Goal: Task Accomplishment & Management: Use online tool/utility

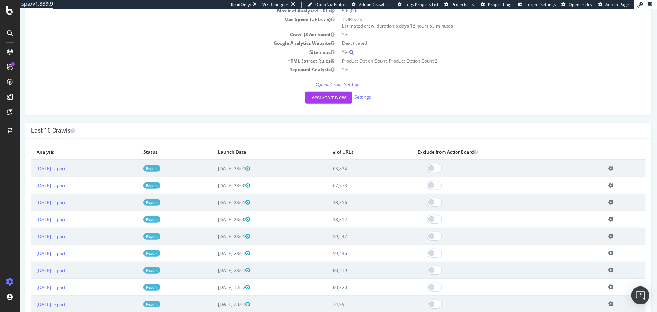
scroll to position [102, 0]
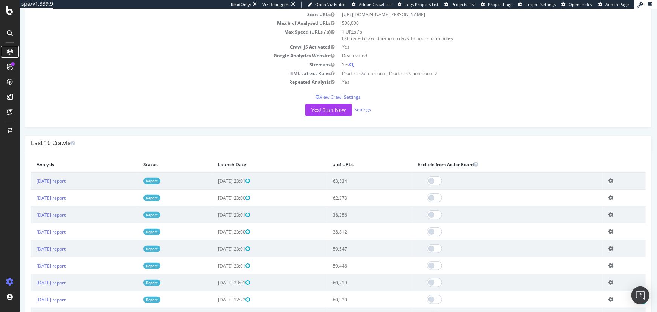
click at [11, 52] on icon at bounding box center [10, 52] width 6 height 6
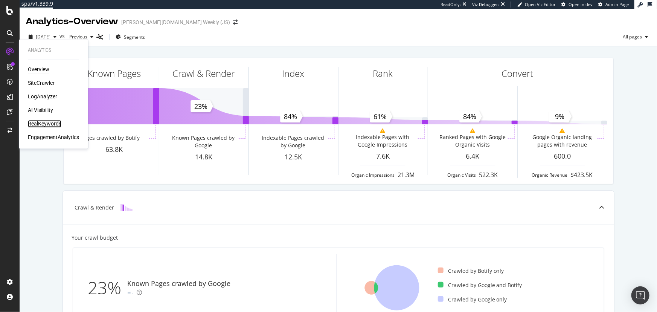
click at [54, 121] on div "RealKeywords" at bounding box center [45, 124] width 34 height 8
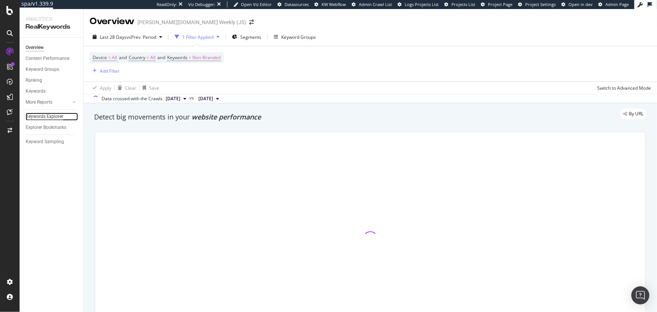
click at [60, 117] on div "Keywords Explorer" at bounding box center [45, 117] width 38 height 8
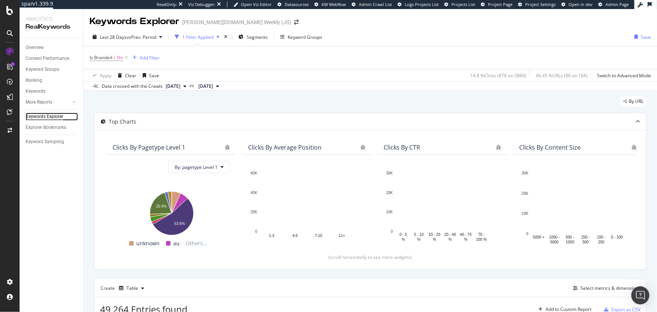
scroll to position [34, 0]
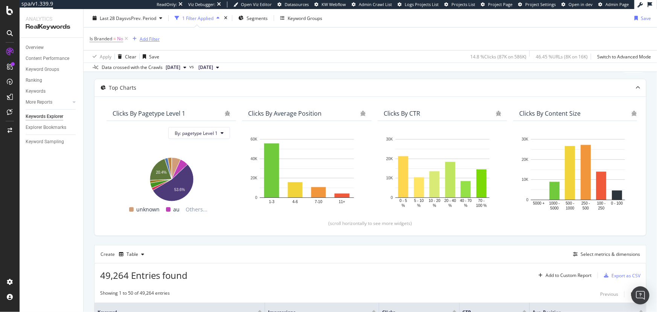
click at [136, 40] on icon "button" at bounding box center [135, 39] width 4 height 5
click at [304, 40] on div "Is Branded = No Add Filter" at bounding box center [370, 38] width 561 height 23
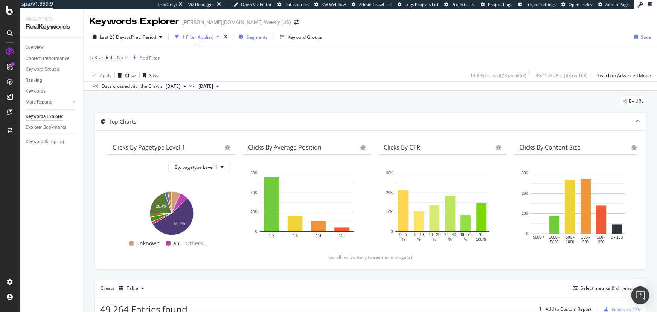
click at [259, 36] on span "Segments" at bounding box center [257, 37] width 21 height 6
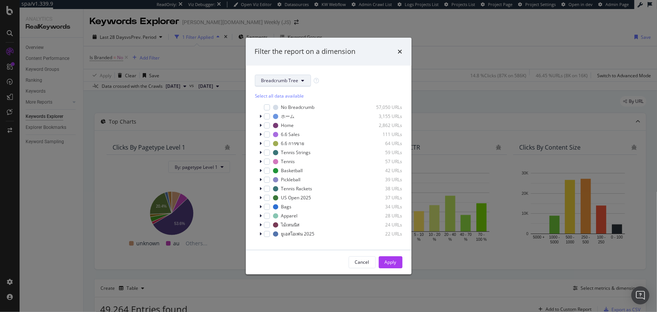
click at [299, 80] on button "Breadcrumb Tree" at bounding box center [283, 81] width 56 height 12
click at [290, 118] on span "domain" at bounding box center [285, 121] width 49 height 7
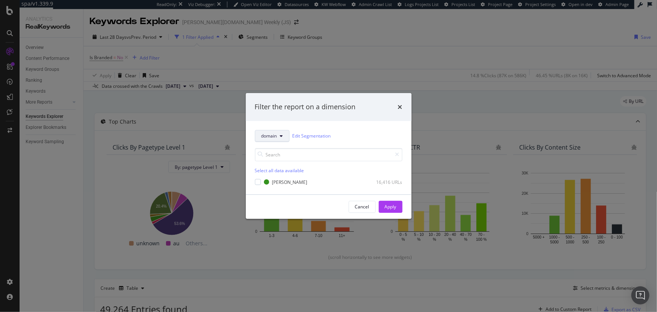
click at [273, 139] on button "domain" at bounding box center [272, 136] width 35 height 12
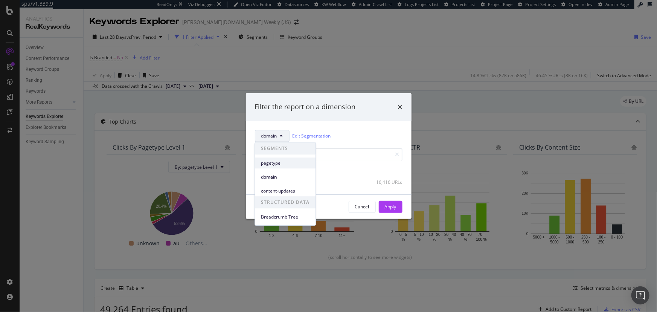
click at [276, 162] on span "pagetype" at bounding box center [285, 163] width 49 height 7
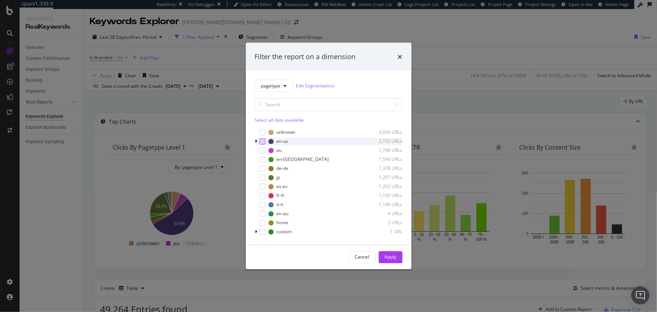
click at [265, 141] on div "modal" at bounding box center [262, 141] width 6 height 6
click at [381, 254] on button "Apply" at bounding box center [391, 257] width 24 height 12
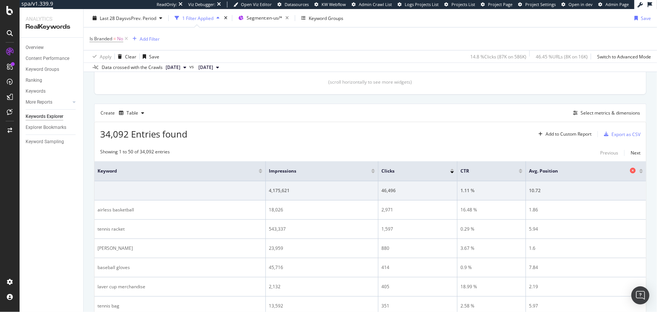
scroll to position [171, 0]
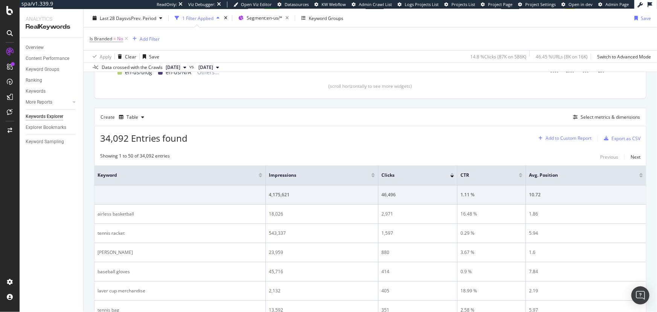
click at [573, 140] on div "Add to Custom Report" at bounding box center [569, 138] width 46 height 5
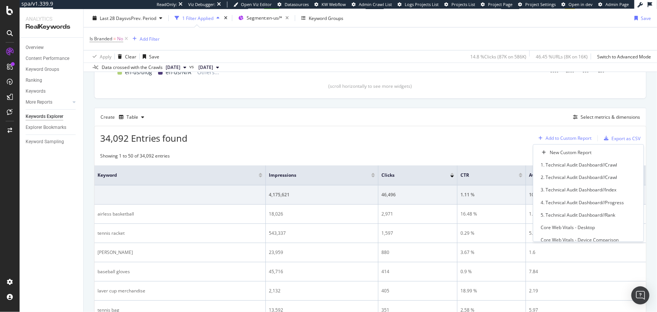
click at [573, 140] on div "Add to Custom Report" at bounding box center [569, 138] width 46 height 5
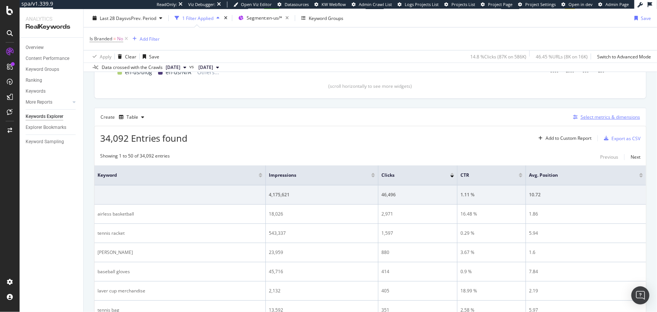
click at [586, 116] on div "Select metrics & dimensions" at bounding box center [610, 117] width 59 height 6
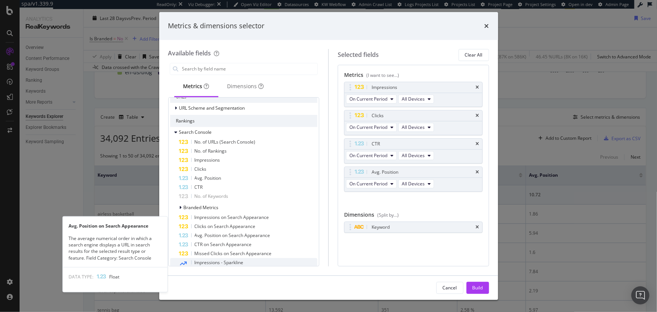
scroll to position [0, 0]
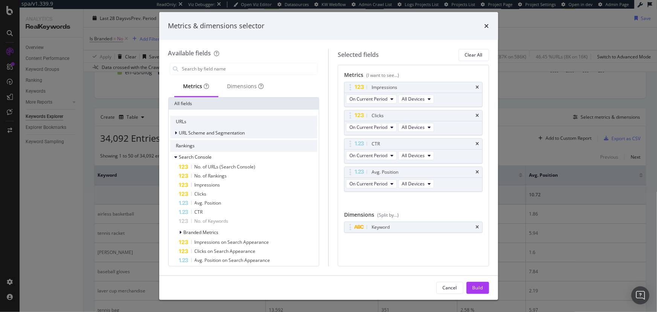
click at [175, 132] on div "modal" at bounding box center [177, 133] width 5 height 8
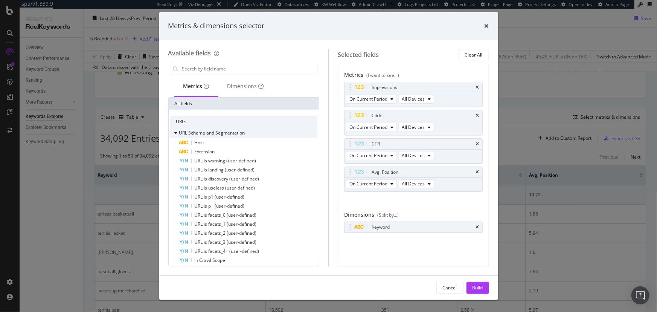
click at [177, 133] on div "modal" at bounding box center [177, 133] width 5 height 8
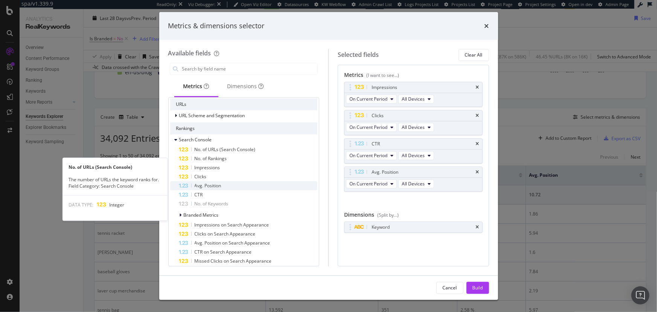
scroll to position [34, 0]
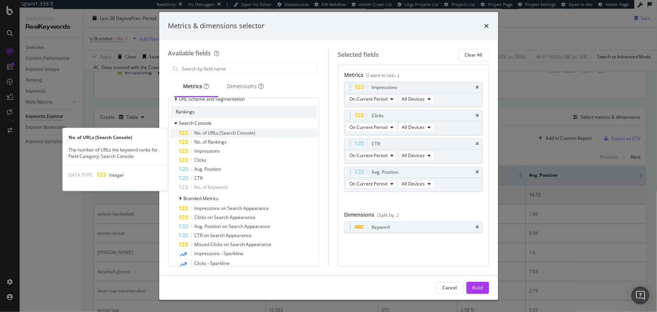
click at [235, 132] on span "No. of URLs (Search Console)" at bounding box center [225, 133] width 61 height 6
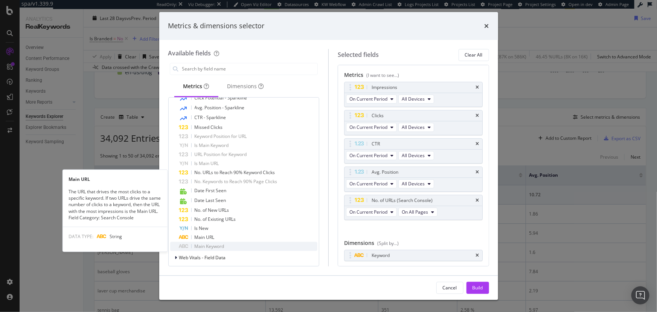
scroll to position [239, 0]
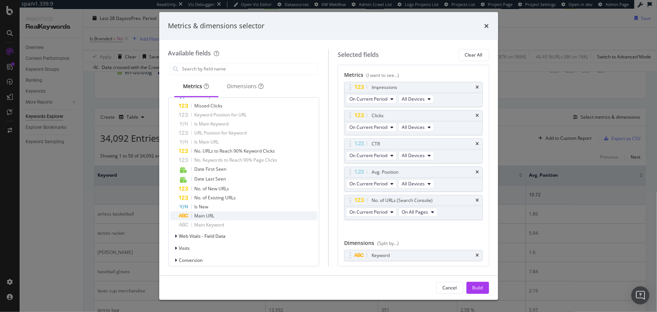
click at [234, 218] on div "Main URL" at bounding box center [248, 215] width 139 height 9
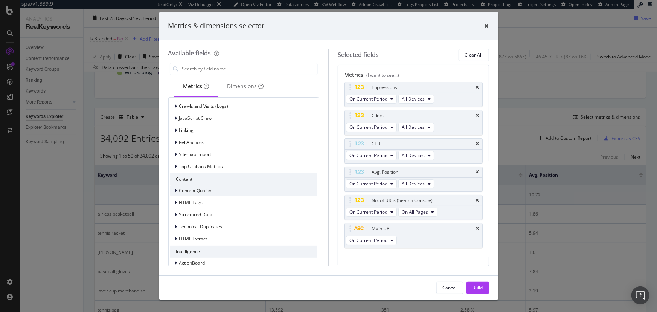
scroll to position [449, 0]
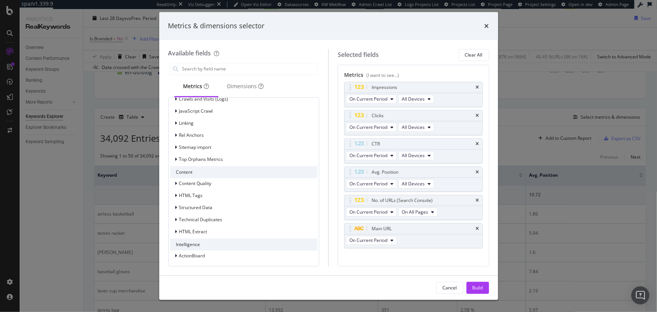
click at [470, 287] on button "Build" at bounding box center [477, 288] width 23 height 12
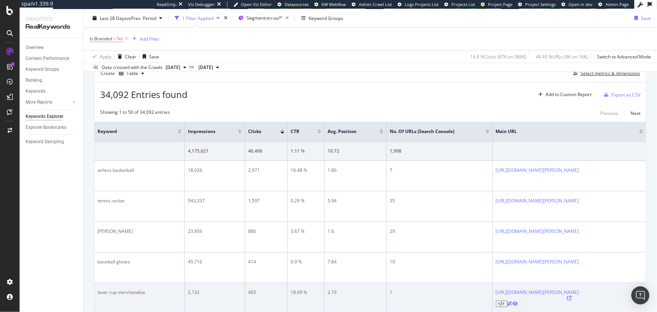
scroll to position [227, 0]
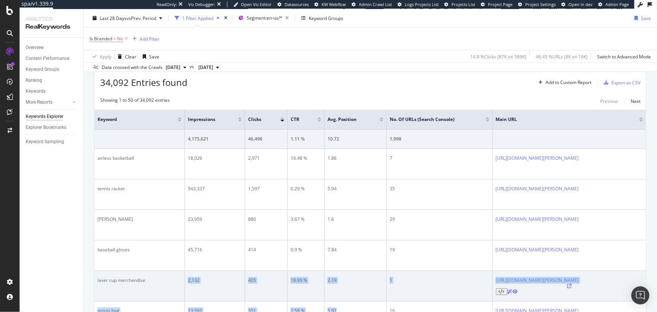
drag, startPoint x: 319, startPoint y: 265, endPoint x: 151, endPoint y: 237, distance: 170.6
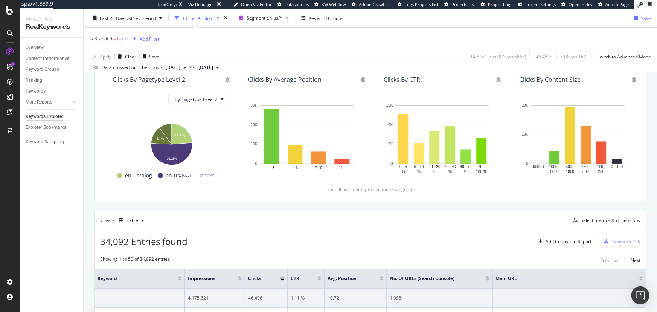
scroll to position [80, 0]
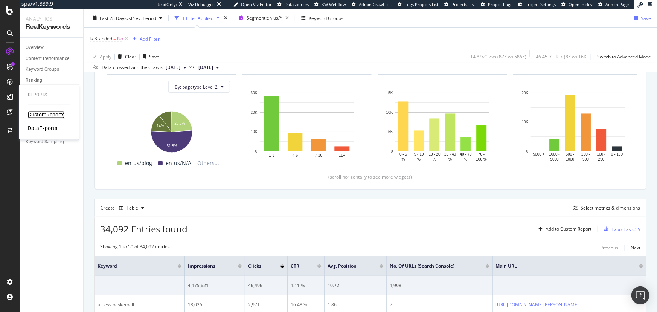
click at [45, 113] on div "CustomReports" at bounding box center [46, 115] width 37 height 8
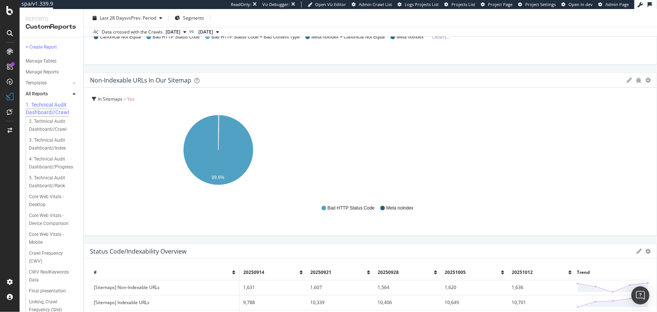
scroll to position [225, 0]
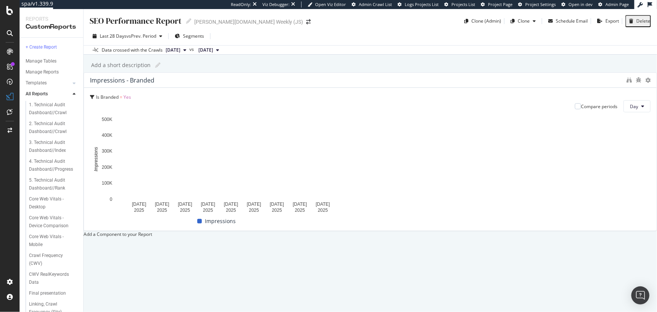
scroll to position [53, 0]
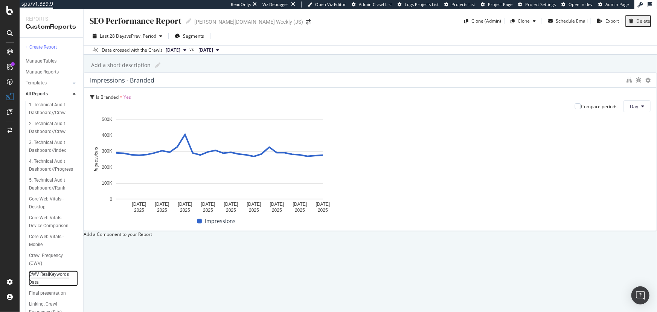
click at [49, 270] on div "CWV RealKeywords Data" at bounding box center [50, 278] width 43 height 16
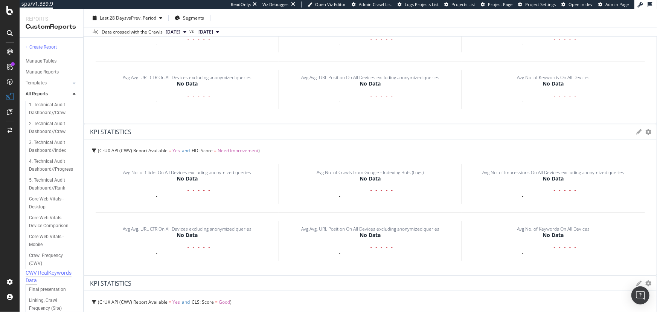
scroll to position [479, 0]
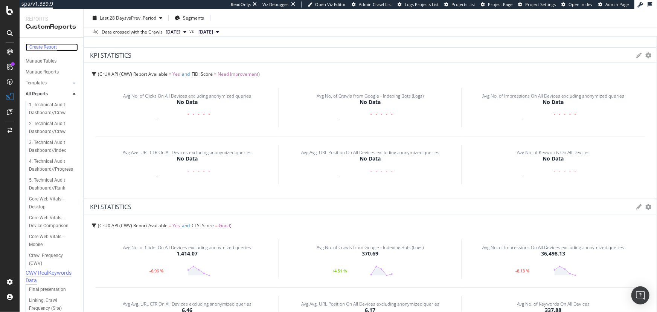
click at [43, 47] on div "+ Create Report" at bounding box center [41, 47] width 31 height 8
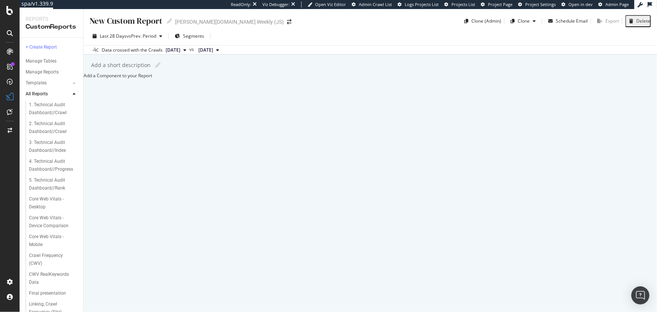
click at [126, 15] on div "New Custom Report" at bounding box center [126, 21] width 73 height 12
type input "6. Keyword Audit | Keyword Opportunities"
click at [148, 66] on div "Add a short description" at bounding box center [120, 65] width 59 height 8
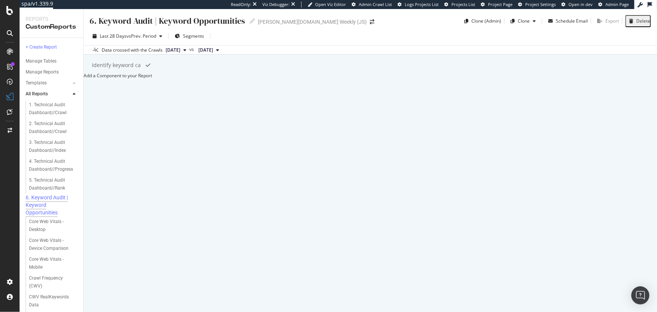
type input "Identify keyword can"
drag, startPoint x: 142, startPoint y: 64, endPoint x: 135, endPoint y: 67, distance: 7.1
click at [135, 67] on div "Identify keyword can" at bounding box center [117, 65] width 52 height 8
type input "Identify keyword cancannibalizations & opportunities"
click at [470, 79] on div "Add a Component to your Report" at bounding box center [370, 75] width 573 height 6
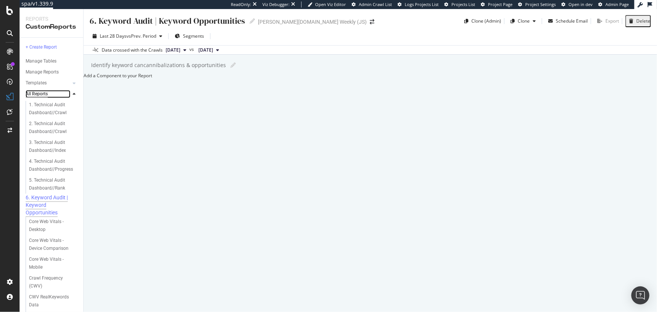
click at [38, 96] on div "All Reports" at bounding box center [37, 94] width 22 height 8
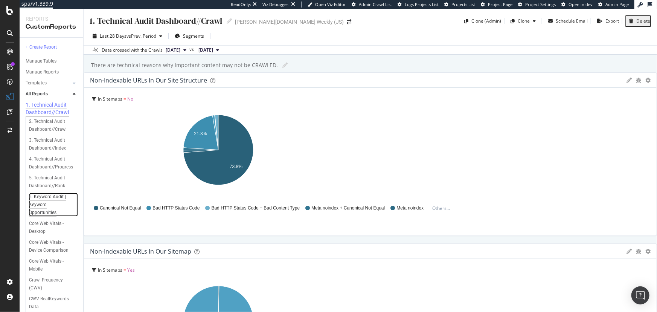
click at [46, 200] on div "6. Keyword Audit | Keyword Opportunities" at bounding box center [51, 205] width 45 height 24
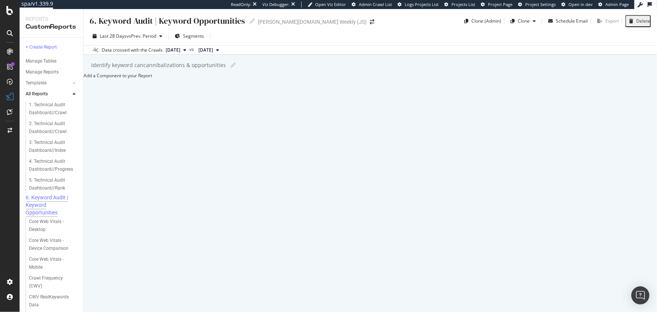
click at [152, 19] on div "6. Keyword Audit | Keyword Opportunities" at bounding box center [167, 21] width 155 height 12
drag, startPoint x: 244, startPoint y: 20, endPoint x: 154, endPoint y: 27, distance: 90.3
click at [154, 27] on div "6. Keyword Audit | Keyword Opportunities 6. Keyword Audit | Keyword Opportuniti…" at bounding box center [370, 160] width 573 height 303
click at [213, 19] on div "6. Keyword Audit | Keyword Opportunities" at bounding box center [167, 21] width 155 height 12
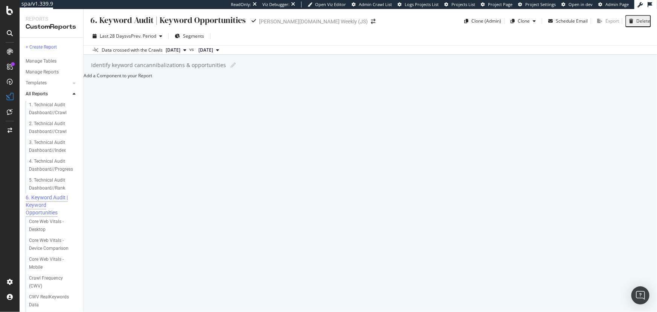
drag, startPoint x: 245, startPoint y: 22, endPoint x: 153, endPoint y: 22, distance: 91.5
click at [153, 22] on input "6. Keyword Audit | Keyword Opportunities" at bounding box center [168, 20] width 157 height 10
type input "6. Keyword Audit"
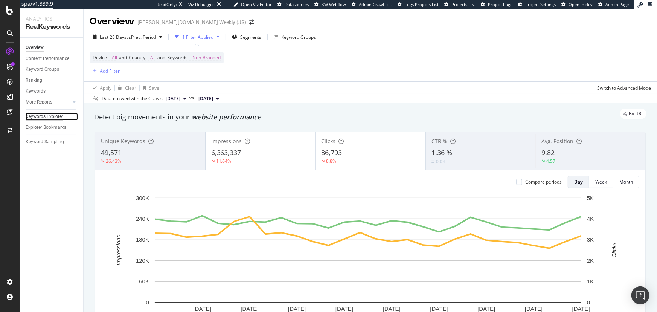
click at [59, 116] on div "Keywords Explorer" at bounding box center [45, 117] width 38 height 8
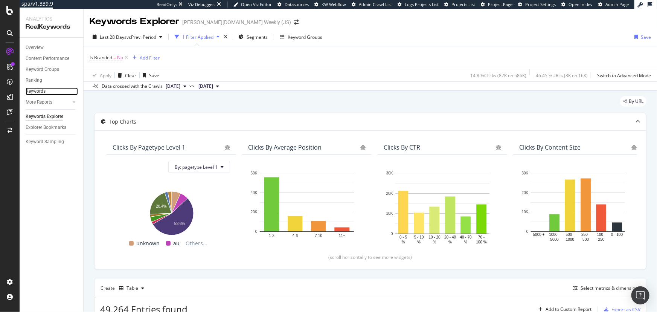
click at [50, 87] on link "Keywords" at bounding box center [52, 91] width 52 height 8
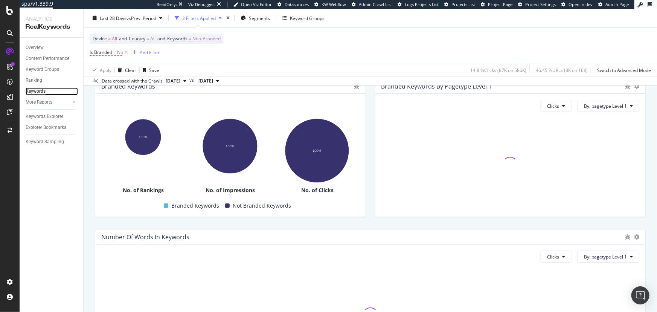
scroll to position [225, 0]
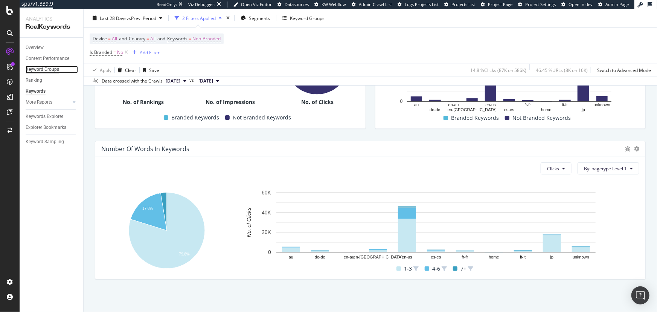
click at [57, 68] on div "Keyword Groups" at bounding box center [43, 70] width 34 height 8
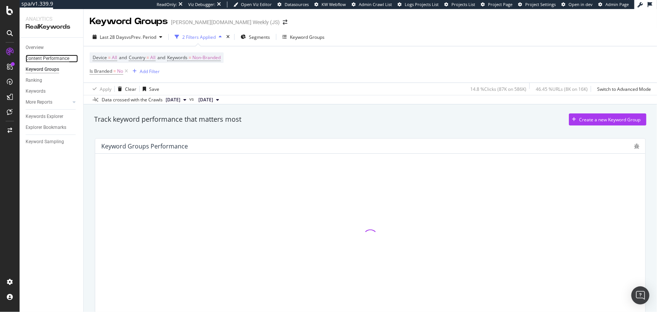
click at [52, 57] on div "Content Performance" at bounding box center [48, 59] width 44 height 8
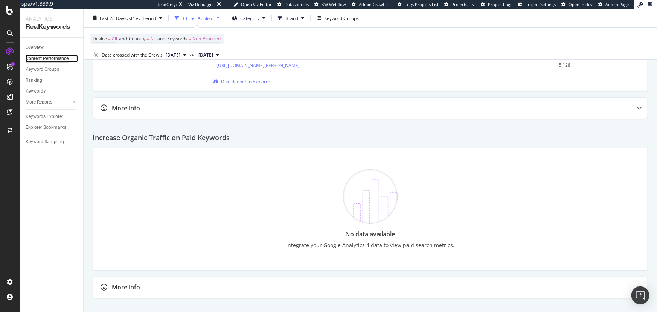
scroll to position [1267, 0]
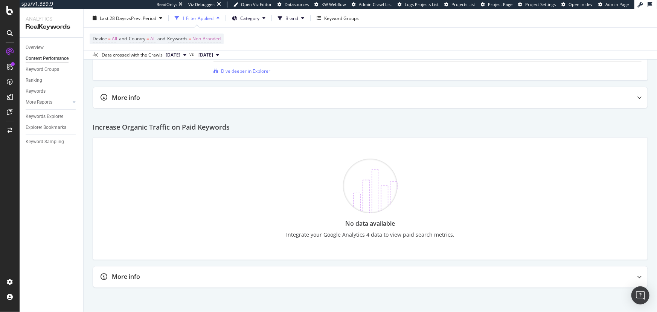
click at [46, 123] on div "Explorer Bookmarks" at bounding box center [55, 127] width 58 height 11
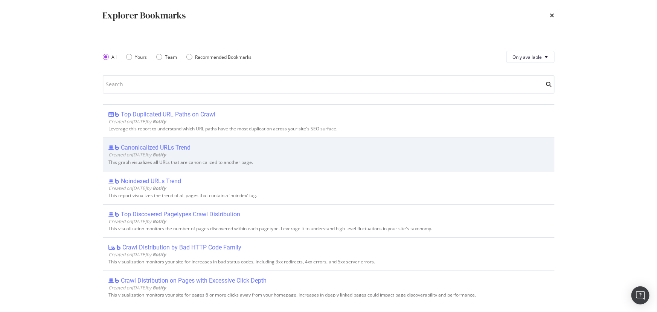
click at [187, 148] on div "Canonicalized URLs Trend" at bounding box center [156, 148] width 70 height 8
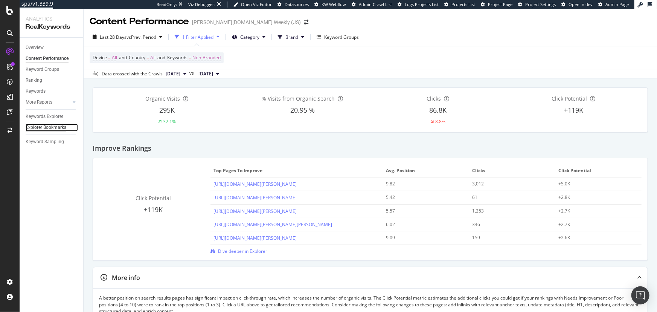
click at [62, 126] on div "Explorer Bookmarks" at bounding box center [46, 127] width 41 height 8
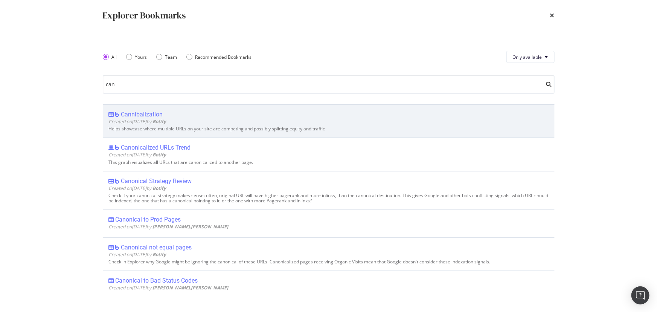
type input "can"
click at [277, 113] on div "Cannibalization" at bounding box center [329, 115] width 440 height 8
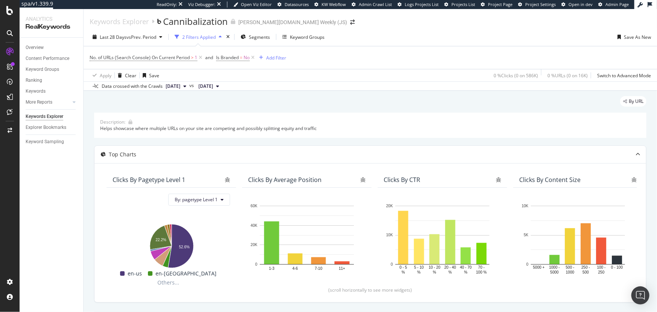
click at [223, 41] on div "2 Filters Applied" at bounding box center [198, 36] width 53 height 11
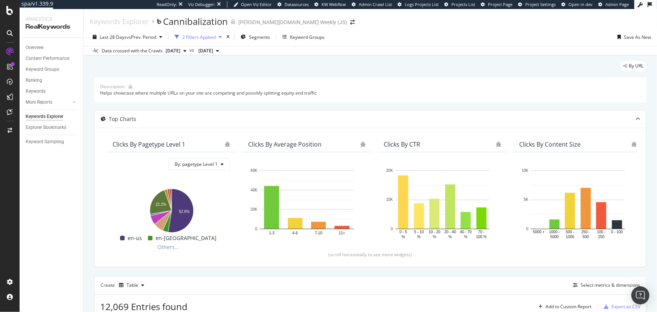
click at [222, 39] on icon "button" at bounding box center [220, 37] width 3 height 5
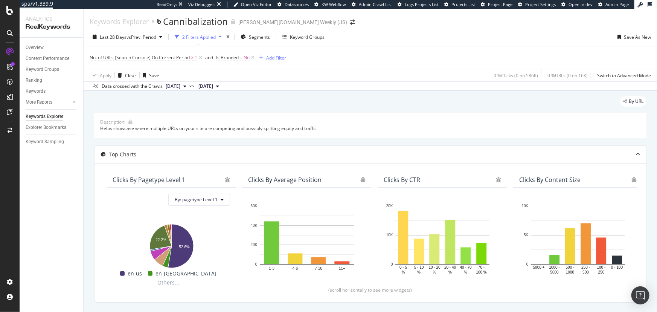
click at [280, 55] on div "Add Filter" at bounding box center [276, 58] width 20 height 6
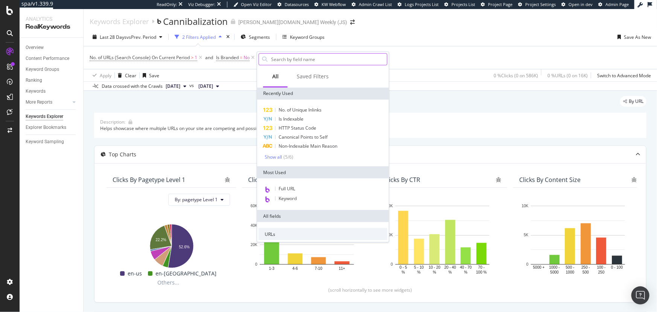
click at [303, 54] on input "text" at bounding box center [328, 58] width 117 height 11
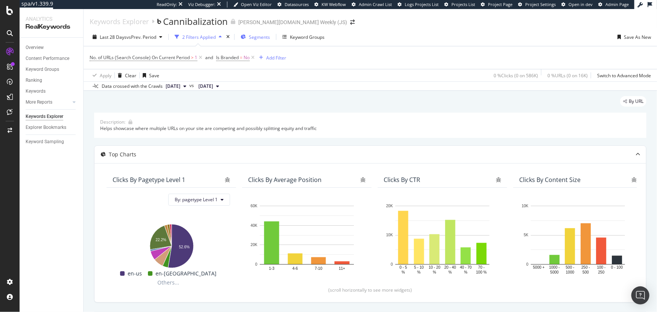
click at [266, 39] on span "Segments" at bounding box center [259, 37] width 21 height 6
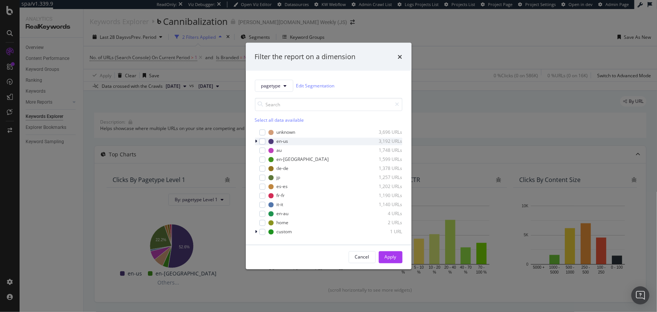
click at [266, 142] on div "en-us 3,192 URLs" at bounding box center [329, 141] width 148 height 8
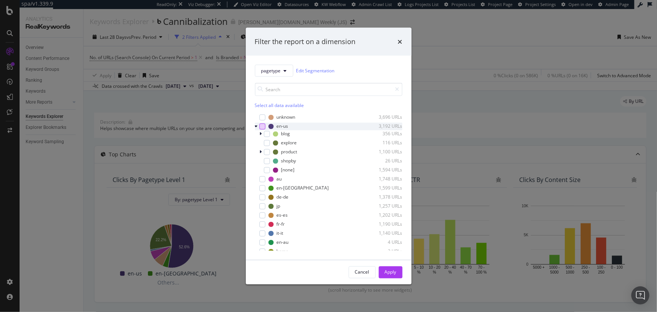
click at [261, 125] on div "modal" at bounding box center [262, 126] width 6 height 6
click at [393, 272] on div "Apply" at bounding box center [391, 272] width 12 height 6
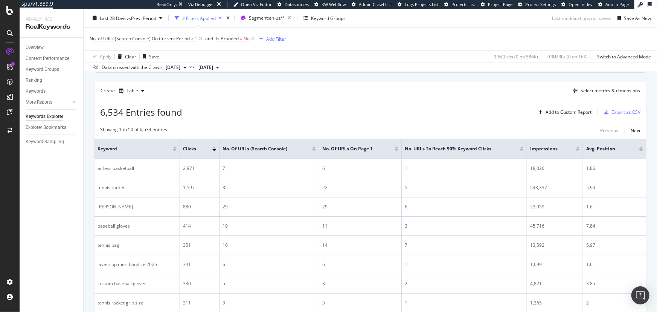
scroll to position [191, 0]
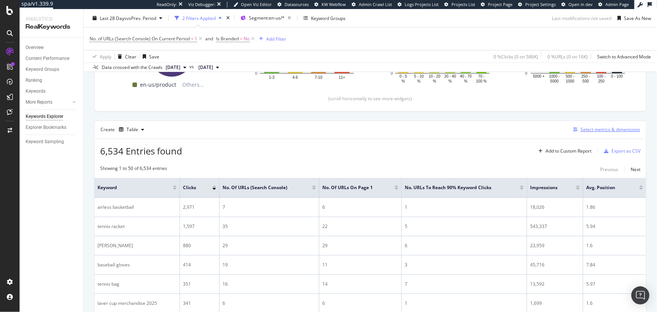
click at [617, 133] on div "Select metrics & dimensions" at bounding box center [605, 129] width 70 height 8
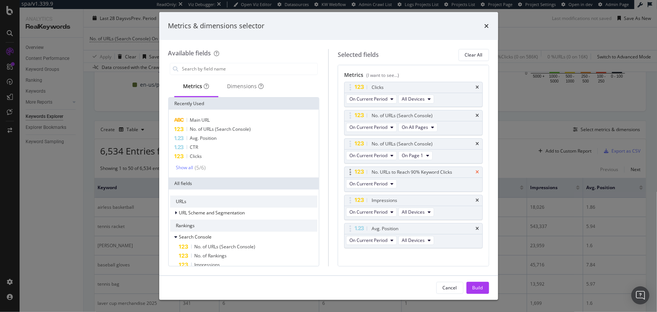
click at [476, 170] on icon "times" at bounding box center [477, 172] width 3 height 5
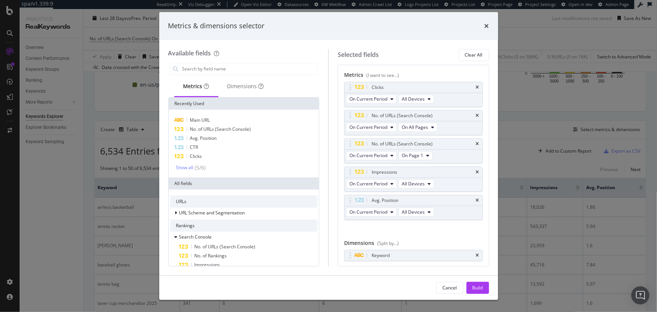
drag, startPoint x: 445, startPoint y: 276, endPoint x: 449, endPoint y: 281, distance: 6.2
click at [445, 277] on div "Cancel Build" at bounding box center [328, 288] width 339 height 24
click at [450, 282] on button "Cancel" at bounding box center [449, 288] width 27 height 12
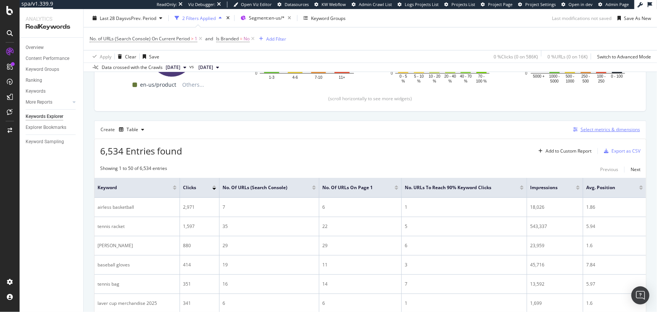
click at [616, 128] on div "Select metrics & dimensions" at bounding box center [610, 129] width 59 height 6
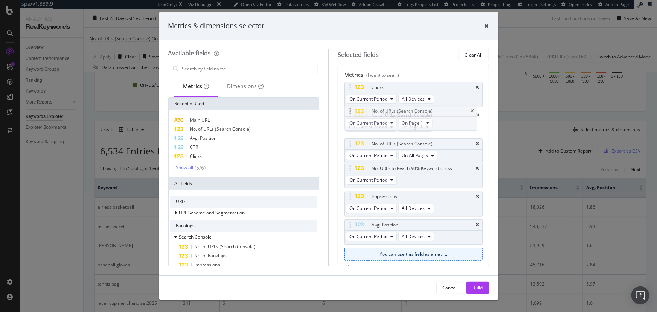
drag, startPoint x: 444, startPoint y: 157, endPoint x: 444, endPoint y: 124, distance: 32.4
click at [444, 124] on body "spa/v1.339.9 ReadOnly: Viz Debugger: Open Viz Editor Datasources KW Webflow Adm…" at bounding box center [328, 156] width 657 height 312
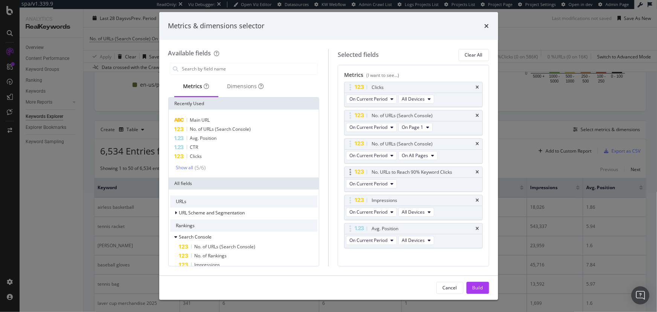
click at [469, 169] on div "No. URLs to Reach 90% Keyword Clicks" at bounding box center [422, 172] width 104 height 8
click at [476, 170] on icon "times" at bounding box center [477, 172] width 3 height 5
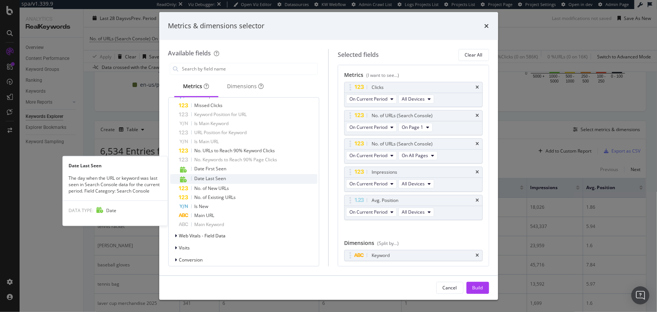
scroll to position [410, 0]
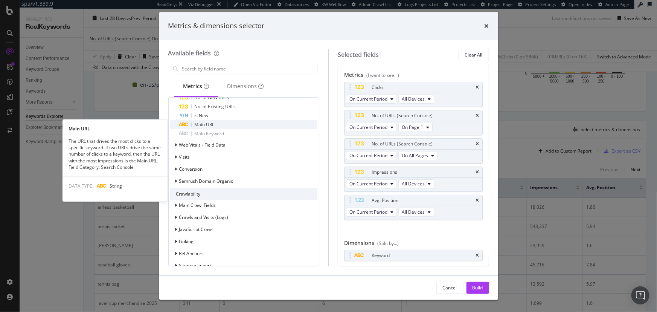
click at [213, 123] on span "Main URL" at bounding box center [205, 124] width 20 height 6
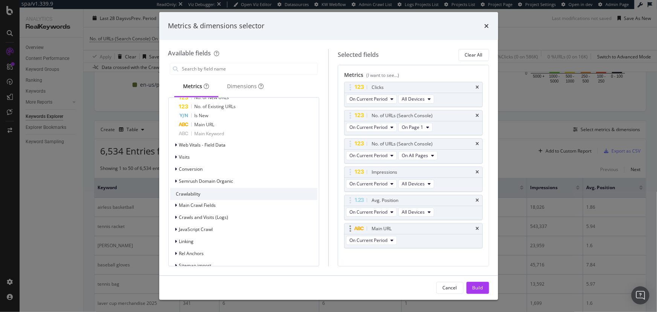
click at [410, 228] on div "Main URL" at bounding box center [422, 229] width 104 height 8
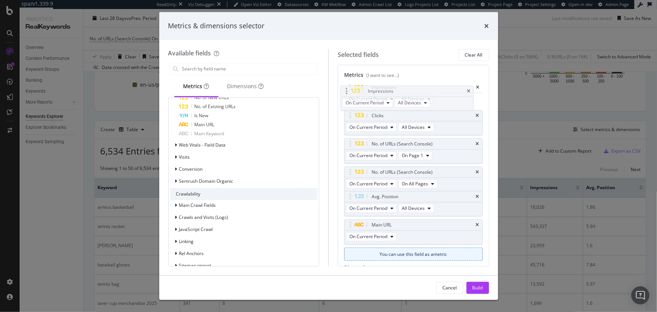
drag, startPoint x: 429, startPoint y: 172, endPoint x: 425, endPoint y: 91, distance: 80.7
click at [425, 91] on body "spa/v1.339.9 ReadOnly: Viz Debugger: Open Viz Editor Datasources KW Webflow Adm…" at bounding box center [328, 156] width 657 height 312
drag, startPoint x: 421, startPoint y: 199, endPoint x: 426, endPoint y: 139, distance: 60.1
click at [426, 139] on body "spa/v1.339.9 ReadOnly: Viz Debugger: Open Viz Editor Datasources KW Webflow Adm…" at bounding box center [328, 156] width 657 height 312
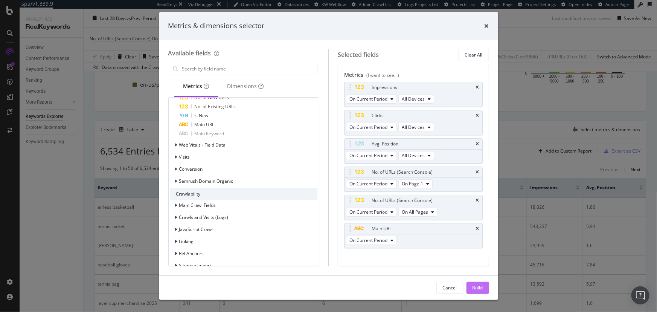
click at [479, 290] on div "Build" at bounding box center [477, 287] width 11 height 6
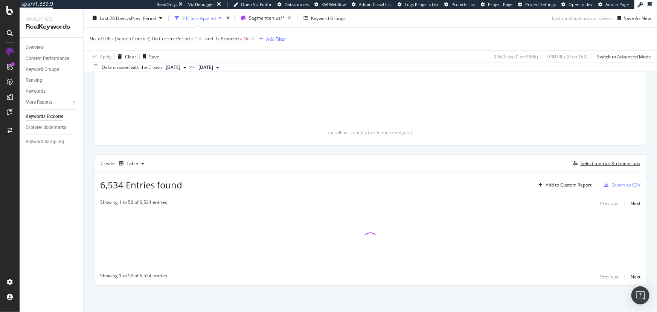
scroll to position [157, 0]
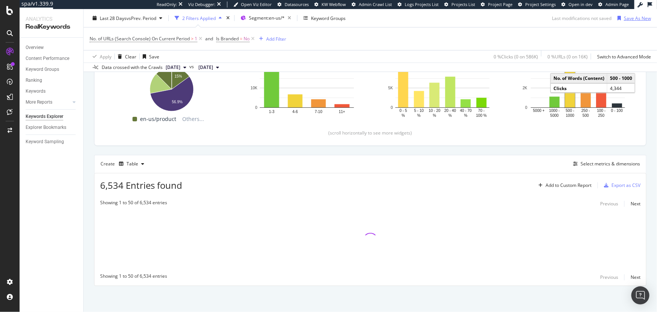
click at [624, 20] on div "Save As New" at bounding box center [637, 18] width 27 height 6
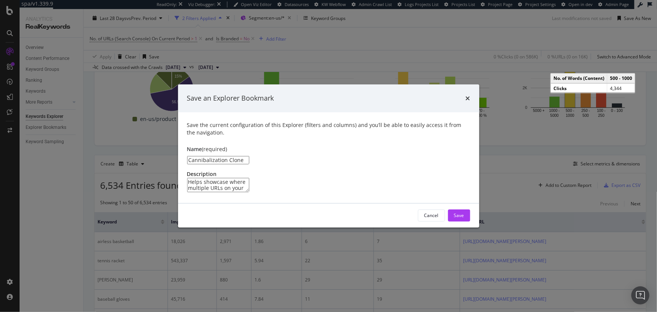
click at [249, 156] on input "Cannibalization Clone" at bounding box center [218, 160] width 62 height 8
type input "Cannibalization Clone (en-us)"
click at [249, 178] on textarea "Helps showcase where multiple URLs on your site are competing and possibly spli…" at bounding box center [218, 185] width 62 height 14
click at [457, 218] on div "Save" at bounding box center [459, 215] width 10 height 6
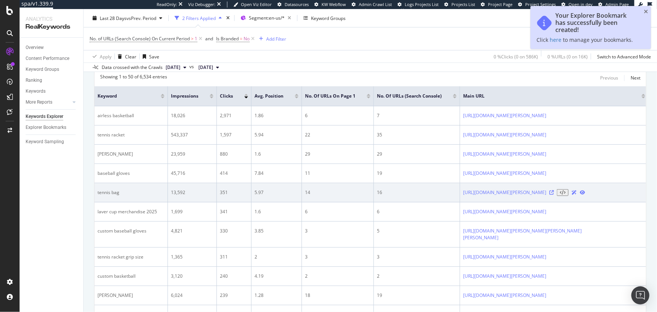
scroll to position [294, 0]
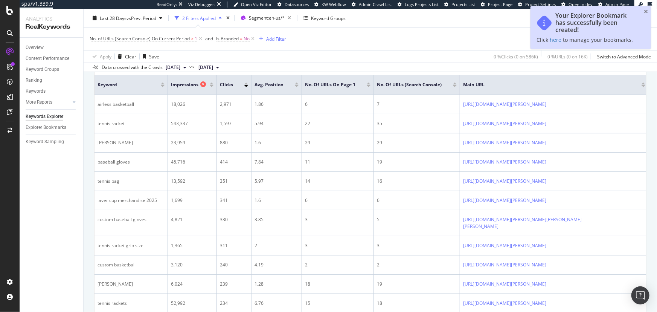
click at [210, 87] on div "Impressions" at bounding box center [190, 85] width 39 height 8
click at [211, 85] on div at bounding box center [212, 86] width 4 height 2
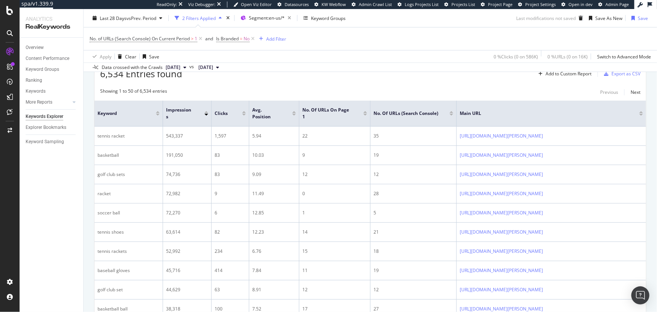
scroll to position [225, 0]
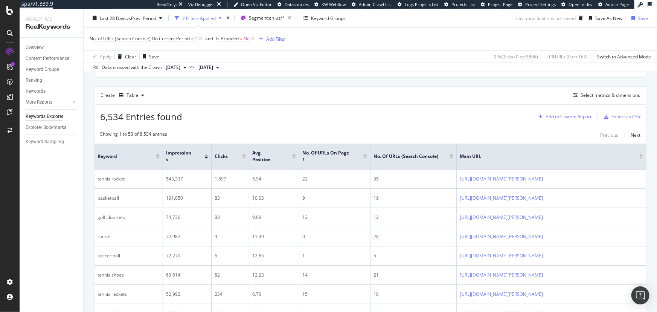
click at [565, 119] on div "Add to Custom Report" at bounding box center [563, 116] width 56 height 11
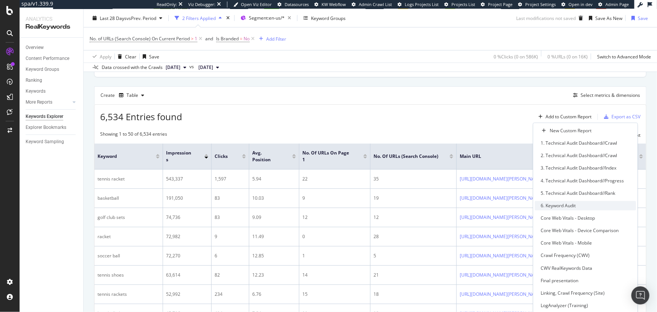
click at [553, 204] on div "6. Keyword Audit" at bounding box center [558, 205] width 35 height 6
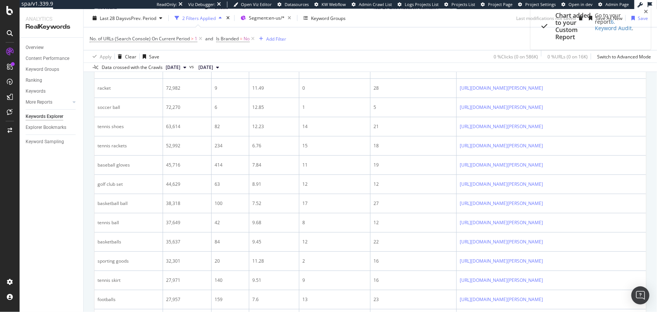
scroll to position [362, 0]
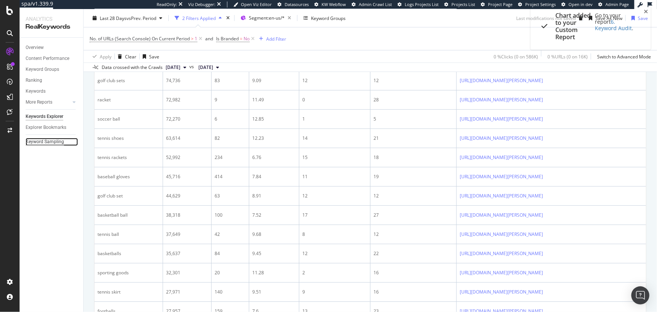
click at [46, 145] on div "Keyword Sampling" at bounding box center [45, 142] width 38 height 8
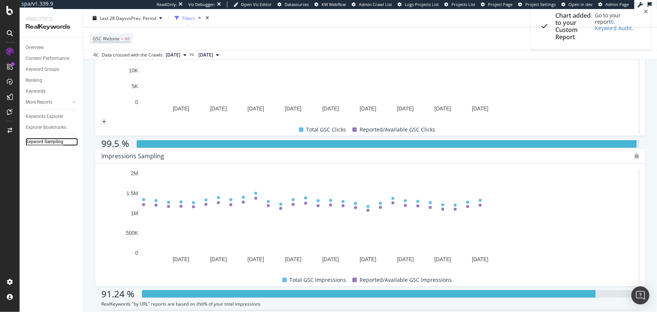
scroll to position [107, 0]
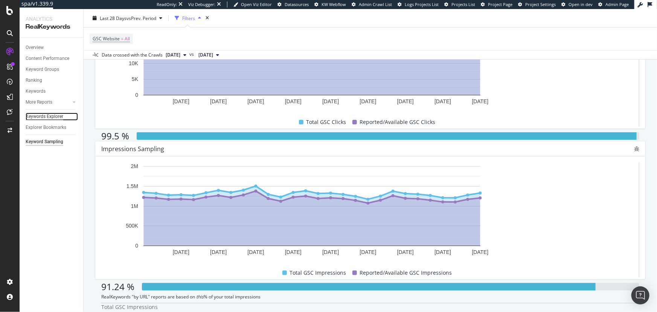
click at [55, 120] on div "Keywords Explorer" at bounding box center [45, 117] width 38 height 8
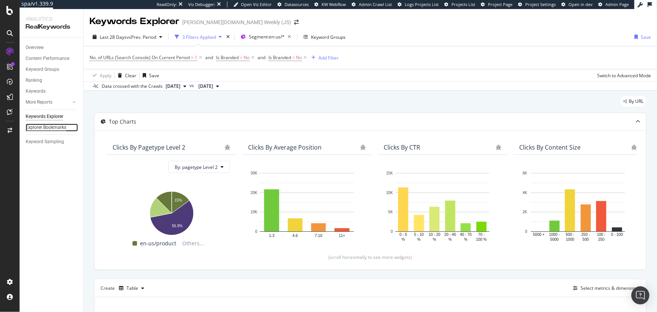
click at [46, 128] on div "Explorer Bookmarks" at bounding box center [46, 127] width 41 height 8
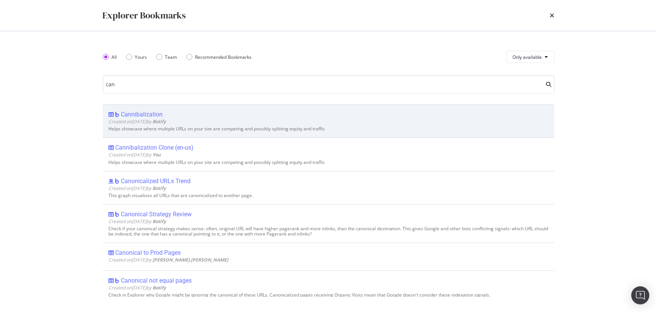
type input "can"
click at [207, 116] on div "Cannibalization" at bounding box center [329, 115] width 440 height 8
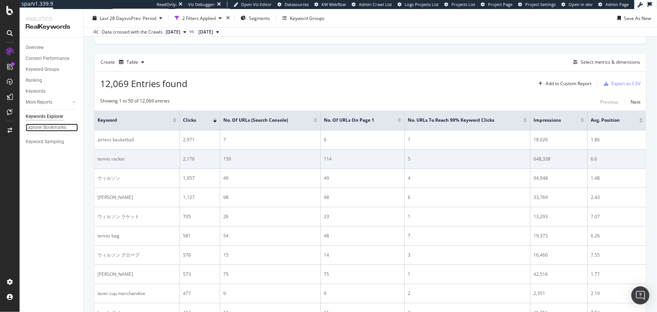
scroll to position [205, 0]
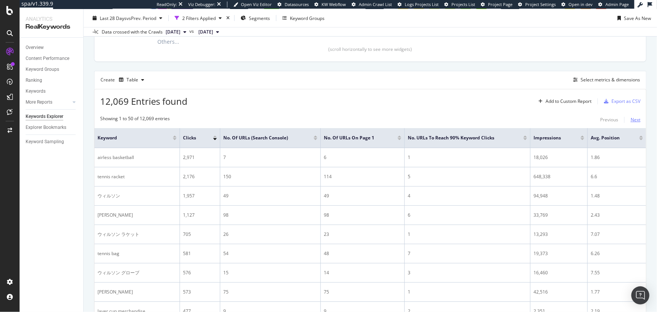
click at [631, 122] on div "Next" at bounding box center [636, 120] width 10 height 8
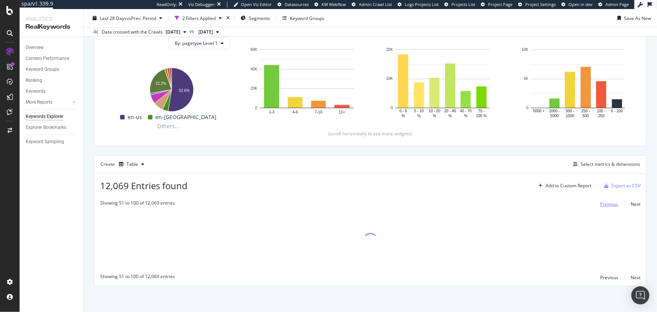
click at [603, 200] on div "Previous" at bounding box center [609, 204] width 18 height 8
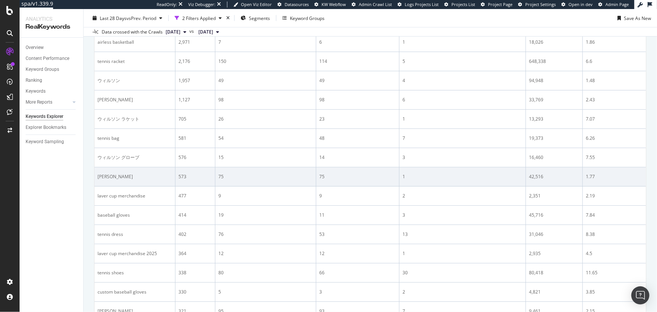
scroll to position [326, 0]
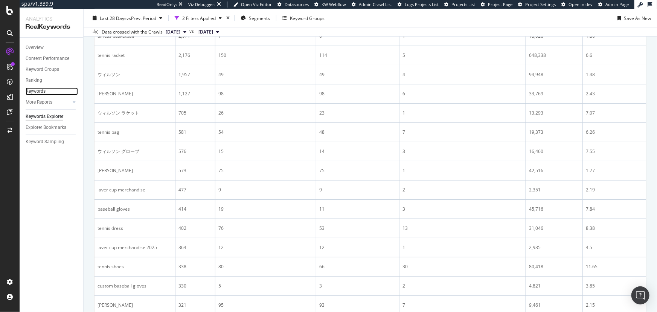
click at [47, 90] on link "Keywords" at bounding box center [52, 91] width 52 height 8
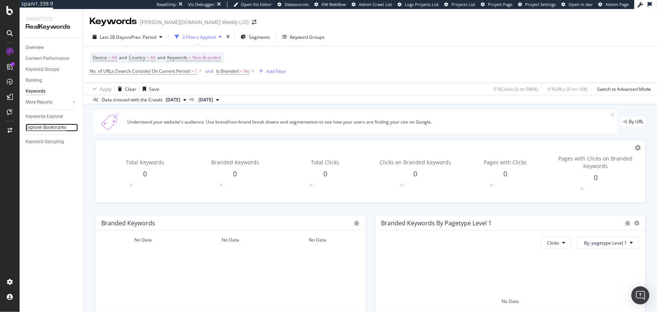
click at [59, 127] on div "Explorer Bookmarks" at bounding box center [46, 127] width 41 height 8
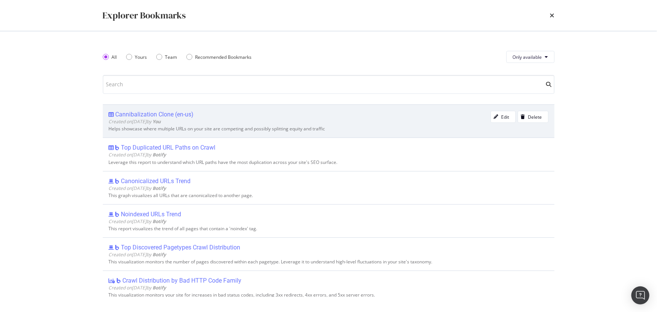
click at [165, 113] on div "Cannibalization Clone (en-us)" at bounding box center [155, 115] width 78 height 8
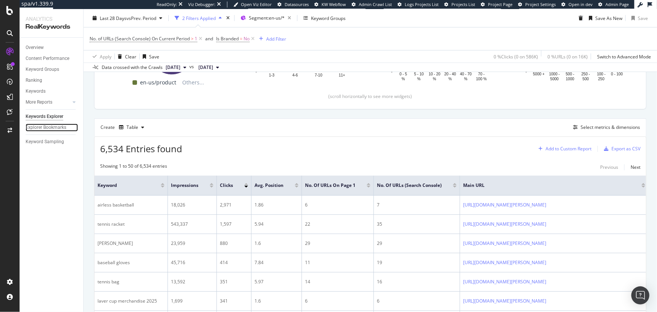
scroll to position [205, 0]
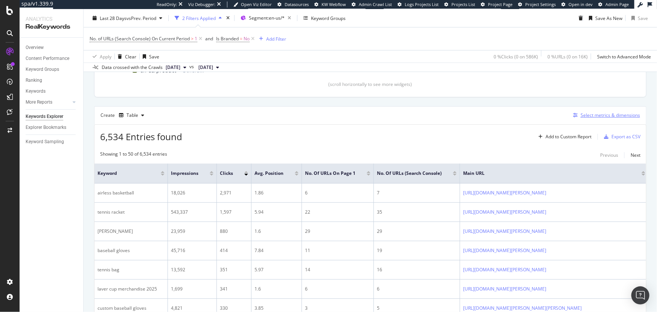
click at [581, 119] on div "Select metrics & dimensions" at bounding box center [605, 115] width 70 height 8
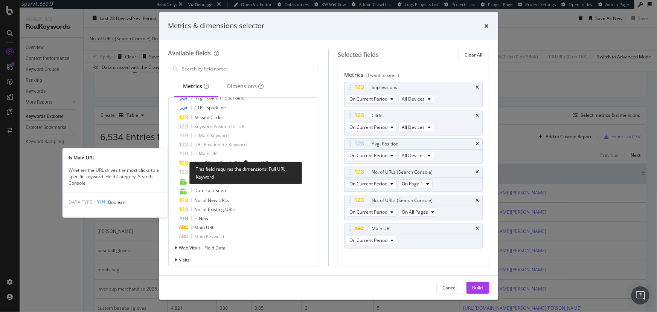
scroll to position [308, 0]
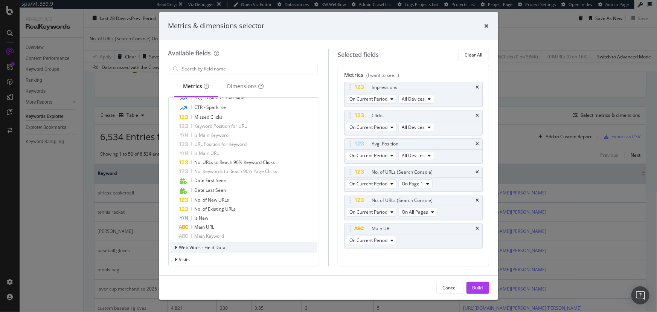
click at [204, 249] on span "Web Vitals - Field Data" at bounding box center [202, 247] width 47 height 6
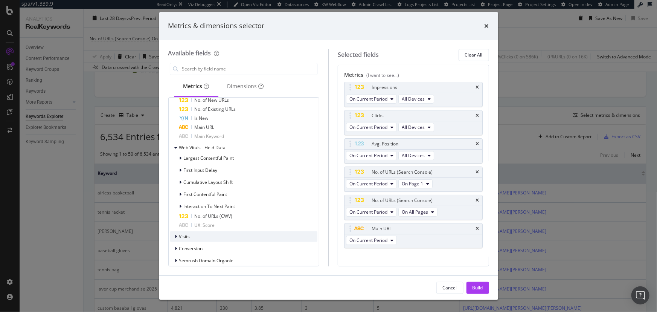
scroll to position [410, 0]
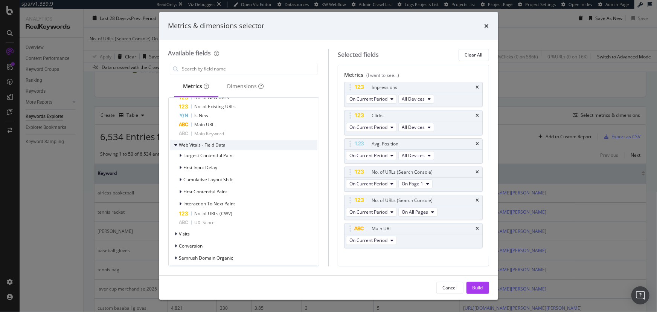
click at [217, 146] on span "Web Vitals - Field Data" at bounding box center [202, 145] width 47 height 6
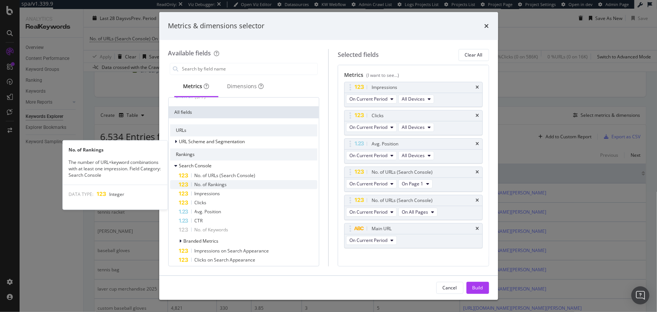
scroll to position [68, 0]
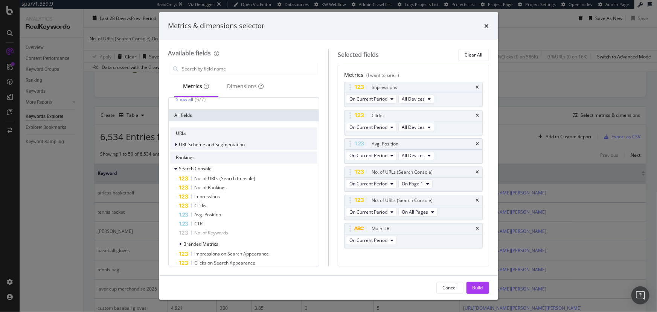
click at [245, 143] on div "URL Scheme and Segmentation" at bounding box center [244, 144] width 148 height 11
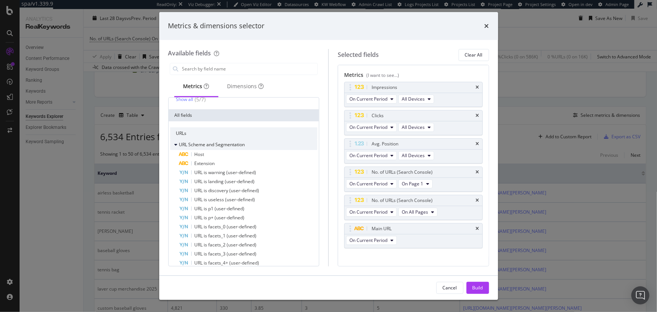
click at [241, 143] on span "URL Scheme and Segmentation" at bounding box center [212, 144] width 66 height 6
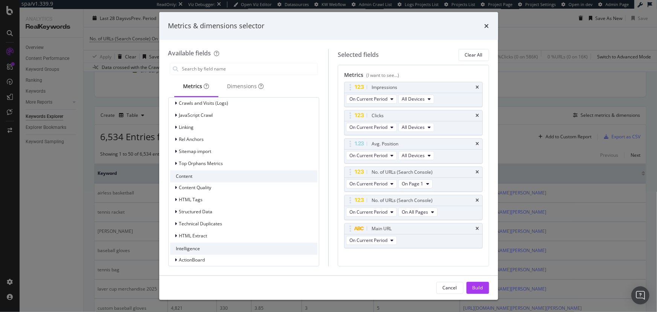
scroll to position [529, 0]
click at [114, 189] on div "Metrics & dimensions selector Available fields Metrics Dimensions Recently Used…" at bounding box center [328, 156] width 657 height 312
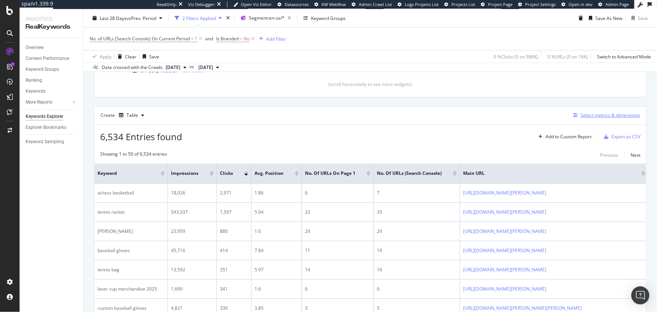
click at [587, 116] on div "Select metrics & dimensions" at bounding box center [610, 115] width 59 height 6
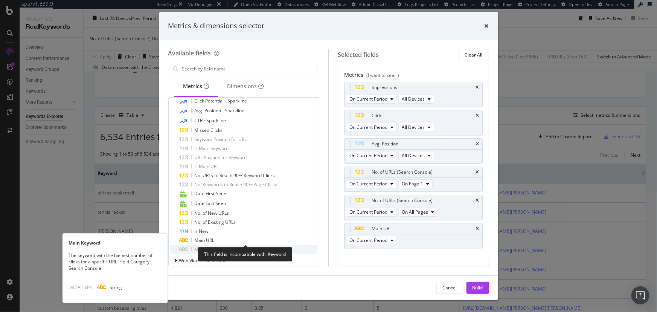
scroll to position [308, 0]
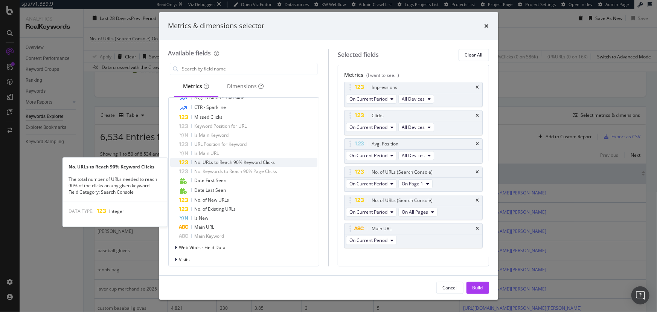
click at [271, 163] on span "No. URLs to Reach 90% Keyword Clicks" at bounding box center [235, 162] width 81 height 6
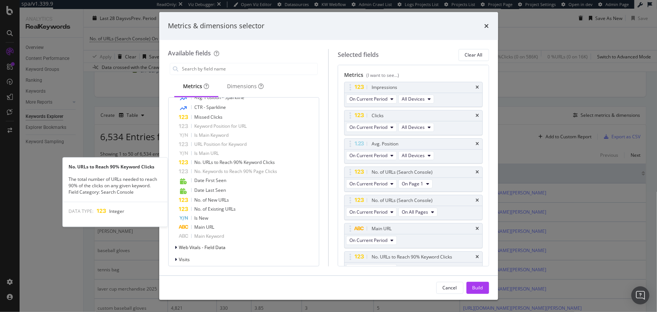
scroll to position [9, 0]
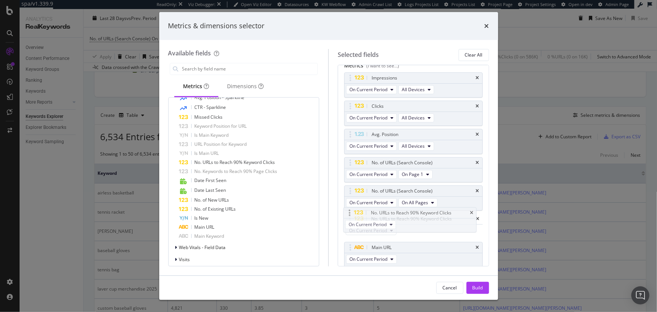
drag, startPoint x: 415, startPoint y: 245, endPoint x: 414, endPoint y: 211, distance: 33.9
click at [414, 211] on body "spa/v1.339.9 ReadOnly: Viz Debugger: Open Viz Editor Datasources KW Webflow Adm…" at bounding box center [328, 156] width 657 height 312
click at [479, 291] on div "Build" at bounding box center [477, 287] width 11 height 6
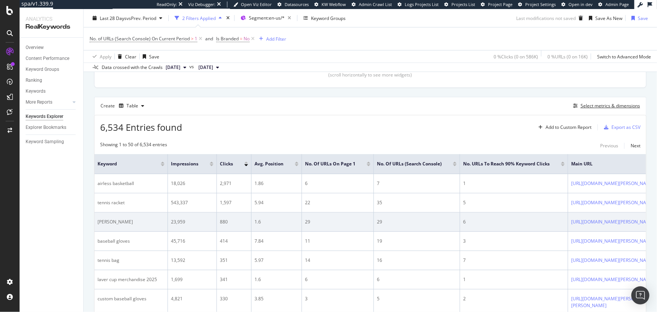
scroll to position [225, 0]
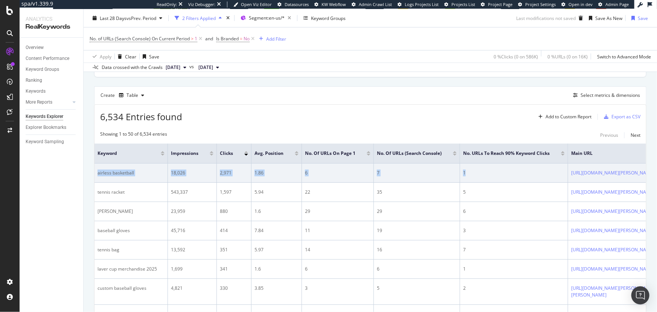
drag, startPoint x: 479, startPoint y: 179, endPoint x: 98, endPoint y: 179, distance: 380.6
click at [98, 179] on tr "airless basketball 18,026 2,971 1.86 6 7 1 https://www.wilson.com/en-us/explore…" at bounding box center [425, 172] width 662 height 19
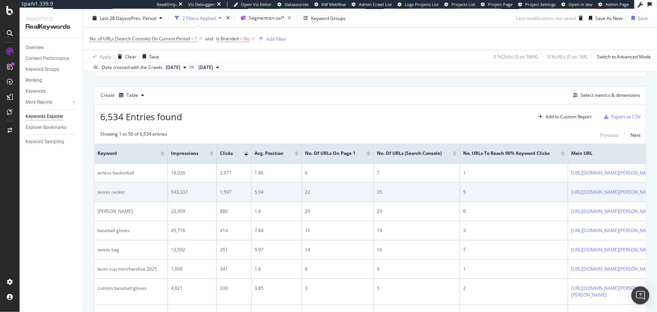
click at [286, 191] on div "5.94" at bounding box center [277, 192] width 44 height 7
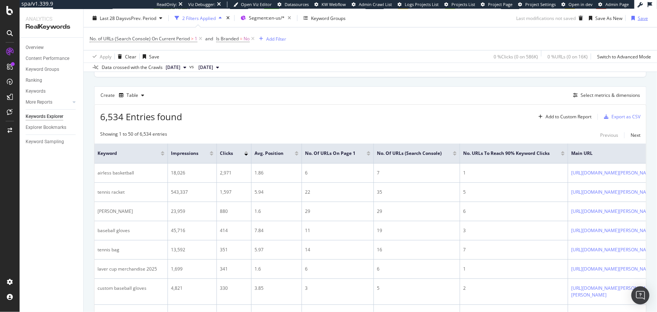
click at [628, 22] on div "Save" at bounding box center [638, 17] width 20 height 11
click at [331, 155] on span "No. of URLs on Page 1" at bounding box center [330, 153] width 50 height 7
click at [606, 96] on div "Select metrics & dimensions" at bounding box center [610, 95] width 59 height 6
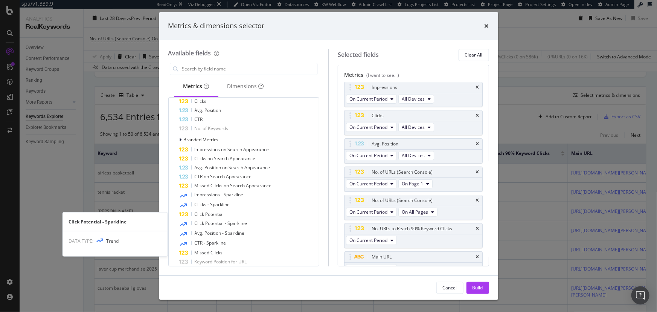
scroll to position [171, 0]
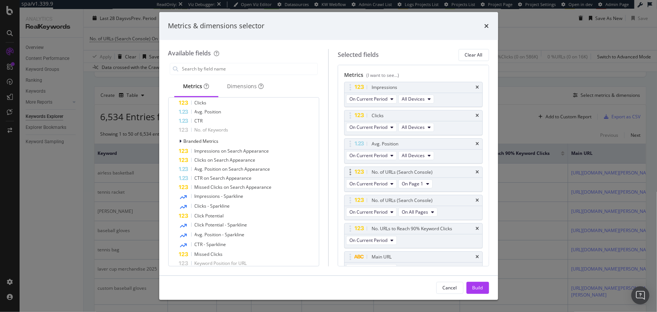
click at [351, 173] on icon "modal" at bounding box center [350, 172] width 2 height 8
click at [352, 172] on div "modal" at bounding box center [350, 172] width 9 height 8
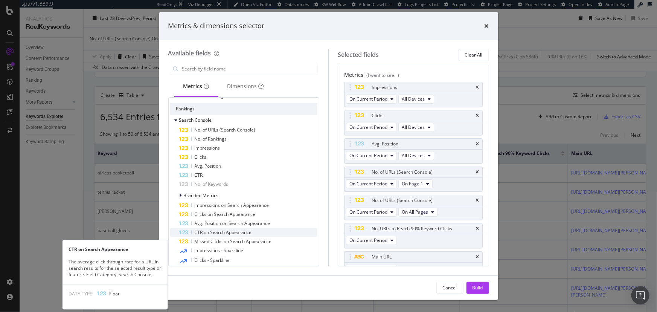
scroll to position [102, 0]
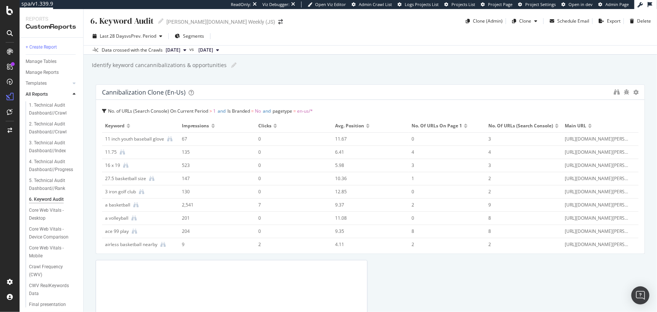
drag, startPoint x: 365, startPoint y: 170, endPoint x: 642, endPoint y: 182, distance: 277.4
click at [642, 182] on div "6. Keyword Audit 6. Keyword Audit wilson.com Weekly (JS) Clone (Admin) Clone Sc…" at bounding box center [370, 160] width 573 height 303
click at [209, 128] on div "Impressions" at bounding box center [196, 125] width 29 height 7
click at [211, 128] on div at bounding box center [213, 127] width 4 height 2
drag, startPoint x: 181, startPoint y: 148, endPoint x: 564, endPoint y: 143, distance: 382.9
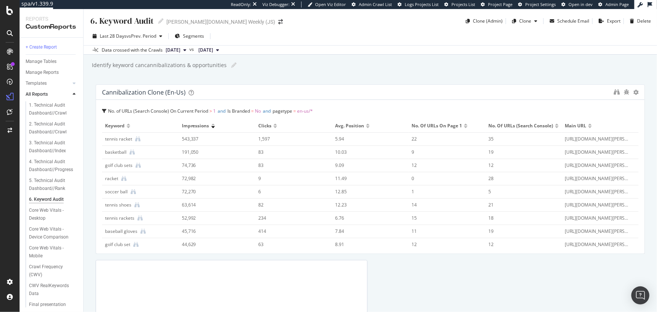
click at [564, 143] on tr "tennis racket 543,337 1,597 5.94 22 35 https://www.wilson.com/en-us/tennis/tenn…" at bounding box center [370, 139] width 537 height 13
click at [565, 142] on div "[URL][DOMAIN_NAME][PERSON_NAME]" at bounding box center [597, 139] width 64 height 7
click at [128, 142] on div "tennis racket" at bounding box center [118, 139] width 27 height 7
click at [134, 142] on span at bounding box center [136, 138] width 8 height 5
click at [137, 142] on icon at bounding box center [137, 138] width 5 height 5
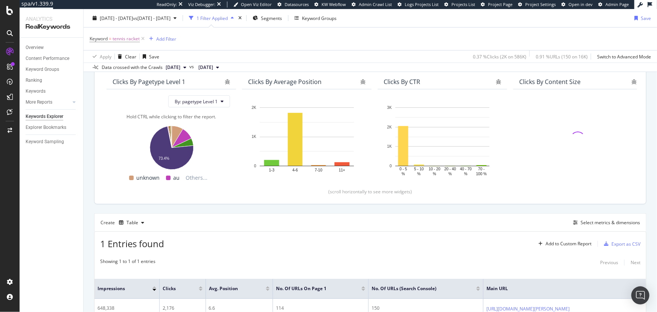
scroll to position [124, 0]
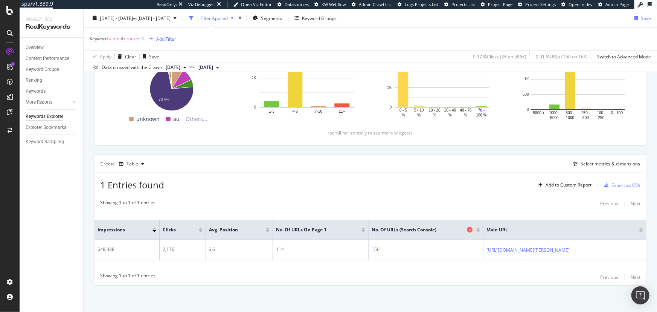
click at [372, 229] on span "No. of URLs (Search Console)" at bounding box center [418, 229] width 93 height 7
click at [61, 129] on div "Explorer Bookmarks" at bounding box center [46, 127] width 41 height 8
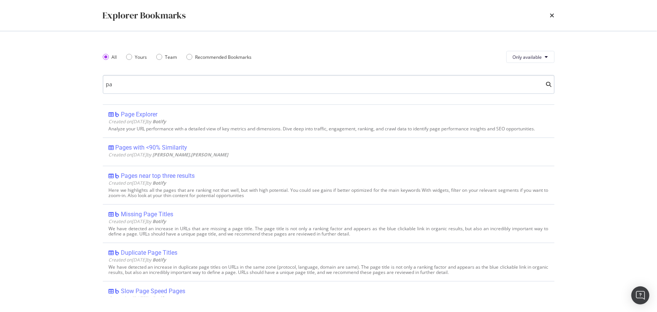
type input "p"
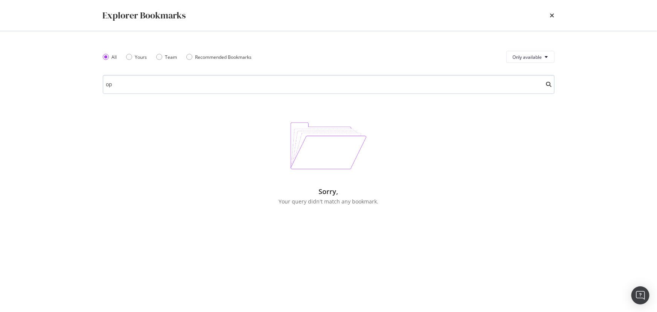
type input "o"
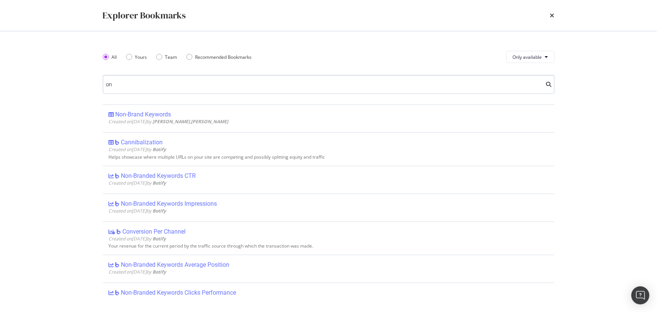
type input "o"
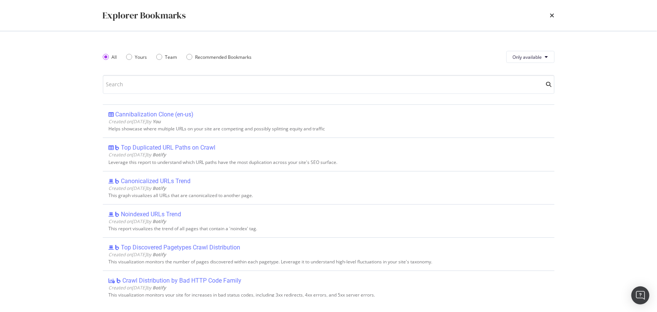
click at [226, 61] on div "All Yours Team Recommended Bookmarks" at bounding box center [182, 56] width 158 height 21
click at [229, 56] on div "Recommended Bookmarks" at bounding box center [223, 57] width 56 height 6
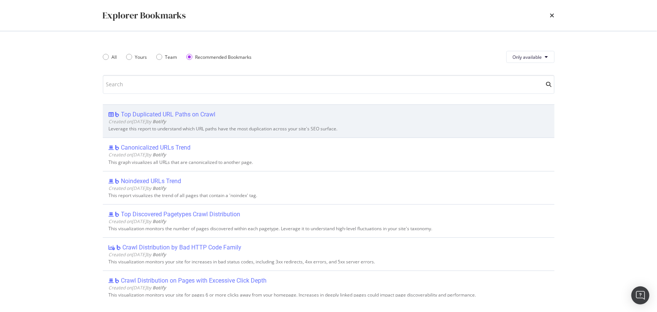
click at [253, 123] on div "Created on 2025 Sep 29th by Botify" at bounding box center [329, 121] width 440 height 6
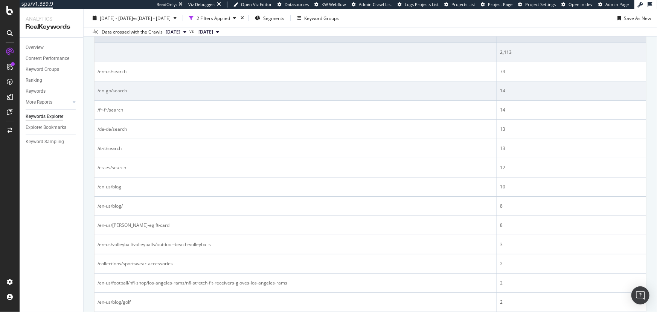
scroll to position [395, 0]
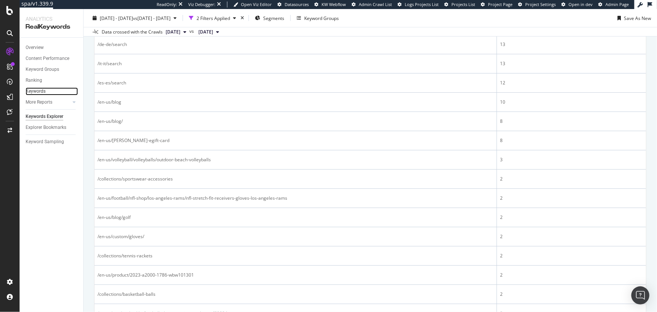
click at [50, 90] on link "Keywords" at bounding box center [52, 91] width 52 height 8
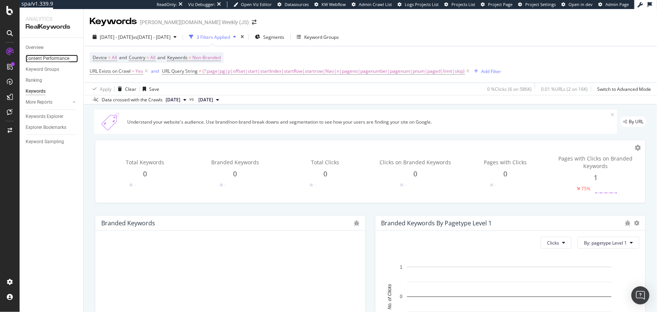
click at [49, 59] on div "Content Performance" at bounding box center [48, 59] width 44 height 8
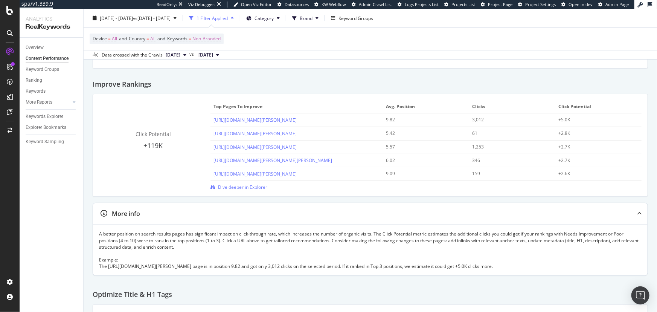
scroll to position [102, 0]
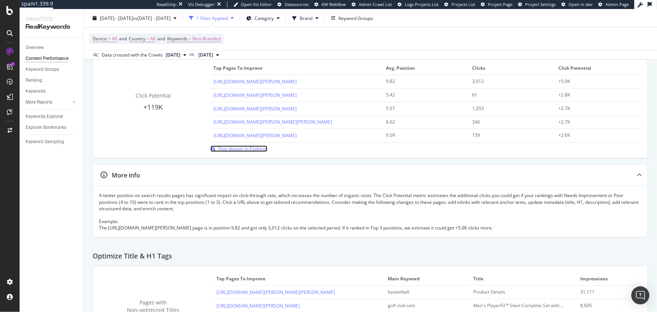
click at [239, 149] on span "Dive deeper in Explorer" at bounding box center [242, 148] width 49 height 6
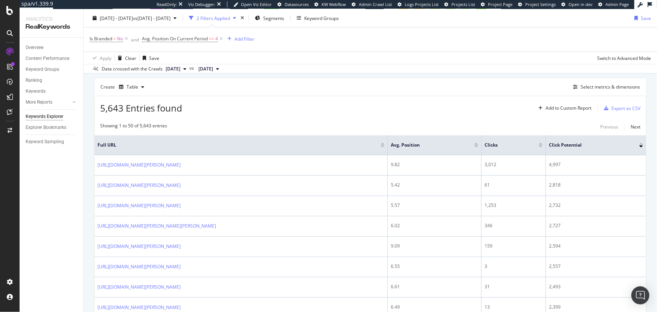
scroll to position [227, 0]
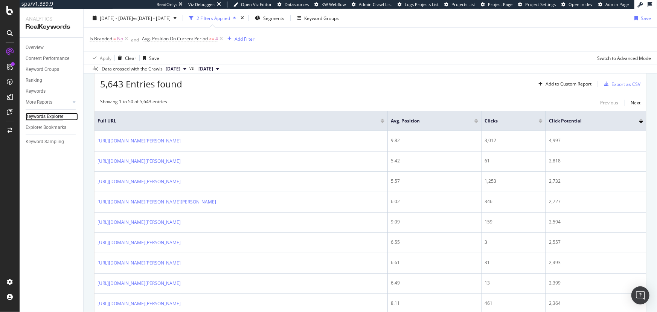
drag, startPoint x: 47, startPoint y: 113, endPoint x: 47, endPoint y: 119, distance: 6.0
click at [47, 113] on div "Keywords Explorer" at bounding box center [45, 117] width 38 height 8
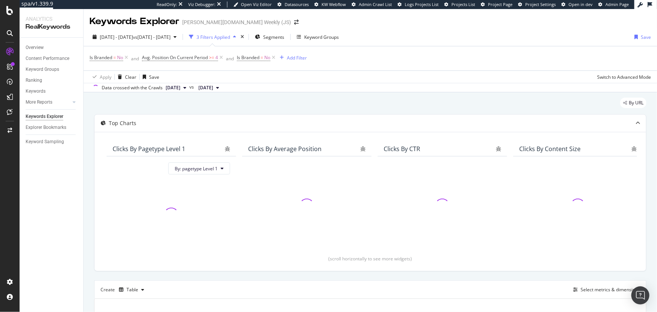
click at [51, 97] on div "More Reports" at bounding box center [55, 102] width 58 height 11
click at [69, 102] on div at bounding box center [67, 102] width 8 height 8
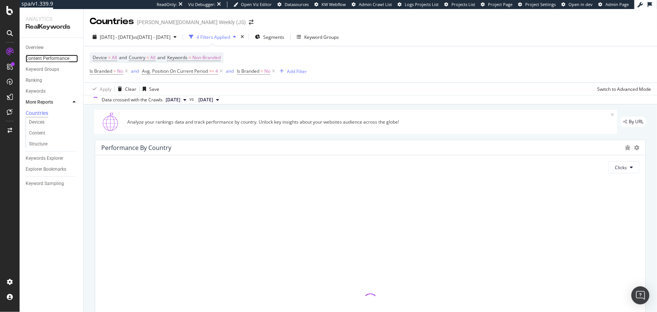
click at [64, 56] on div "Content Performance" at bounding box center [48, 59] width 44 height 8
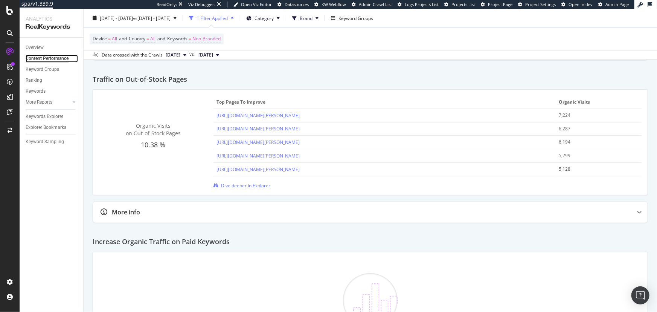
scroll to position [1095, 0]
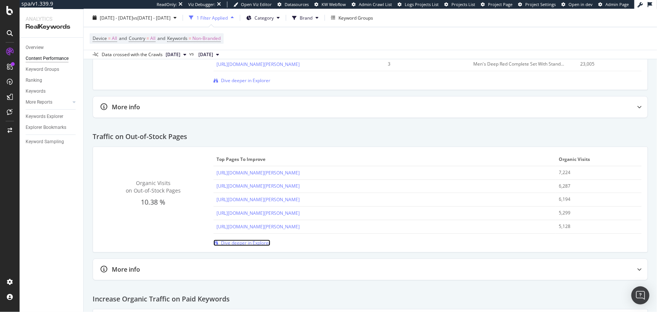
drag, startPoint x: 260, startPoint y: 238, endPoint x: 173, endPoint y: 0, distance: 252.6
click at [260, 239] on span "Dive deeper in Explorer" at bounding box center [245, 242] width 49 height 6
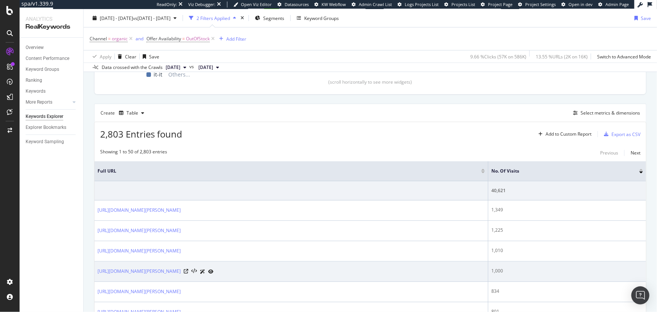
scroll to position [171, 0]
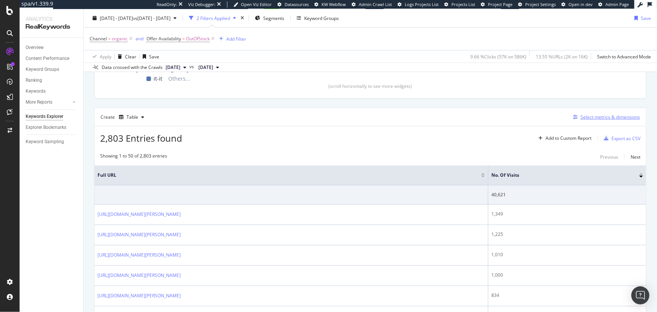
click at [581, 120] on div "Select metrics & dimensions" at bounding box center [605, 117] width 70 height 8
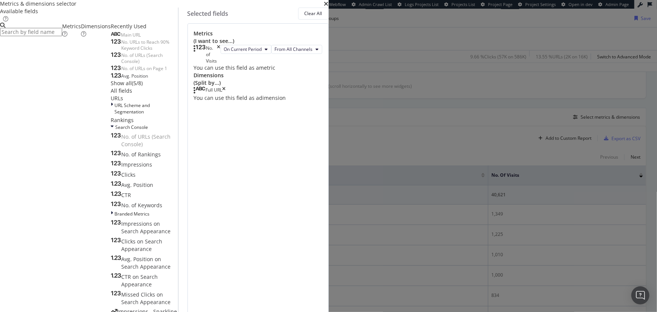
scroll to position [410, 0]
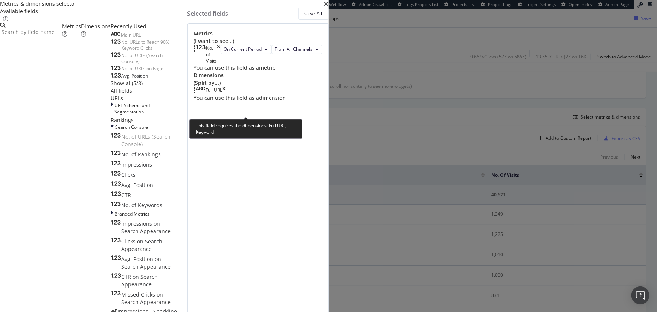
scroll to position [323, 0]
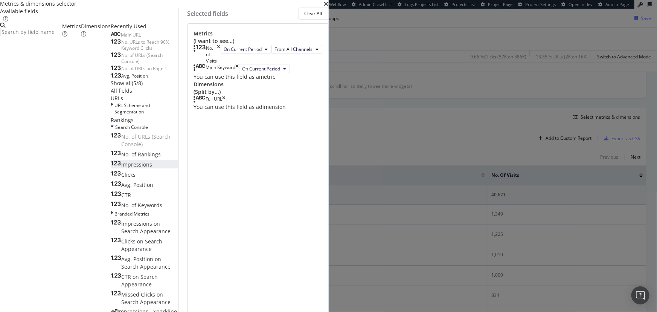
click at [152, 161] on div "Impressions" at bounding box center [131, 165] width 41 height 8
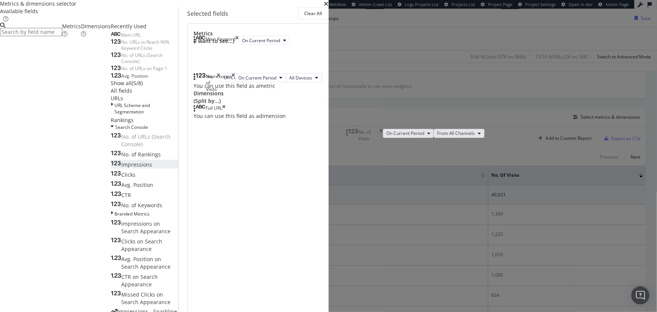
drag, startPoint x: 418, startPoint y: 84, endPoint x: 420, endPoint y: 131, distance: 47.1
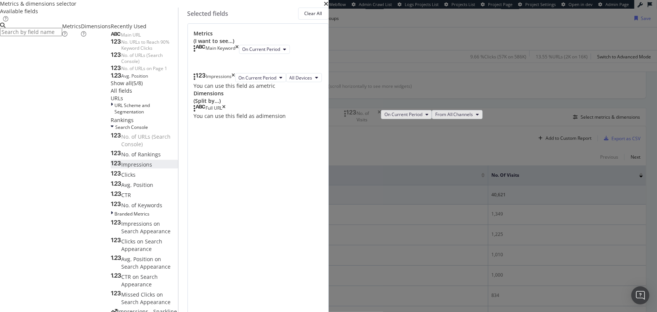
click at [420, 123] on div "No. of Visits On Current Period From All Channels" at bounding box center [413, 116] width 139 height 13
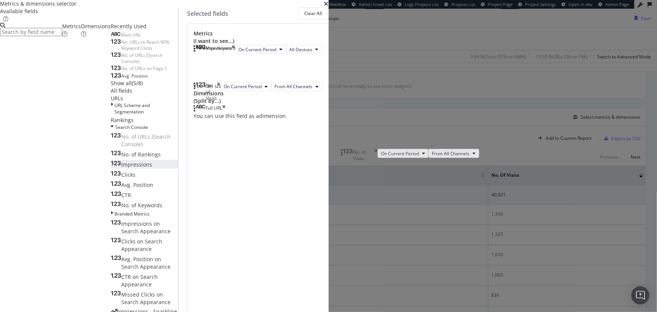
drag, startPoint x: 421, startPoint y: 115, endPoint x: 417, endPoint y: 154, distance: 39.3
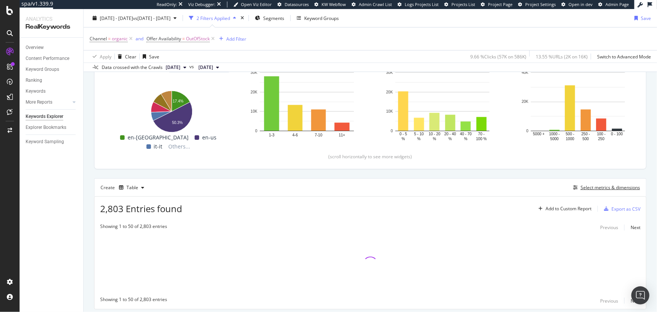
scroll to position [90, 0]
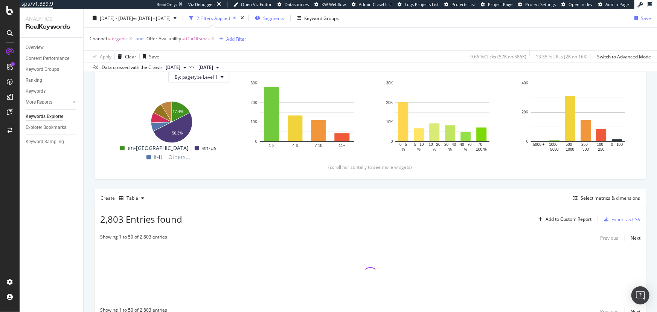
click at [284, 21] on span "Segments" at bounding box center [273, 18] width 21 height 6
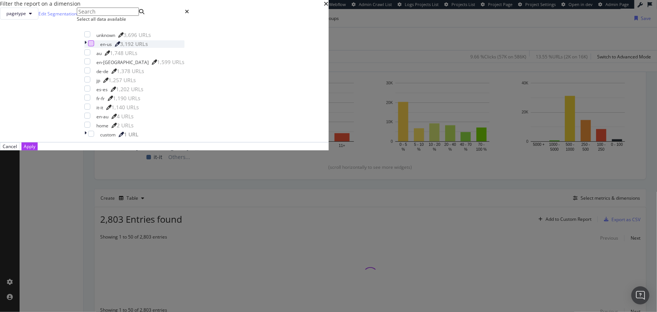
click at [94, 46] on div "modal" at bounding box center [91, 43] width 6 height 6
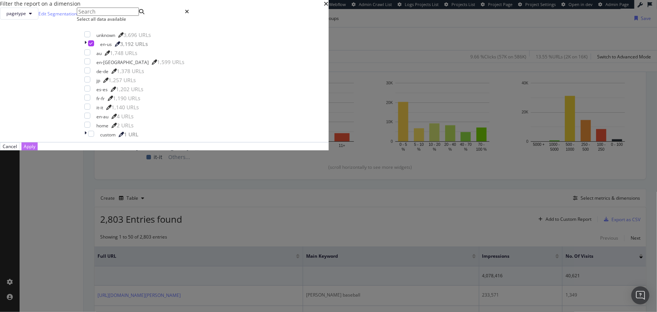
click at [35, 149] on div "Apply" at bounding box center [30, 146] width 12 height 6
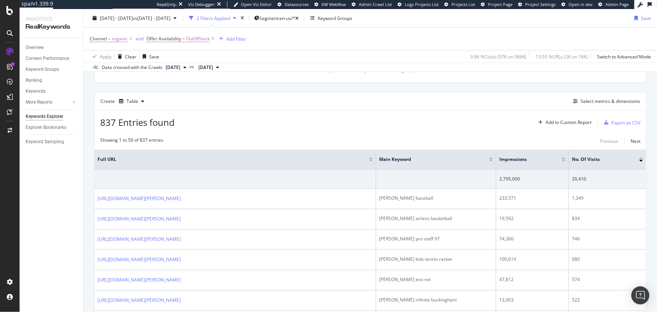
scroll to position [192, 0]
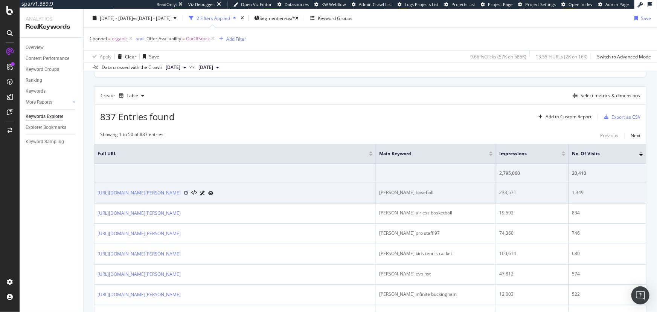
click at [188, 191] on icon at bounding box center [186, 193] width 5 height 5
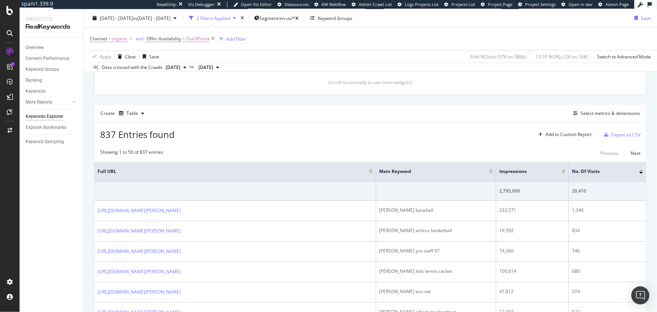
scroll to position [158, 0]
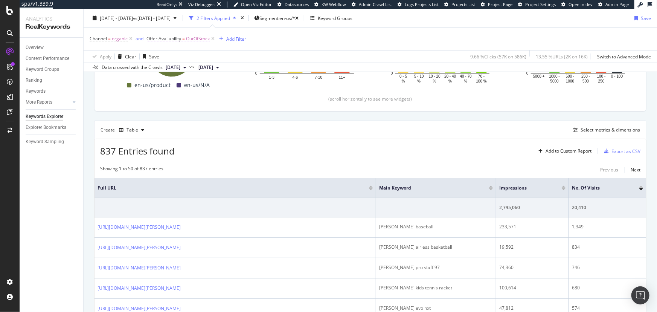
click at [188, 38] on span "OutOfStock" at bounding box center [198, 39] width 24 height 11
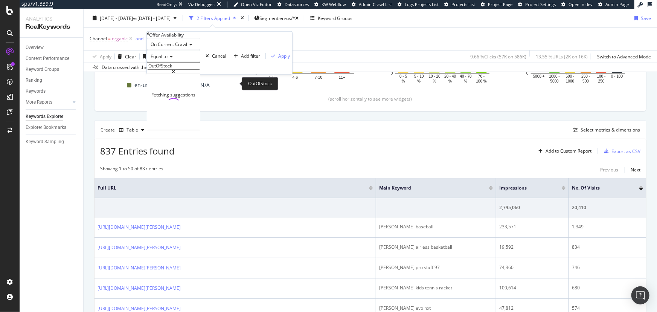
click at [182, 70] on input "OutOfStock" at bounding box center [173, 66] width 53 height 8
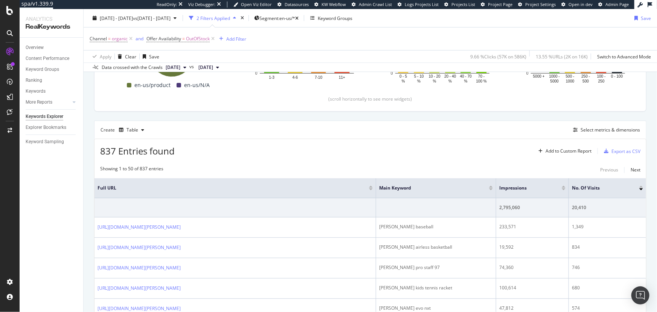
scroll to position [192, 0]
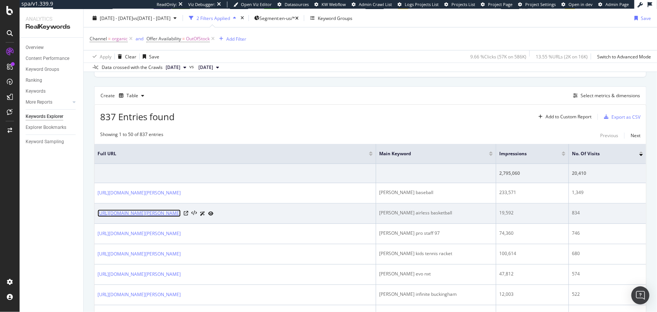
click at [181, 216] on link "[URL][DOMAIN_NAME][PERSON_NAME]" at bounding box center [139, 213] width 83 height 8
click at [188, 212] on icon at bounding box center [186, 213] width 5 height 5
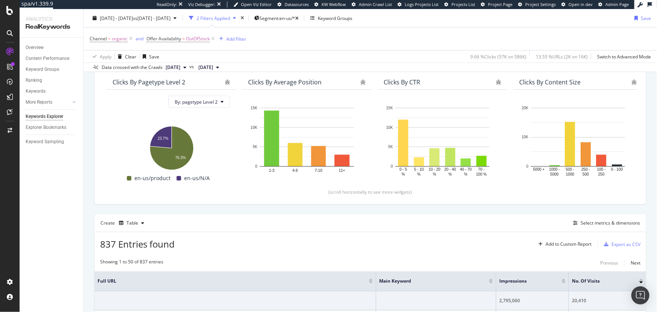
scroll to position [56, 0]
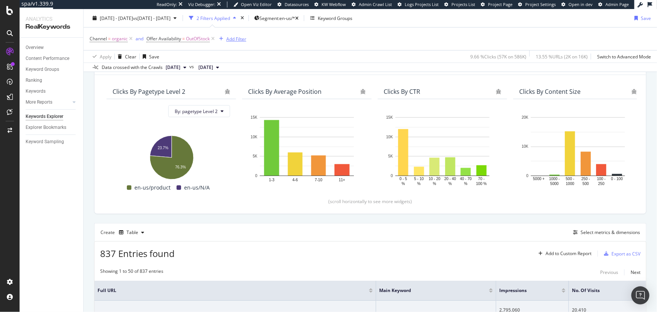
click at [235, 35] on div "Add Filter" at bounding box center [231, 39] width 30 height 8
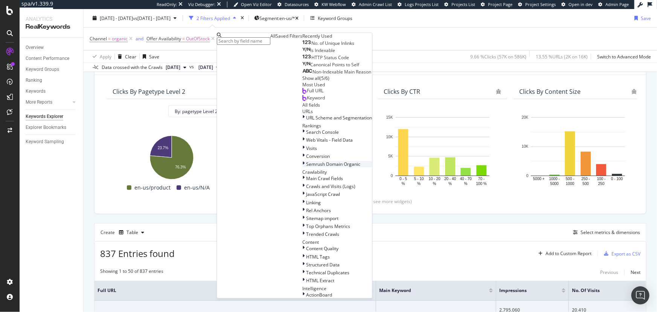
scroll to position [205, 0]
click at [206, 111] on span "By: pagetype Level 2" at bounding box center [196, 111] width 43 height 6
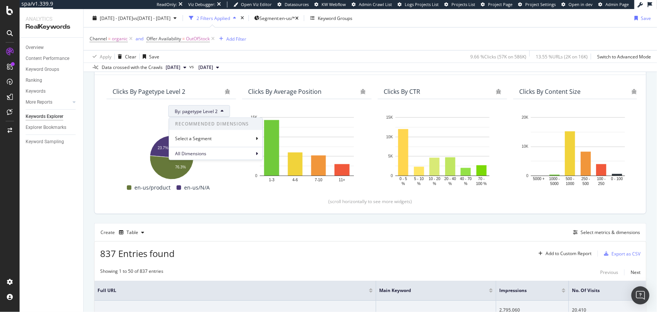
click at [206, 111] on span "By: pagetype Level 2" at bounding box center [196, 111] width 43 height 6
click at [235, 40] on div "Add Filter" at bounding box center [236, 38] width 20 height 6
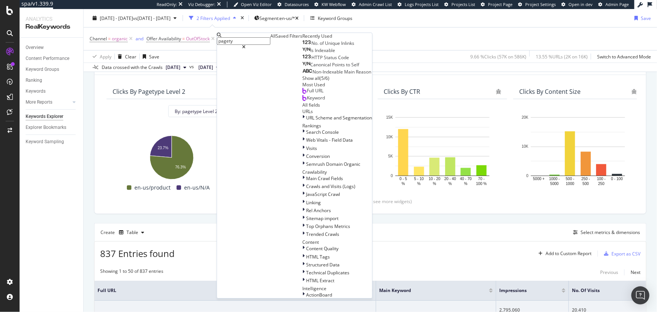
scroll to position [0, 0]
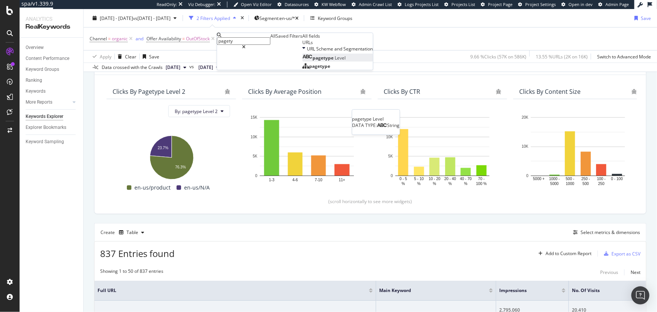
type input "pagety"
click at [335, 61] on span "Level" at bounding box center [340, 58] width 11 height 6
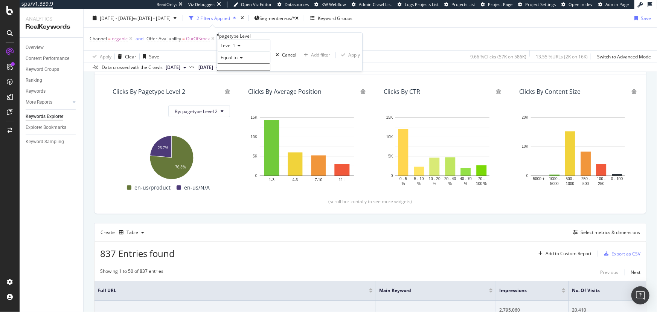
click at [241, 60] on icon at bounding box center [240, 58] width 5 height 5
click at [262, 52] on div "Level 1" at bounding box center [243, 46] width 53 height 12
click at [234, 75] on span "Level 3" at bounding box center [226, 71] width 15 height 6
click at [243, 60] on icon at bounding box center [240, 58] width 5 height 5
click at [251, 64] on div "Equal to" at bounding box center [243, 58] width 53 height 12
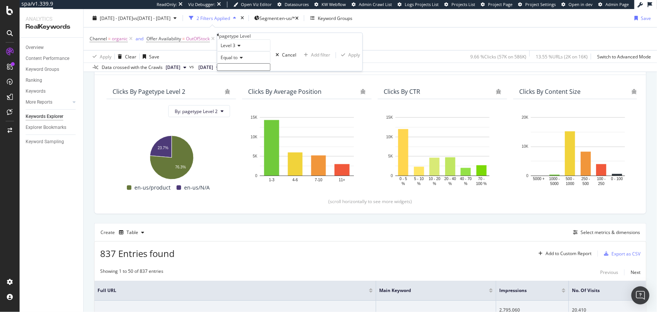
click at [219, 37] on icon at bounding box center [218, 35] width 2 height 5
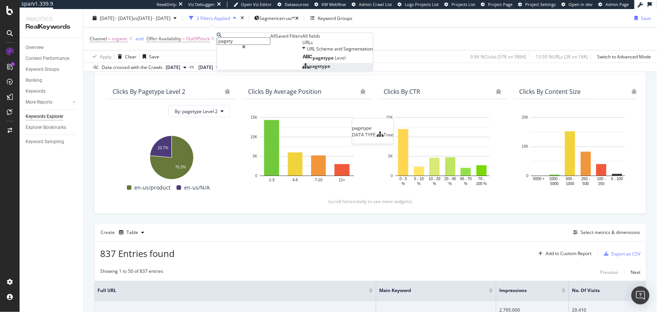
click at [309, 69] on span "pagetype" at bounding box center [319, 66] width 21 height 6
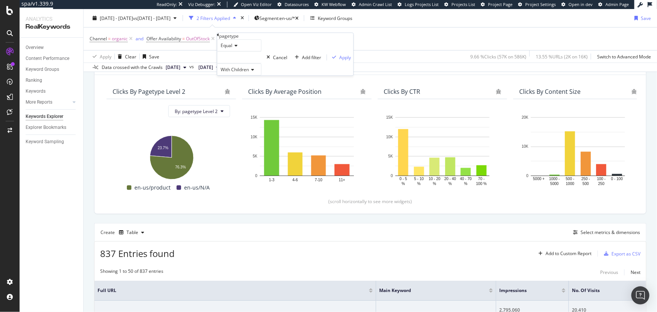
click at [219, 37] on icon at bounding box center [218, 35] width 2 height 5
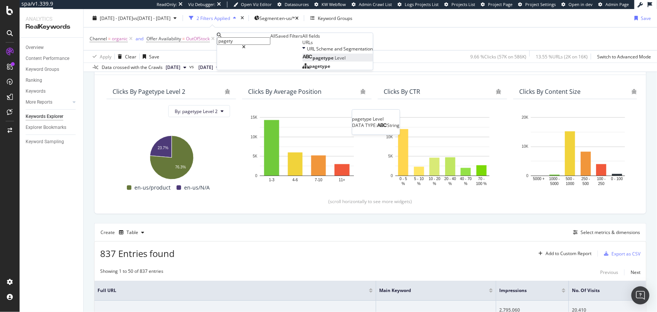
click at [302, 59] on icon at bounding box center [307, 57] width 10 height 5
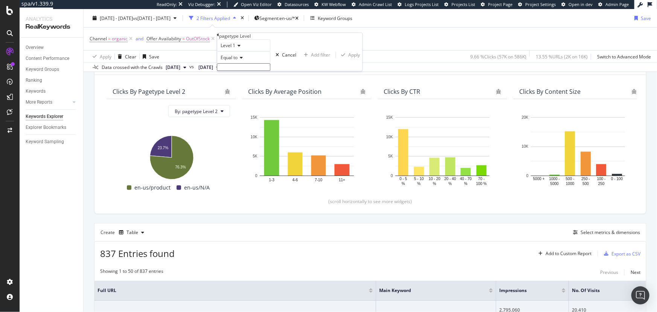
click at [247, 64] on div "Equal to" at bounding box center [243, 58] width 53 height 12
click at [242, 52] on div "Level 1" at bounding box center [243, 46] width 53 height 12
click at [252, 67] on div "Level 2" at bounding box center [243, 63] width 53 height 8
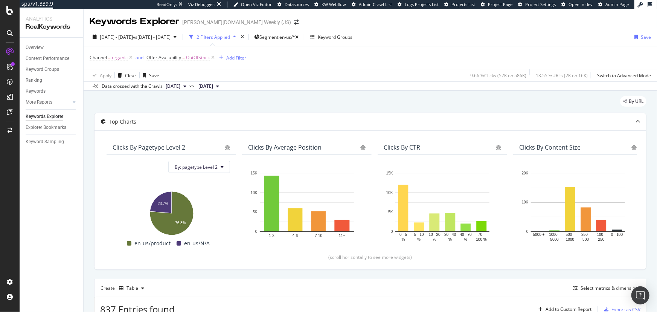
click at [240, 58] on div "Add Filter" at bounding box center [236, 58] width 20 height 6
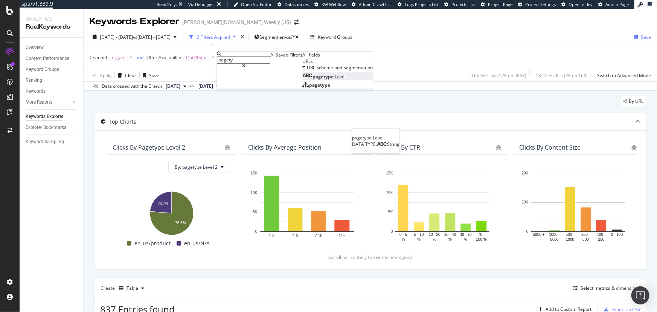
click at [312, 80] on span "pagetype" at bounding box center [323, 77] width 22 height 6
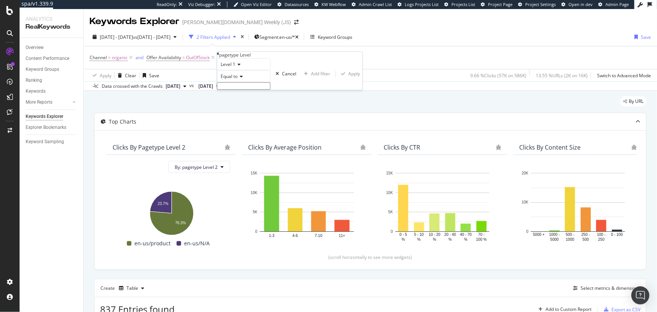
click at [242, 70] on div "Level 1" at bounding box center [243, 64] width 53 height 12
click at [234, 85] on span "Level 2" at bounding box center [226, 82] width 15 height 6
click at [243, 79] on icon at bounding box center [240, 77] width 5 height 5
click at [252, 138] on div "Contains" at bounding box center [243, 134] width 53 height 8
click at [256, 90] on input "text" at bounding box center [243, 86] width 53 height 8
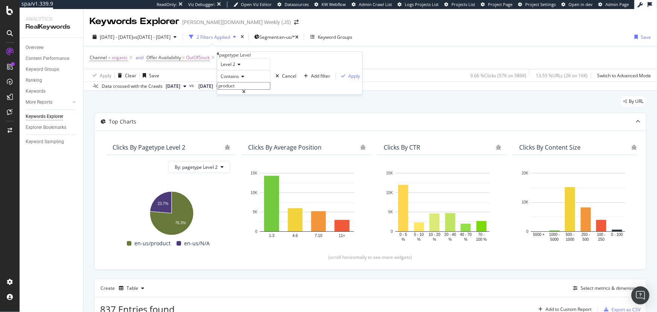
type input "product"
click at [348, 79] on div "Apply" at bounding box center [354, 76] width 12 height 6
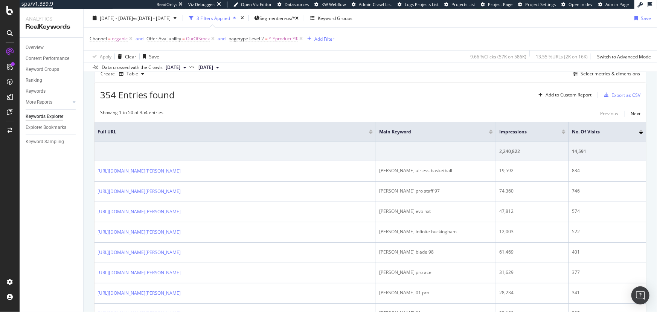
scroll to position [227, 0]
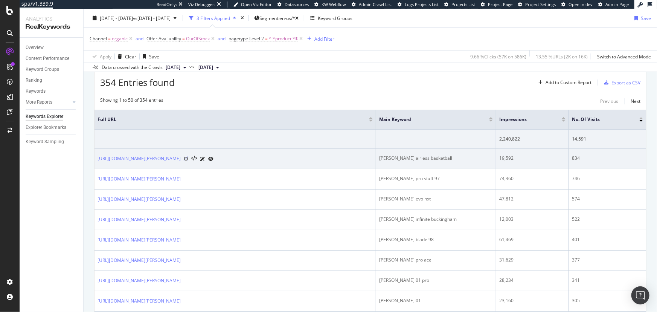
click at [188, 160] on icon at bounding box center [186, 158] width 5 height 5
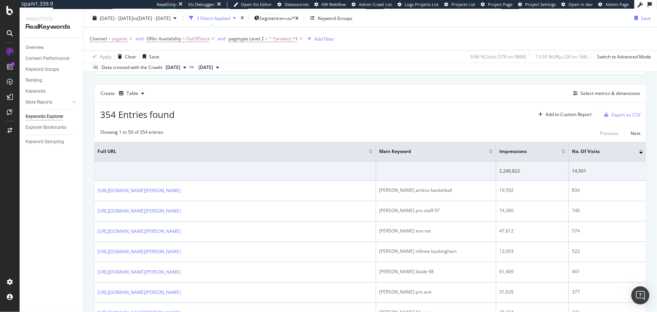
scroll to position [158, 0]
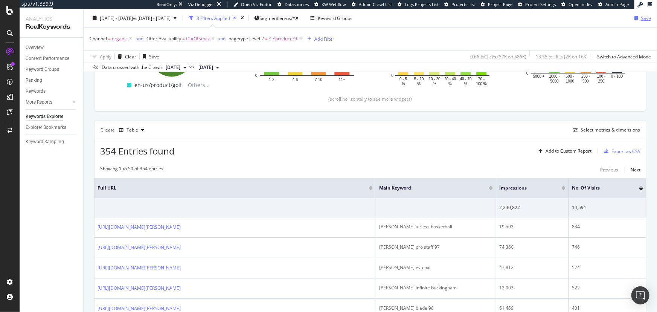
click at [641, 19] on div "Save" at bounding box center [646, 18] width 10 height 6
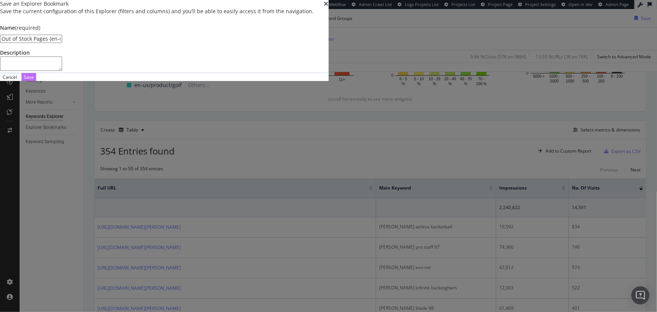
type input "Out of Stock Pages (en-us)"
click at [36, 81] on button "Save" at bounding box center [28, 77] width 15 height 8
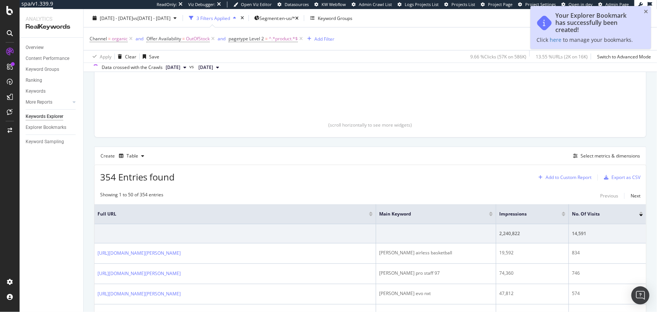
scroll to position [184, 0]
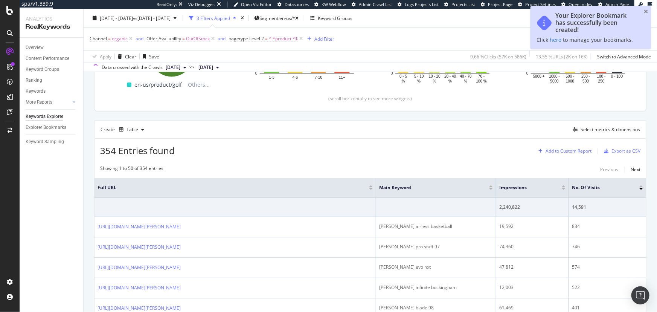
click at [569, 150] on div "Add to Custom Report" at bounding box center [569, 151] width 46 height 5
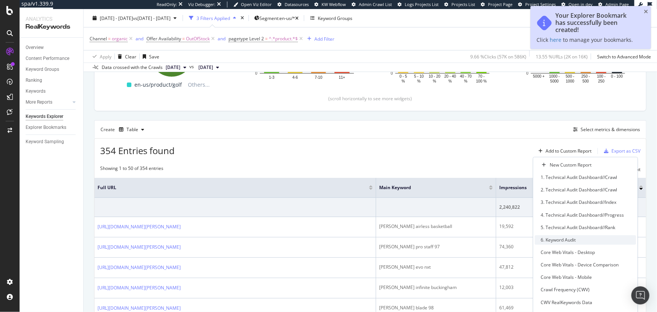
click at [577, 237] on div "6. Keyword Audit" at bounding box center [585, 239] width 101 height 9
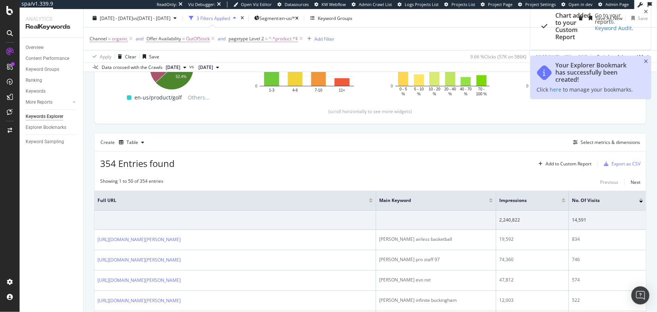
scroll to position [150, 0]
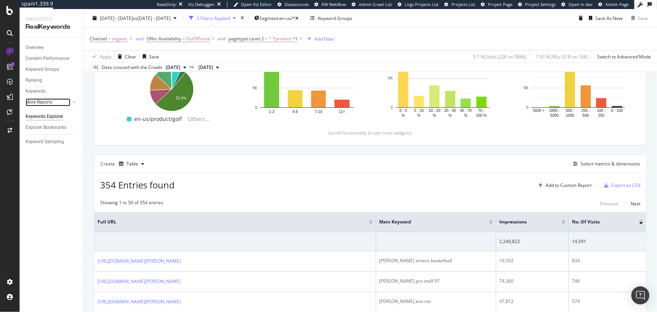
click at [61, 102] on link "More Reports" at bounding box center [48, 102] width 45 height 8
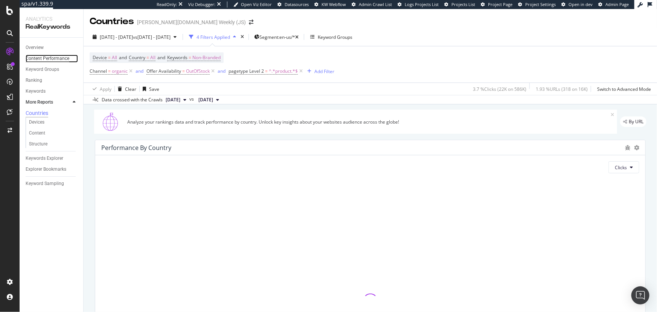
click at [49, 56] on div "Content Performance" at bounding box center [48, 59] width 44 height 8
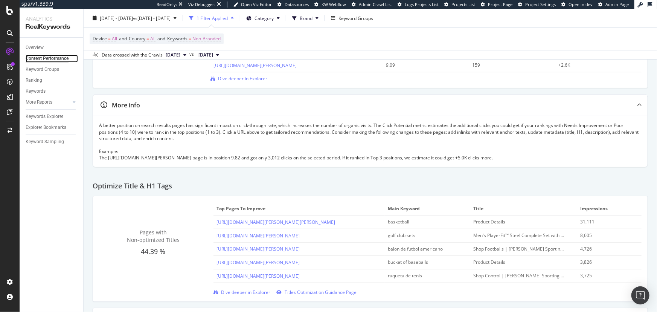
scroll to position [171, 0]
click at [245, 293] on span "Dive deeper in Explorer" at bounding box center [245, 293] width 49 height 6
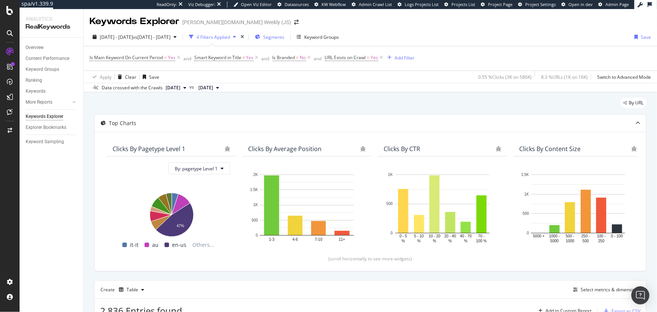
click at [287, 32] on button "Segments" at bounding box center [269, 37] width 35 height 12
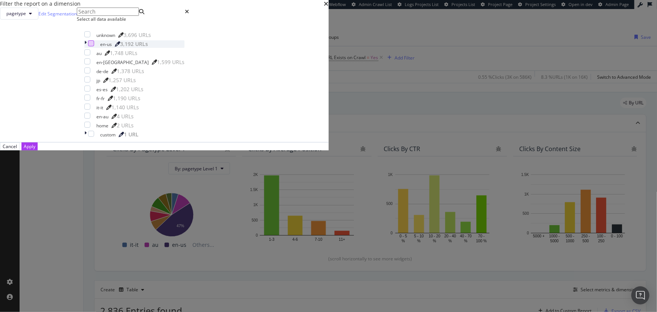
click at [94, 46] on div "modal" at bounding box center [91, 43] width 6 height 6
click at [35, 149] on div "Apply" at bounding box center [30, 146] width 12 height 6
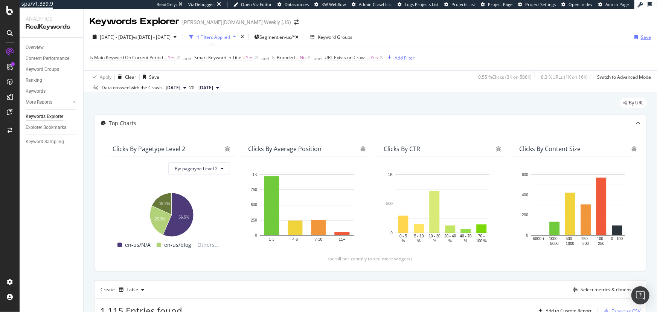
click at [641, 38] on div "Save" at bounding box center [646, 37] width 10 height 6
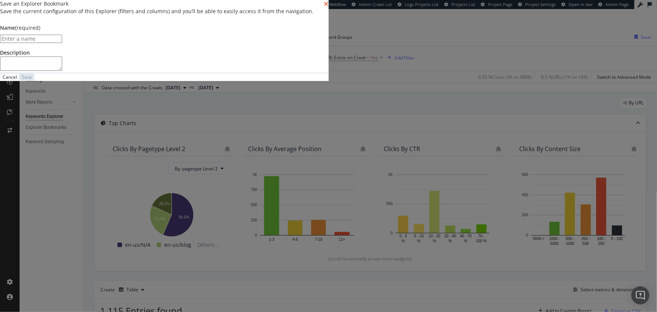
click at [329, 7] on icon "times" at bounding box center [326, 4] width 5 height 6
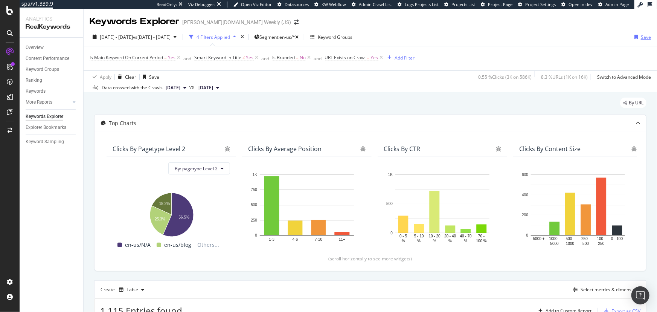
click at [641, 39] on div "Save" at bounding box center [646, 37] width 10 height 6
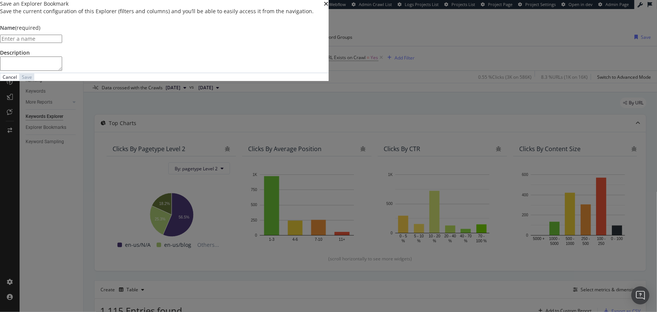
click at [62, 43] on input "modal" at bounding box center [31, 39] width 62 height 8
type input "Page Title Optimization (en-us)"
click at [34, 81] on div "Save" at bounding box center [29, 76] width 10 height 7
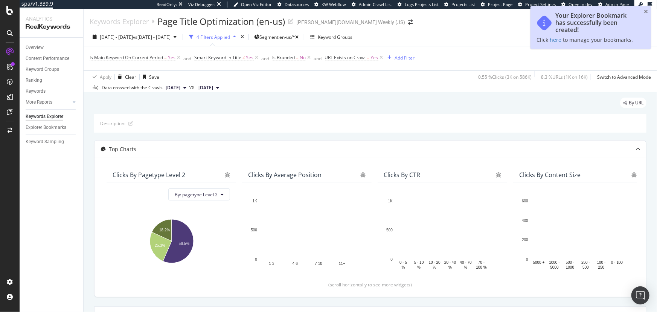
scroll to position [137, 0]
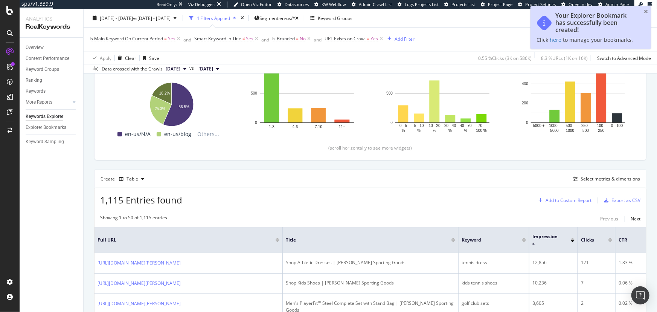
click at [577, 200] on div "Add to Custom Report" at bounding box center [569, 200] width 46 height 5
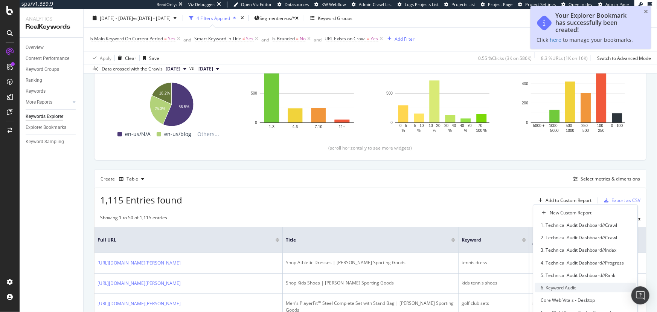
click at [578, 285] on div "6. Keyword Audit" at bounding box center [585, 287] width 101 height 9
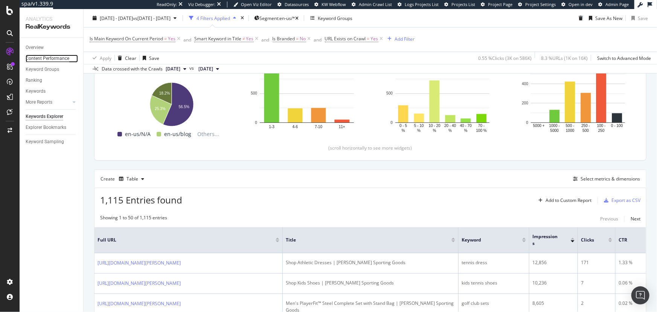
click at [56, 56] on div "Content Performance" at bounding box center [48, 59] width 44 height 8
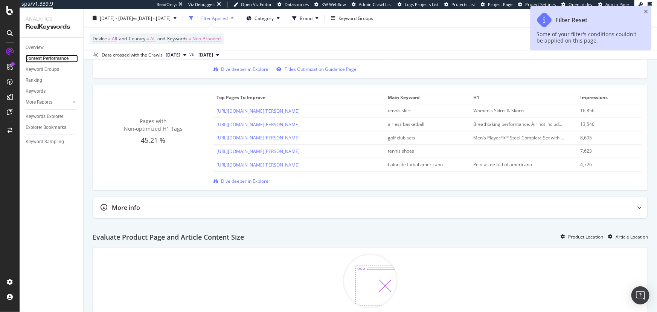
scroll to position [445, 0]
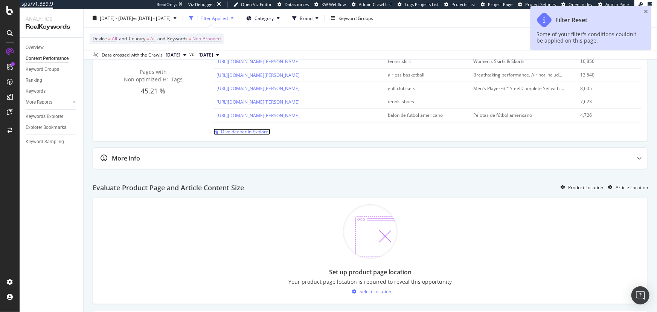
click at [246, 128] on span "Dive deeper in Explorer" at bounding box center [245, 131] width 49 height 6
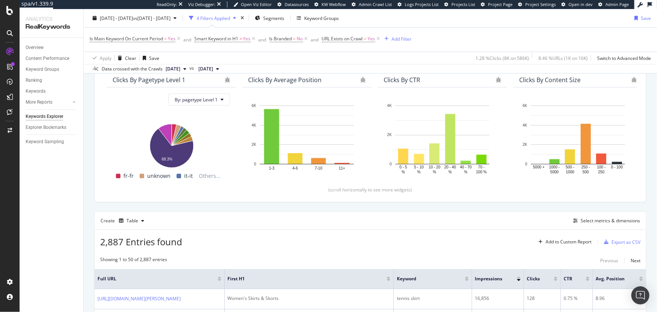
scroll to position [68, 0]
click at [284, 18] on span "Segments" at bounding box center [273, 18] width 21 height 6
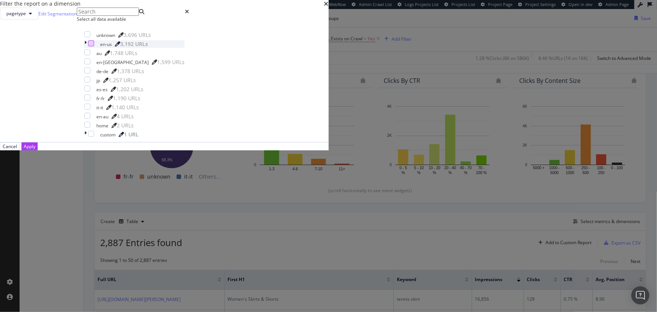
click at [94, 46] on div "modal" at bounding box center [91, 43] width 6 height 6
click at [38, 150] on button "Apply" at bounding box center [29, 146] width 16 height 8
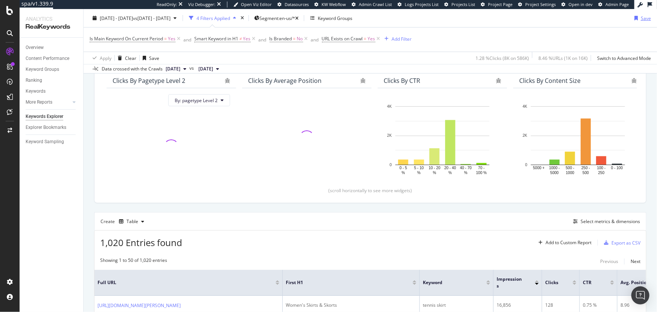
click at [634, 19] on div "button" at bounding box center [635, 18] width 9 height 5
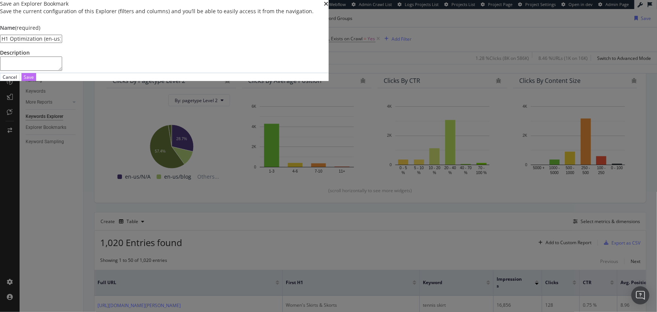
type input "H1 Optimization (en-us)"
click at [34, 81] on div "Save" at bounding box center [29, 76] width 10 height 7
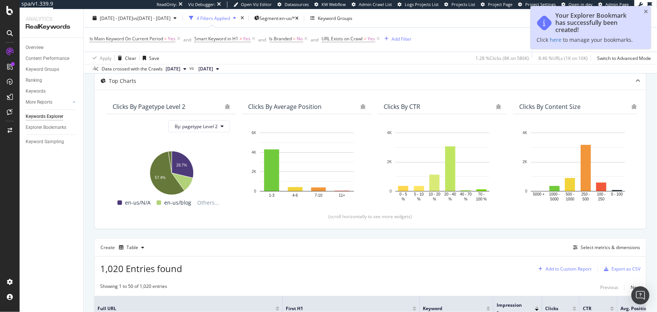
click at [563, 267] on div "Add to Custom Report" at bounding box center [569, 269] width 46 height 5
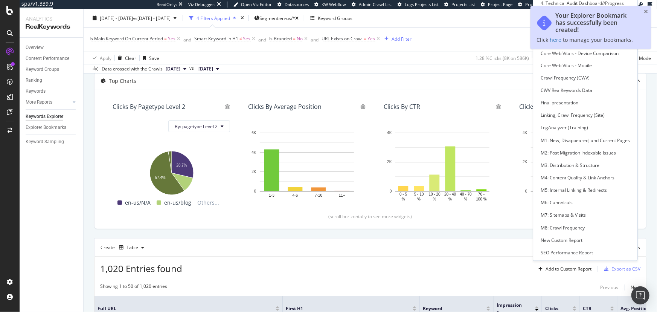
click at [574, 33] on div "6. Keyword Audit" at bounding box center [585, 27] width 101 height 9
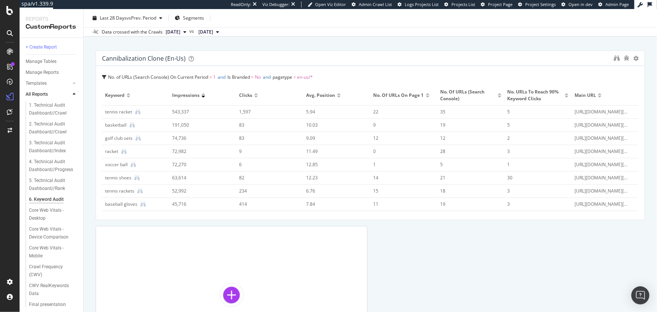
click at [377, 94] on span "No. of URLs on Page 1" at bounding box center [398, 95] width 50 height 7
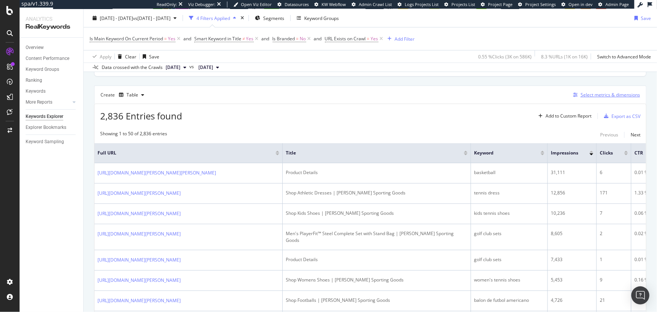
scroll to position [192, 0]
click at [572, 118] on div "Add to Custom Report" at bounding box center [569, 116] width 46 height 5
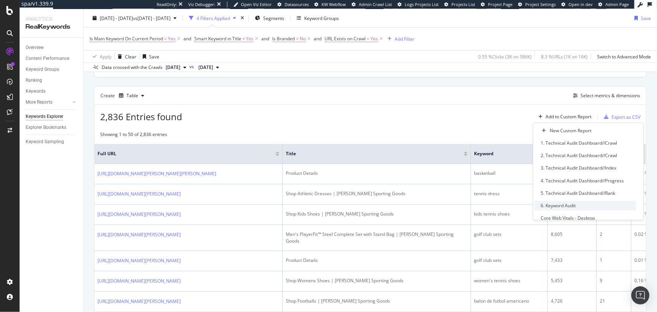
click at [576, 202] on div "6. Keyword Audit" at bounding box center [558, 205] width 35 height 6
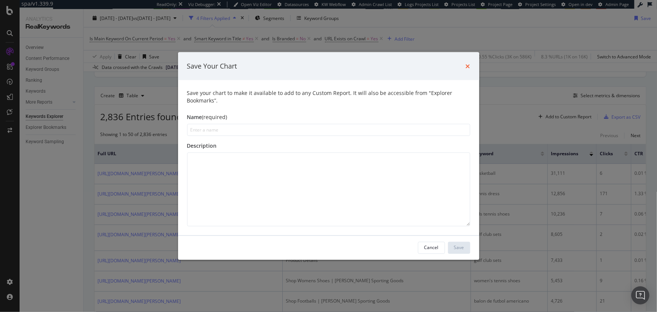
click at [469, 64] on icon "times" at bounding box center [468, 66] width 5 height 6
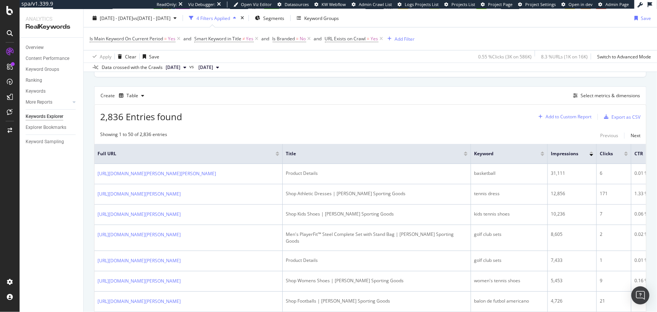
click at [577, 117] on div "Add to Custom Report" at bounding box center [569, 116] width 46 height 5
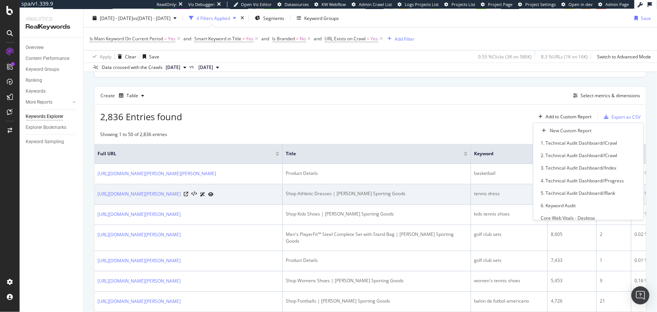
click at [555, 204] on div "6. Keyword Audit" at bounding box center [558, 205] width 35 height 6
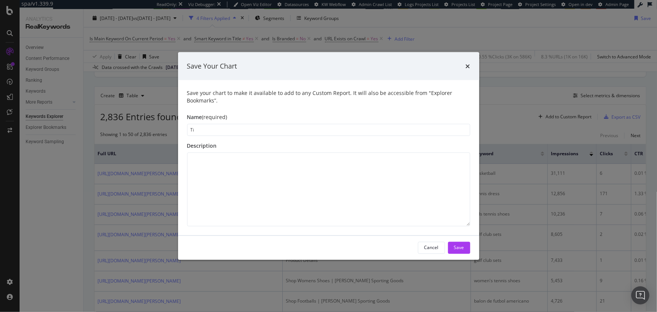
type input "T"
type input "Page Title Optimization"
click at [460, 244] on div "Save" at bounding box center [459, 247] width 10 height 6
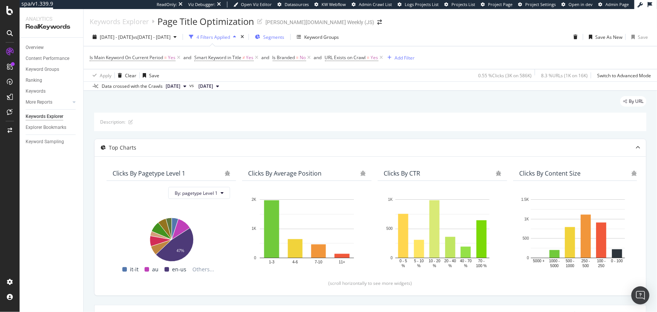
click at [284, 37] on span "Segments" at bounding box center [273, 37] width 21 height 6
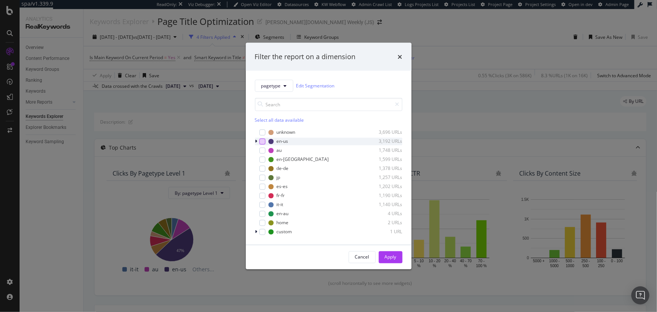
click at [264, 140] on div "modal" at bounding box center [262, 141] width 6 height 6
click at [392, 257] on div "Apply" at bounding box center [391, 257] width 12 height 6
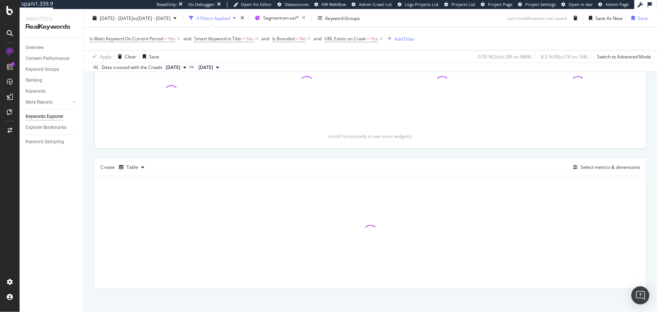
scroll to position [150, 0]
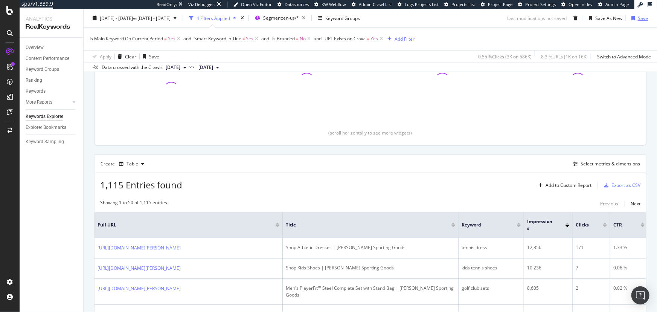
click at [640, 20] on div "Save" at bounding box center [643, 18] width 10 height 6
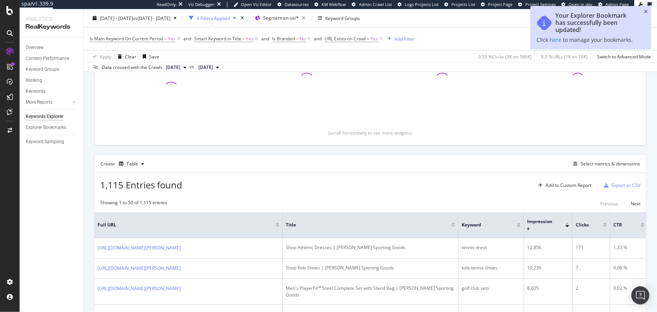
click at [650, 12] on div "Your Explorer Bookmark has successfully been updated! Click here to manage your…" at bounding box center [590, 27] width 120 height 43
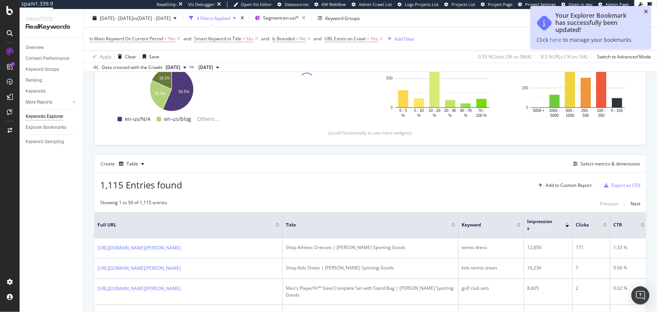
click at [648, 11] on icon "close toast" at bounding box center [646, 11] width 4 height 5
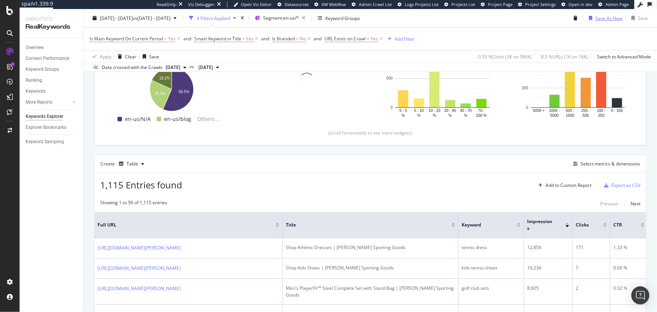
click at [612, 19] on div "Save As New" at bounding box center [608, 18] width 27 height 6
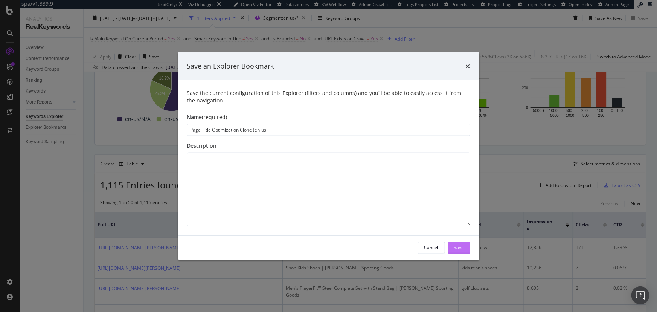
type input "Page Title Optimization Clone (en-us)"
click at [450, 243] on button "Save" at bounding box center [459, 247] width 22 height 12
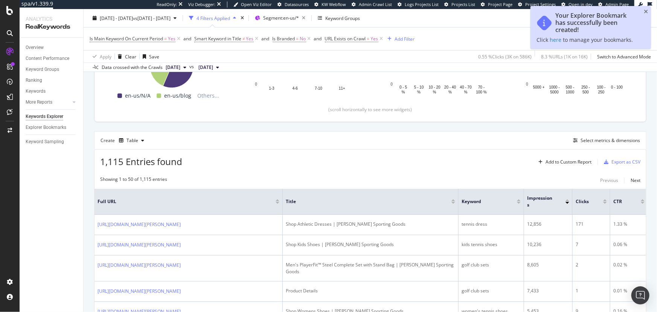
scroll to position [184, 0]
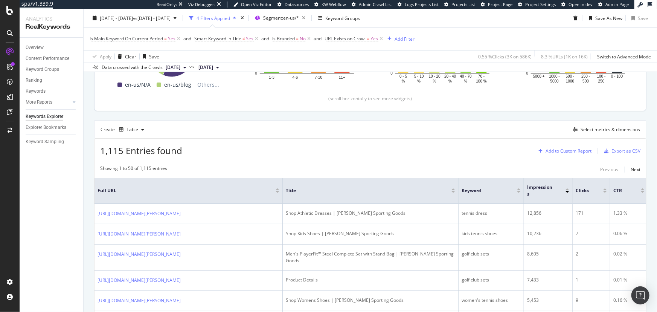
click at [573, 150] on div "Add to Custom Report" at bounding box center [569, 151] width 46 height 5
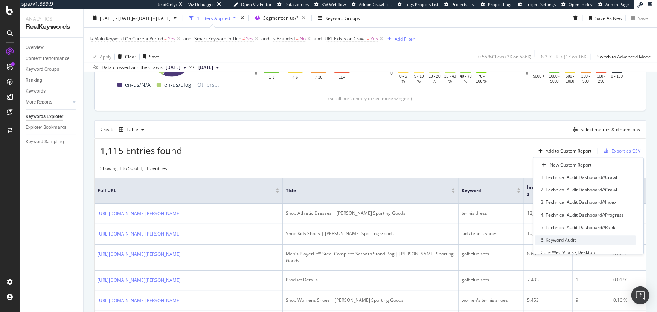
click at [573, 241] on div "6. Keyword Audit" at bounding box center [558, 239] width 35 height 6
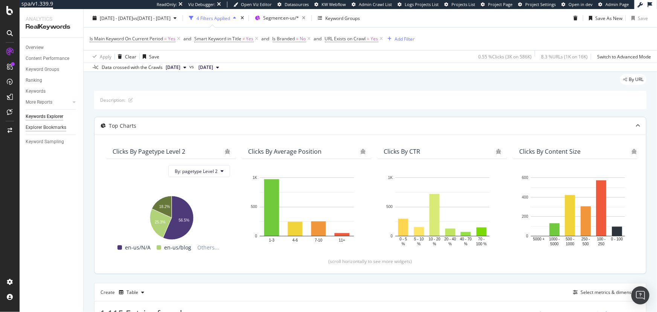
scroll to position [34, 0]
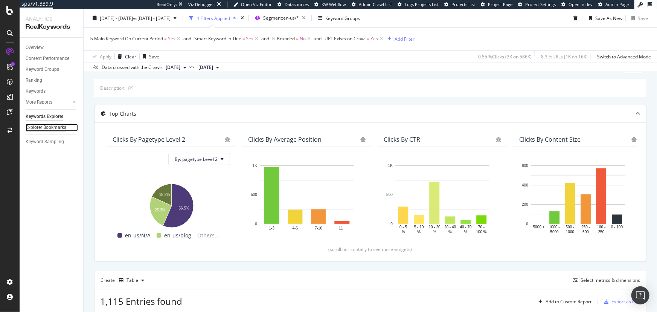
click at [54, 127] on div "Explorer Bookmarks" at bounding box center [46, 127] width 41 height 8
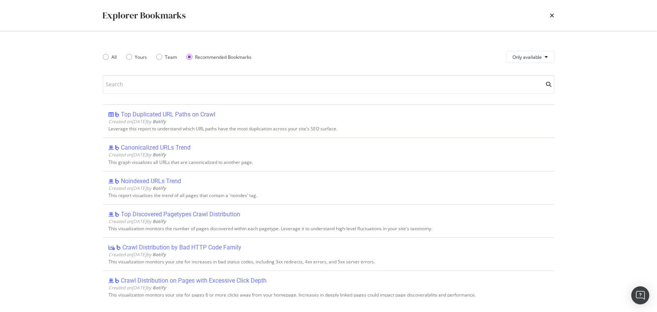
click at [559, 14] on div "Explorer Bookmarks" at bounding box center [329, 15] width 482 height 31
click at [554, 14] on div "Explorer Bookmarks" at bounding box center [329, 15] width 482 height 31
click at [553, 15] on icon "times" at bounding box center [552, 15] width 5 height 6
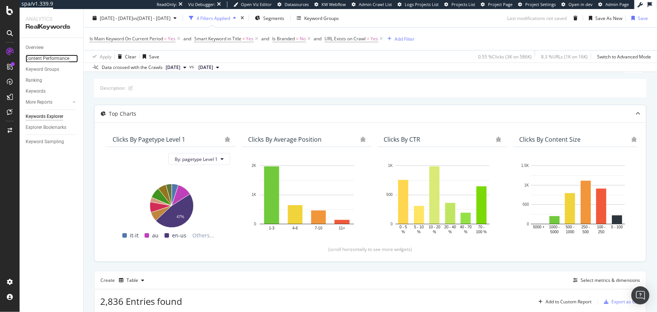
click at [47, 58] on div "Content Performance" at bounding box center [48, 59] width 44 height 8
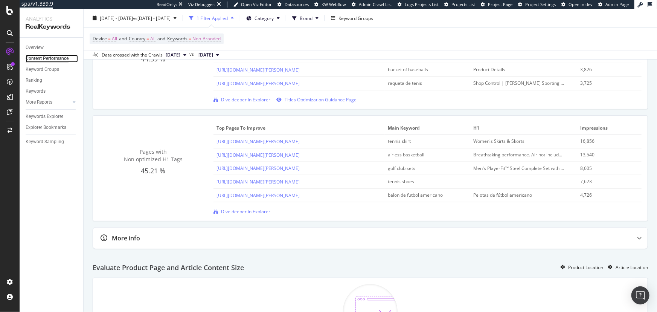
scroll to position [377, 0]
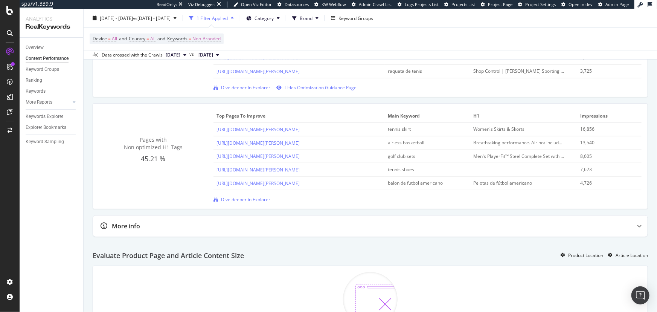
click at [135, 224] on div "More info" at bounding box center [126, 226] width 28 height 9
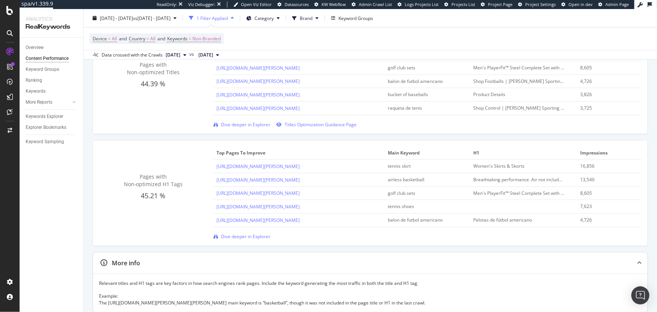
scroll to position [343, 0]
click at [229, 231] on span "Dive deeper in Explorer" at bounding box center [245, 233] width 49 height 6
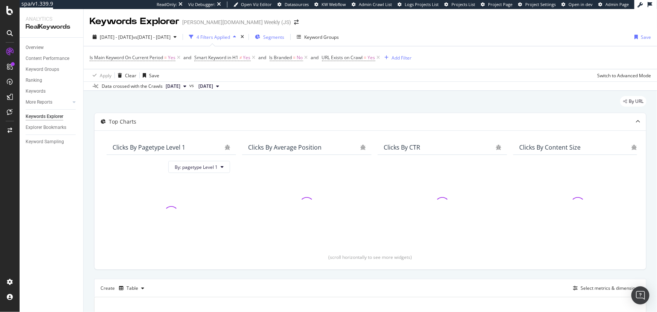
click at [284, 35] on span "Segments" at bounding box center [273, 37] width 21 height 6
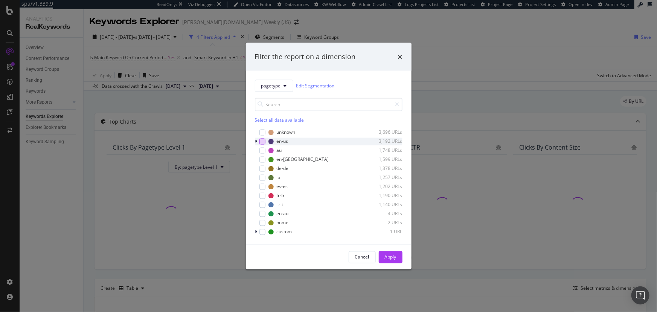
click at [263, 141] on div "modal" at bounding box center [262, 141] width 6 height 6
click at [389, 255] on div "Apply" at bounding box center [391, 257] width 12 height 6
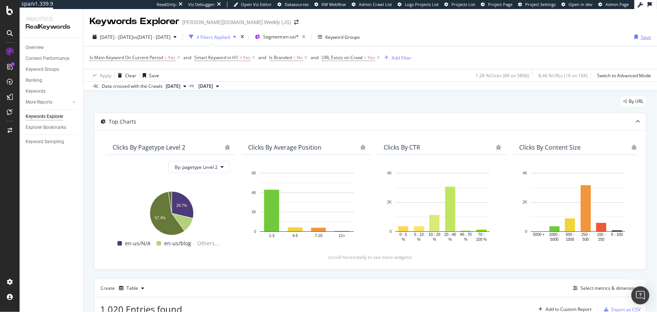
click at [641, 39] on div "Save" at bounding box center [646, 37] width 10 height 6
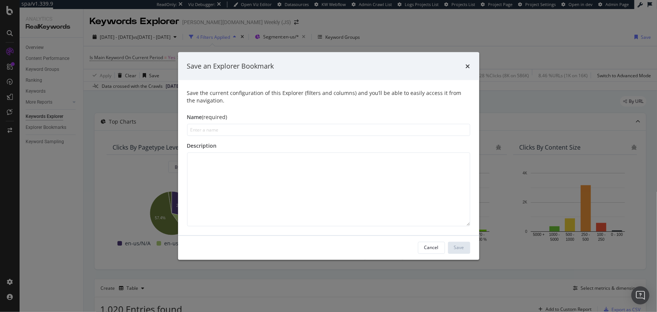
click at [328, 132] on input "modal" at bounding box center [328, 129] width 283 height 12
type input "H1 Optimization (en-us)"
click at [472, 250] on div "Cancel Save" at bounding box center [328, 247] width 301 height 24
click at [465, 250] on button "Save" at bounding box center [459, 247] width 22 height 12
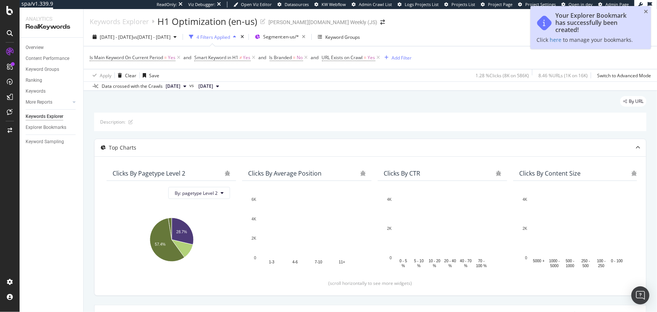
scroll to position [102, 0]
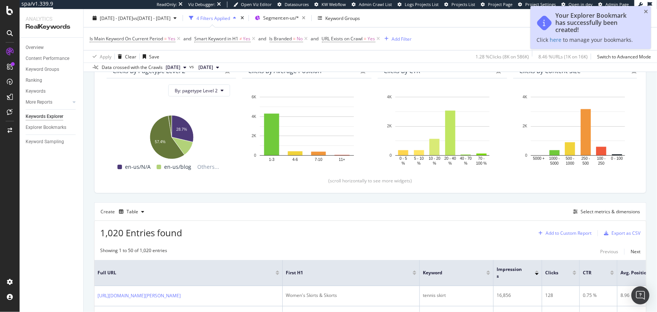
click at [561, 234] on div "Add to Custom Report" at bounding box center [569, 233] width 46 height 5
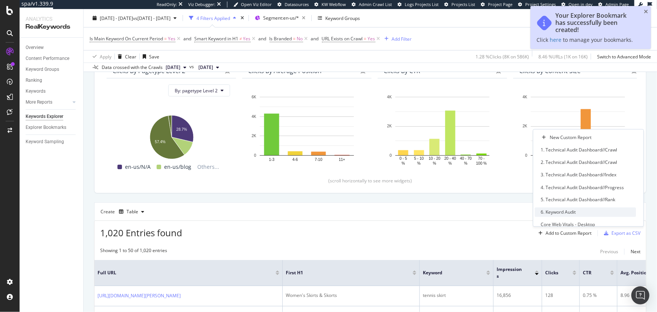
click at [569, 211] on div "6. Keyword Audit" at bounding box center [558, 212] width 35 height 6
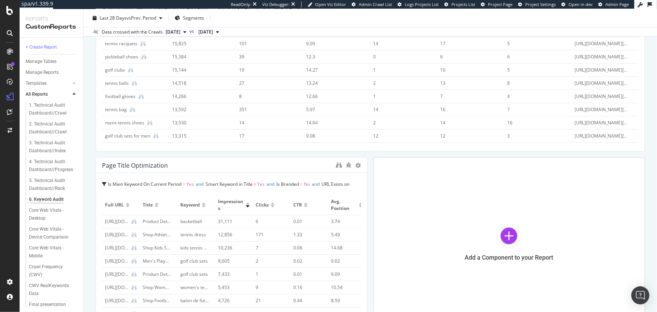
scroll to position [68, 0]
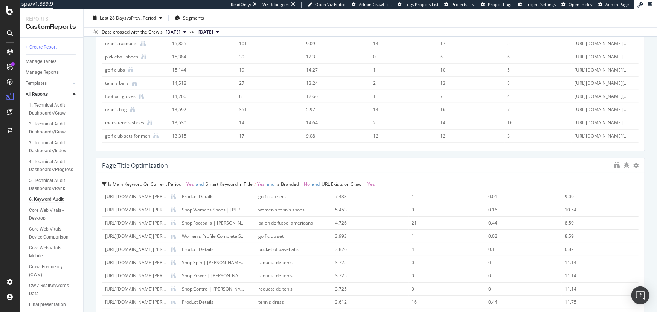
drag, startPoint x: 361, startPoint y: 247, endPoint x: 640, endPoint y: 247, distance: 278.6
click at [640, 247] on div "6. Keyword Audit 6. Keyword Audit [PERSON_NAME][DOMAIN_NAME] Weekly (JS) Clone …" at bounding box center [370, 160] width 573 height 303
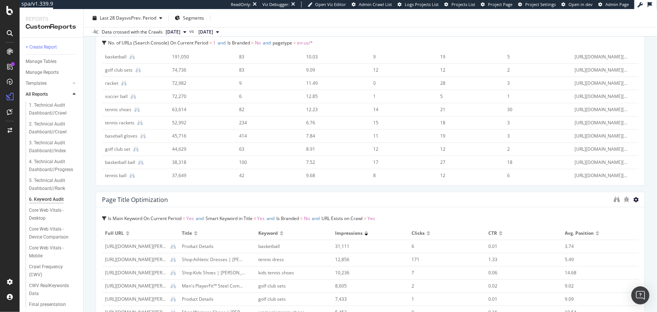
click at [633, 200] on icon at bounding box center [635, 199] width 5 height 5
click at [612, 200] on span "Delete" at bounding box center [615, 198] width 14 height 7
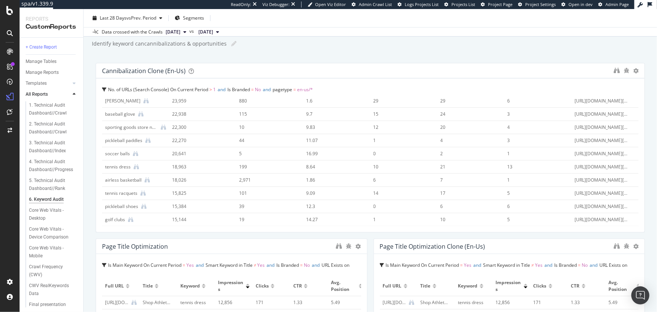
scroll to position [137, 0]
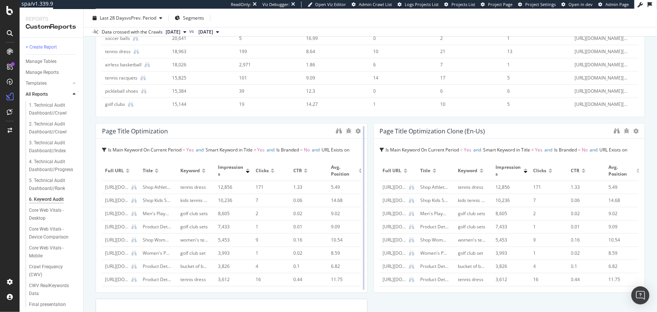
click at [360, 132] on div at bounding box center [364, 207] width 8 height 169
click at [356, 132] on icon at bounding box center [358, 130] width 5 height 5
click at [369, 141] on div "Delete" at bounding box center [373, 142] width 38 height 11
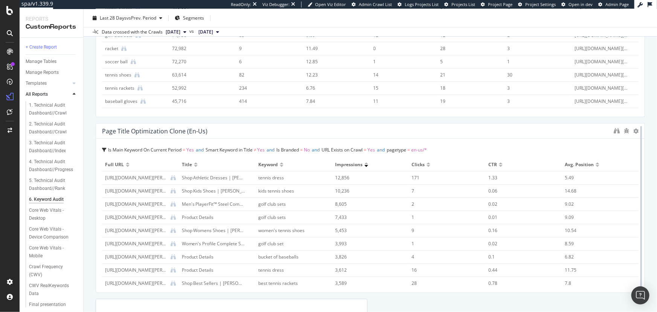
drag, startPoint x: 363, startPoint y: 165, endPoint x: 634, endPoint y: 165, distance: 271.8
click at [637, 165] on div at bounding box center [641, 207] width 8 height 169
click at [197, 129] on div "Page Title Optimization Clone (en-us)" at bounding box center [154, 131] width 105 height 8
click at [633, 129] on icon at bounding box center [635, 130] width 5 height 5
click at [253, 129] on div "Page Title Optimization Clone (en-us)" at bounding box center [356, 131] width 508 height 8
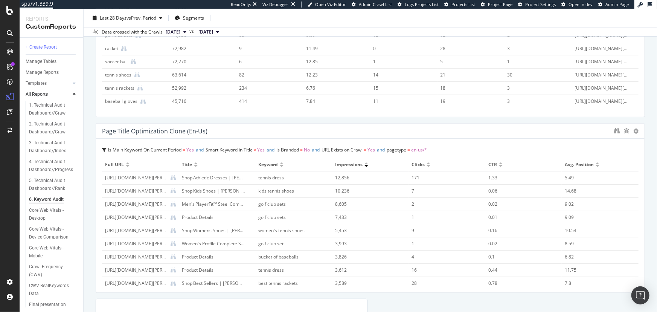
click at [147, 132] on div "Page Title Optimization Clone (en-us)" at bounding box center [154, 131] width 105 height 8
drag, startPoint x: 114, startPoint y: 132, endPoint x: 250, endPoint y: 132, distance: 135.5
click at [250, 132] on div "Page Title Optimization Clone (en-us)" at bounding box center [356, 131] width 508 height 8
click at [248, 132] on div "Page Title Optimization Clone (en-us)" at bounding box center [356, 131] width 508 height 8
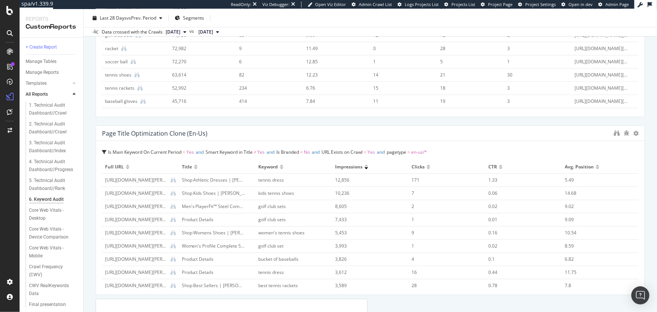
drag, startPoint x: 245, startPoint y: 165, endPoint x: 281, endPoint y: 167, distance: 36.2
click at [281, 167] on tr "Full URL Title Keyword Impressions Clicks CTR Avg. Position" at bounding box center [370, 166] width 537 height 13
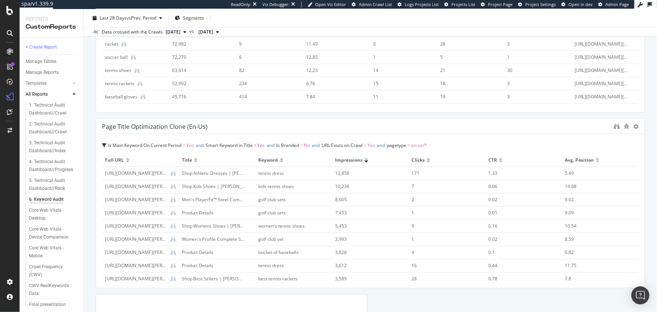
scroll to position [137, 0]
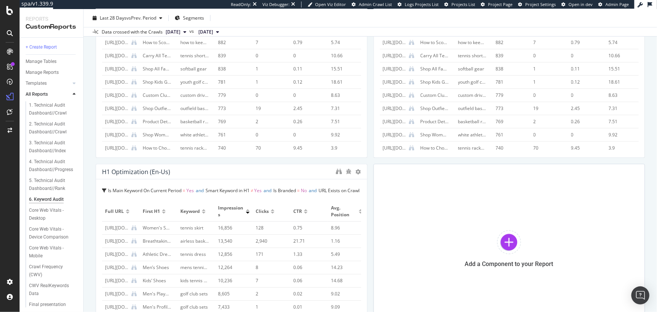
scroll to position [157, 0]
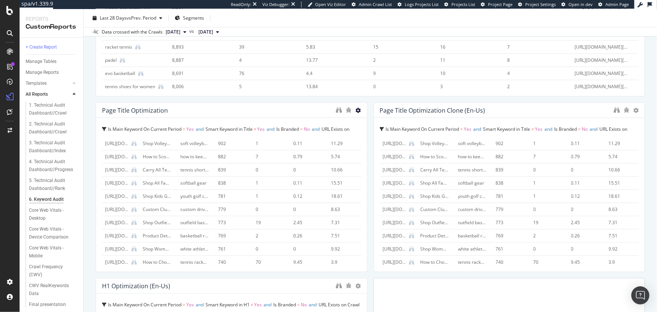
click at [356, 108] on icon at bounding box center [358, 110] width 5 height 5
click at [367, 118] on span at bounding box center [364, 121] width 9 height 9
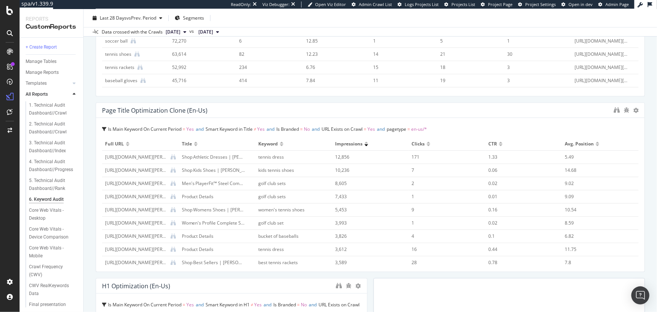
drag, startPoint x: 361, startPoint y: 140, endPoint x: 644, endPoint y: 158, distance: 282.9
click at [644, 158] on div "6. Keyword Audit 6. Keyword Audit [PERSON_NAME][DOMAIN_NAME] Weekly (JS) Clone …" at bounding box center [370, 160] width 573 height 303
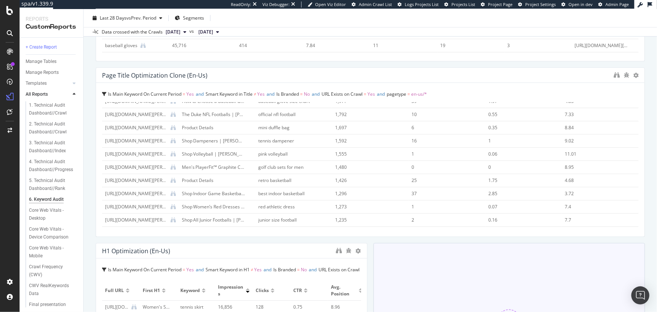
scroll to position [226, 0]
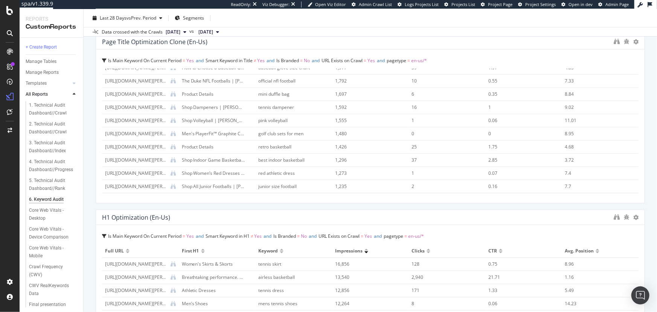
drag, startPoint x: 362, startPoint y: 265, endPoint x: 674, endPoint y: 261, distance: 311.4
click at [657, 261] on html "spa/v1.339.9 ReadOnly: Viz Debugger: Open Viz Editor Admin Crawl List Logs Proj…" at bounding box center [328, 156] width 657 height 312
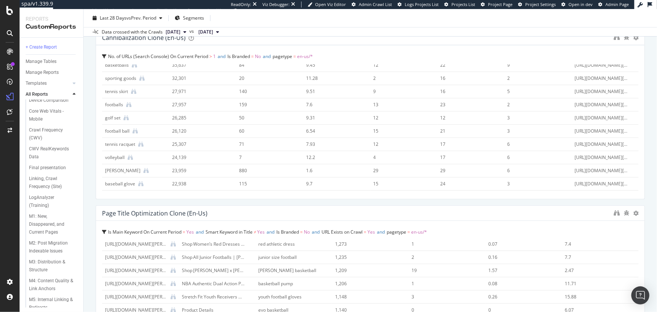
scroll to position [308, 0]
click at [633, 212] on icon at bounding box center [635, 212] width 5 height 5
click at [477, 212] on div "Page Title Optimization Clone (en-us)" at bounding box center [356, 213] width 508 height 8
click at [186, 212] on div "Page Title Optimization Clone (en-us)" at bounding box center [154, 213] width 105 height 8
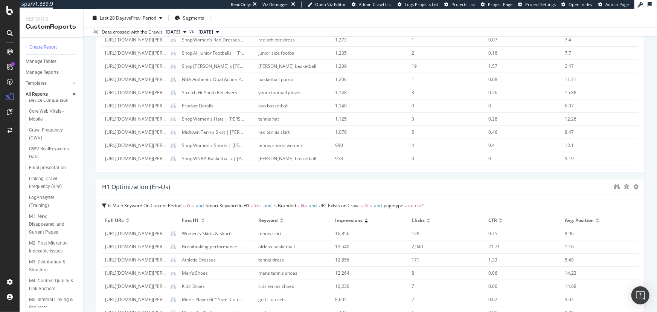
scroll to position [363, 0]
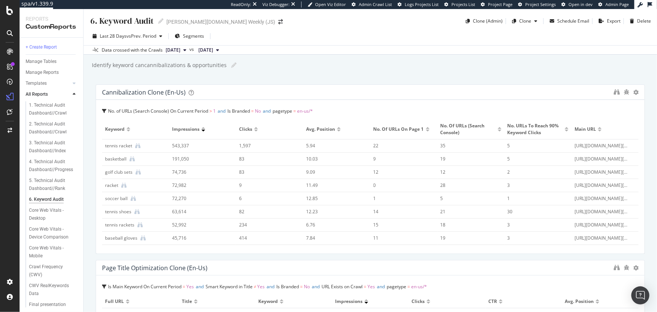
click at [116, 173] on div "golf club sets" at bounding box center [118, 172] width 27 height 7
click at [593, 170] on div "[URL][DOMAIN_NAME][PERSON_NAME]" at bounding box center [602, 172] width 55 height 7
drag, startPoint x: 563, startPoint y: 170, endPoint x: 665, endPoint y: 173, distance: 101.3
click at [657, 173] on html "spa/v1.339.9 ReadOnly: Viz Debugger: Open Viz Editor Admin Crawl List Logs Proj…" at bounding box center [328, 156] width 657 height 312
click at [599, 166] on td "[URL][DOMAIN_NAME][PERSON_NAME]" at bounding box center [605, 172] width 67 height 13
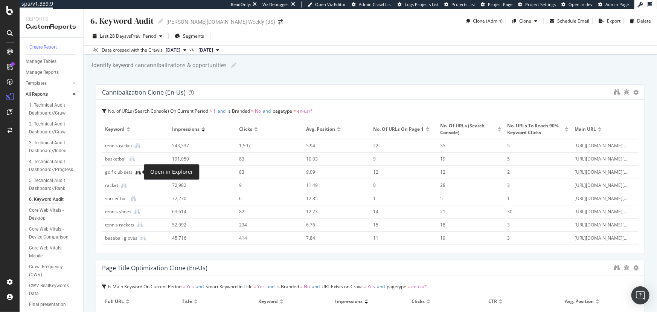
click at [139, 173] on icon at bounding box center [138, 171] width 5 height 5
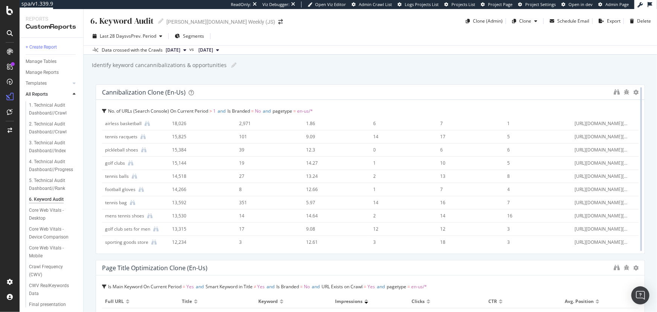
scroll to position [343, 0]
click at [607, 91] on div "Cannibalization Clone (en-us)" at bounding box center [370, 92] width 549 height 15
click at [607, 21] on div "Export" at bounding box center [614, 21] width 14 height 6
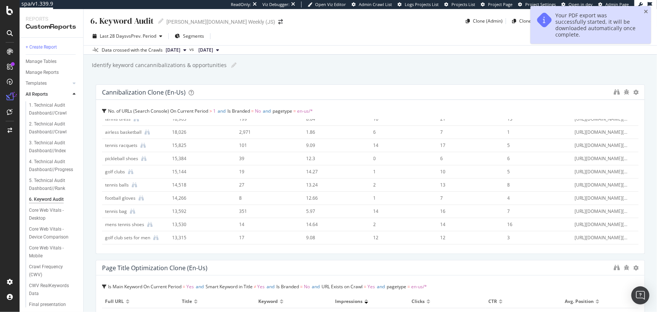
click at [530, 79] on div "6. Keyword Audit 6. Keyword Audit wilson.com Weekly (JS) Clone (Admin) Clone Sc…" at bounding box center [370, 160] width 573 height 303
click at [646, 11] on icon "close toast" at bounding box center [646, 11] width 4 height 5
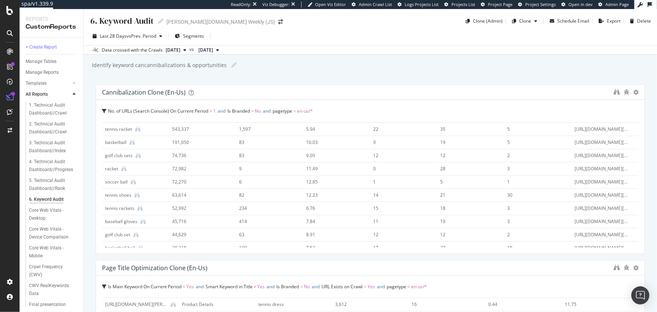
scroll to position [0, 0]
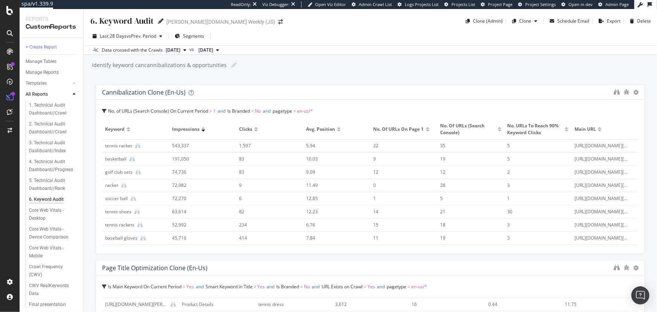
click at [160, 20] on icon at bounding box center [160, 20] width 5 height 5
drag, startPoint x: 131, startPoint y: 22, endPoint x: 99, endPoint y: 23, distance: 32.0
click at [99, 23] on input "6. Keyword Audit" at bounding box center [123, 20] width 66 height 10
type input "6. Content Audit"
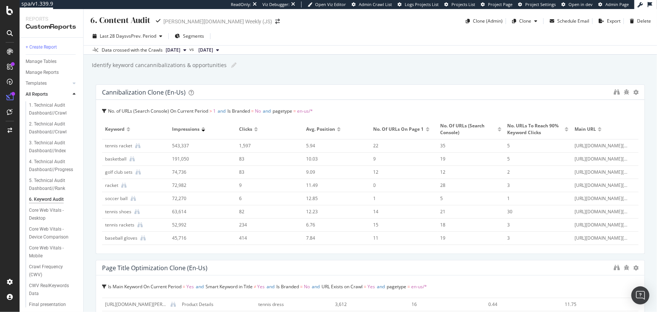
click at [356, 30] on div "Last 28 Days vs Prev. Period Segments" at bounding box center [370, 37] width 573 height 15
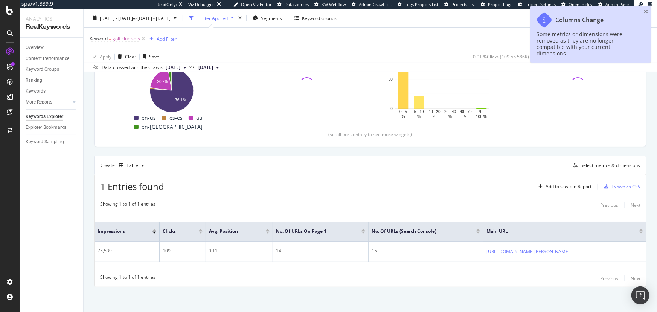
scroll to position [124, 0]
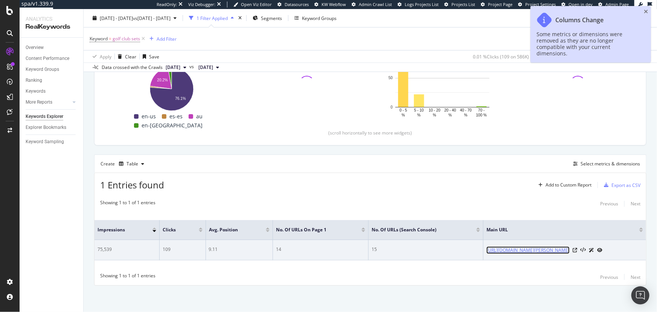
click at [486, 251] on link "[URL][DOMAIN_NAME][PERSON_NAME]" at bounding box center [527, 250] width 83 height 8
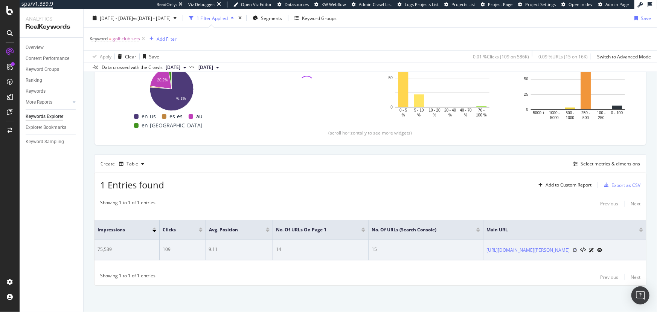
click at [577, 248] on icon at bounding box center [575, 250] width 5 height 5
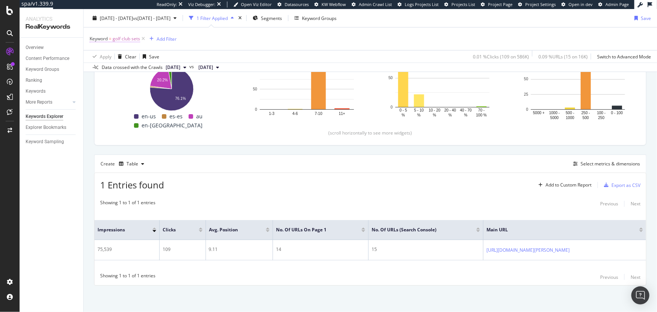
click at [139, 40] on span "golf club sets" at bounding box center [126, 39] width 27 height 11
click at [213, 35] on div "Keyword = golf club sets Add Filter" at bounding box center [370, 38] width 561 height 23
click at [143, 39] on icon at bounding box center [143, 39] width 6 height 8
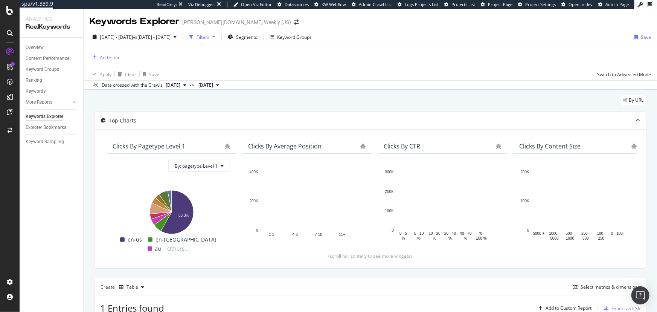
scroll to position [123, 0]
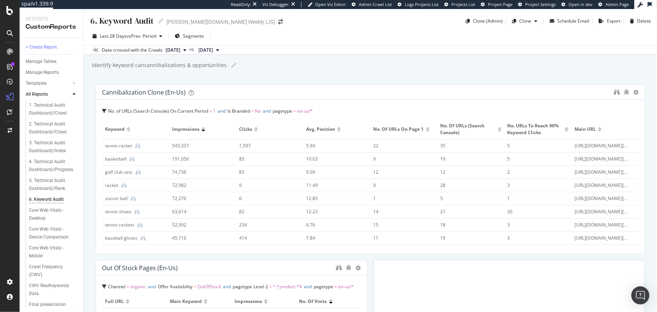
click at [132, 17] on div "6. Keyword Audit" at bounding box center [122, 21] width 64 height 12
drag, startPoint x: 131, startPoint y: 20, endPoint x: 100, endPoint y: 22, distance: 31.4
click at [100, 22] on input "6. Keyword Audit" at bounding box center [123, 20] width 66 height 10
type input "6. Content Audit"
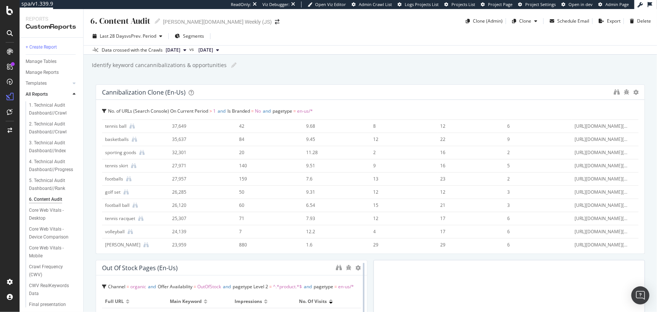
scroll to position [171, 0]
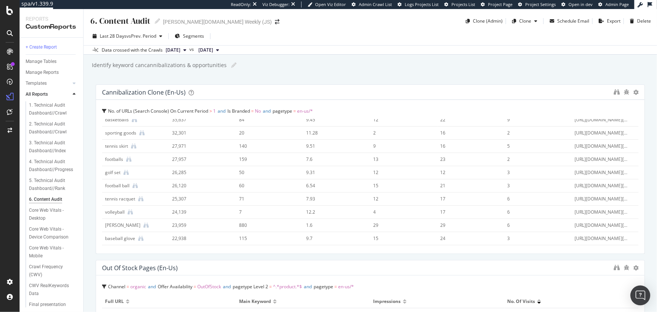
drag, startPoint x: 364, startPoint y: 278, endPoint x: 642, endPoint y: 288, distance: 278.4
click at [642, 288] on body "spa/v1.339.9 ReadOnly: Viz Debugger: Open Viz Editor Admin Crawl List Logs Proj…" at bounding box center [328, 156] width 657 height 312
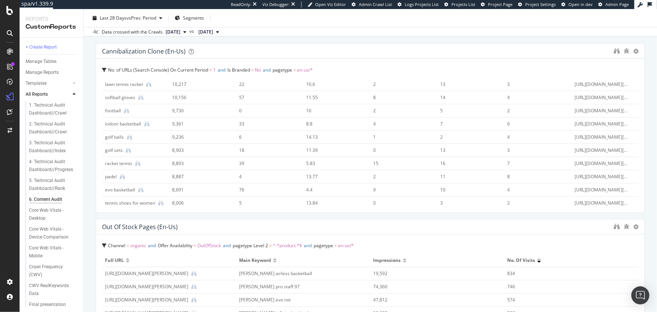
scroll to position [0, 0]
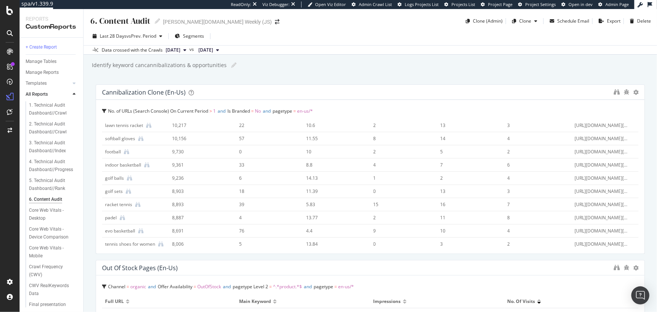
click at [211, 84] on div "6. Content Audit 6. Content Audit wilson.com Weekly (JS) Clone (Admin) Clone Sc…" at bounding box center [370, 160] width 573 height 303
click at [209, 87] on div "Cannibalization Clone (en-us)" at bounding box center [370, 92] width 549 height 15
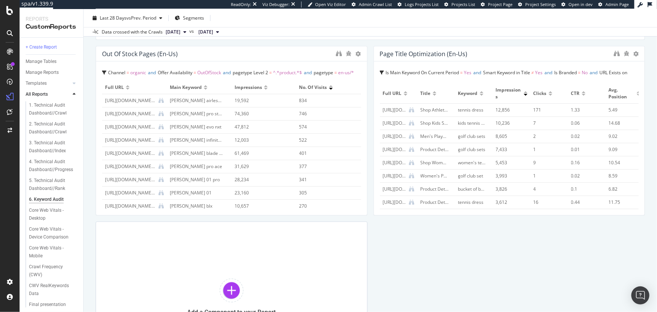
scroll to position [137, 0]
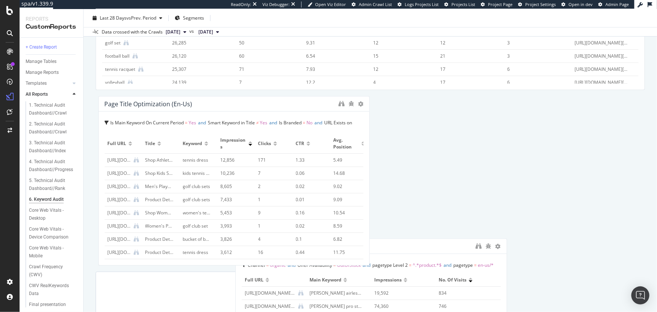
drag, startPoint x: 280, startPoint y: 132, endPoint x: 392, endPoint y: 264, distance: 172.8
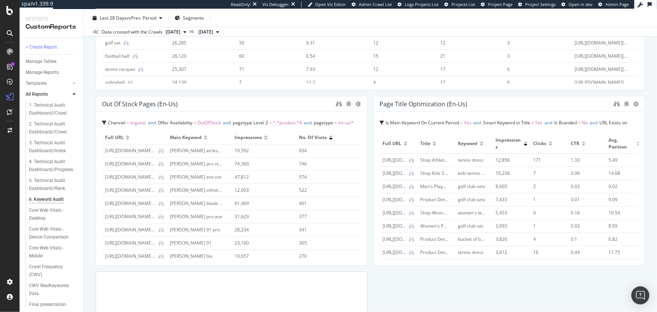
scroll to position [173, 0]
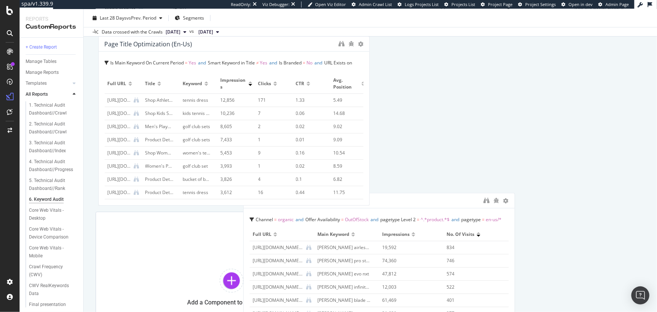
drag, startPoint x: 288, startPoint y: 93, endPoint x: 429, endPoint y: 264, distance: 221.7
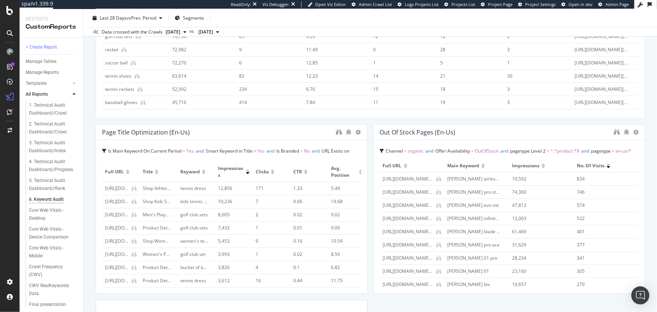
scroll to position [136, 0]
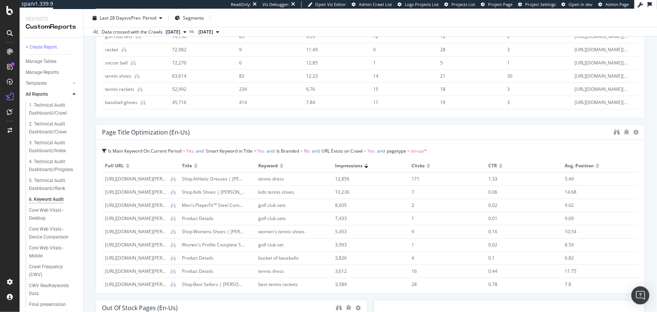
drag, startPoint x: 364, startPoint y: 209, endPoint x: 642, endPoint y: 227, distance: 277.7
click at [642, 227] on div "6. Keyword Audit 6. Keyword Audit wilson.com Weekly (JS) Clone (Admin) Clone Sc…" at bounding box center [370, 160] width 573 height 303
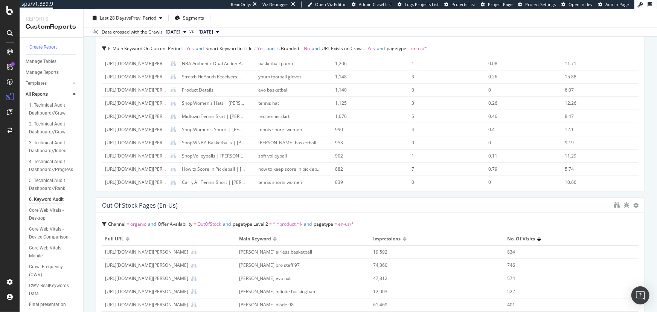
drag, startPoint x: 361, startPoint y: 279, endPoint x: 653, endPoint y: 280, distance: 291.4
click at [653, 280] on div "6. Keyword Audit 6. Keyword Audit wilson.com Weekly (JS) Clone (Admin) Clone Sc…" at bounding box center [370, 160] width 573 height 303
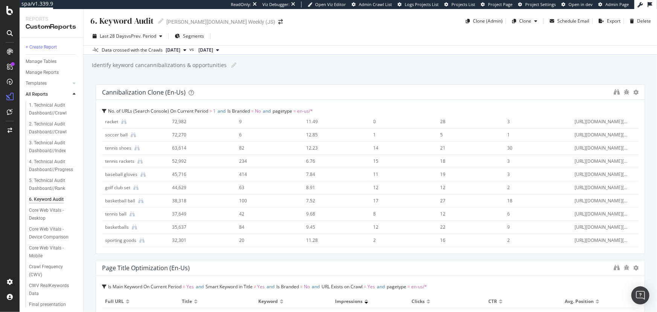
scroll to position [68, 0]
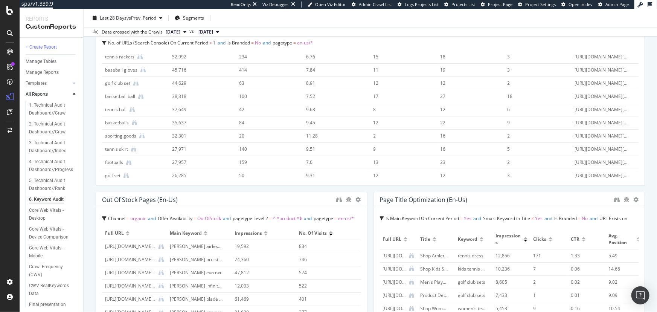
scroll to position [102, 0]
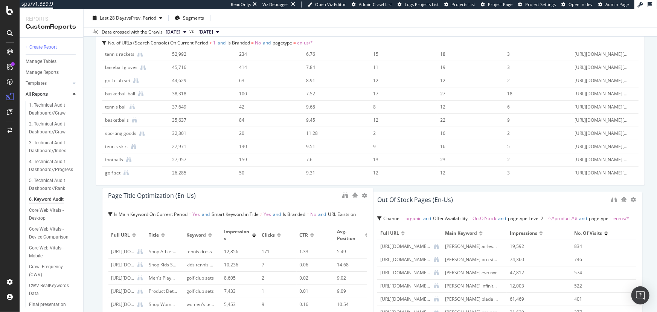
drag, startPoint x: 383, startPoint y: 197, endPoint x: 111, endPoint y: 192, distance: 271.5
click at [111, 192] on div "Page Title Optimization (en-us)" at bounding box center [152, 196] width 88 height 8
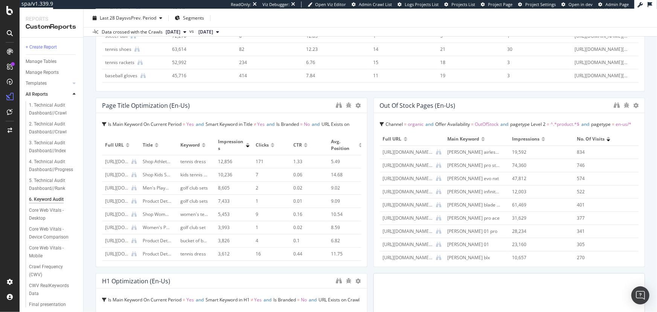
scroll to position [205, 0]
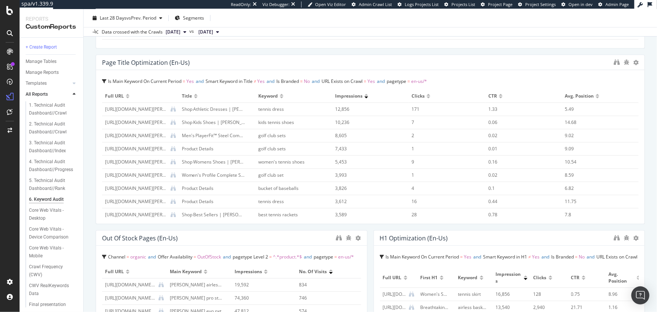
drag, startPoint x: 361, startPoint y: 195, endPoint x: 626, endPoint y: 203, distance: 264.4
click at [392, 242] on div "H1 Optimization (en-us)" at bounding box center [509, 237] width 271 height 15
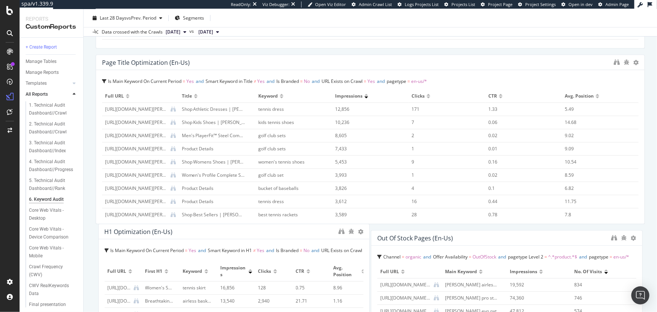
drag, startPoint x: 394, startPoint y: 239, endPoint x: 112, endPoint y: 232, distance: 281.7
click at [112, 232] on div "H1 Optimization (en-us)" at bounding box center [139, 232] width 68 height 8
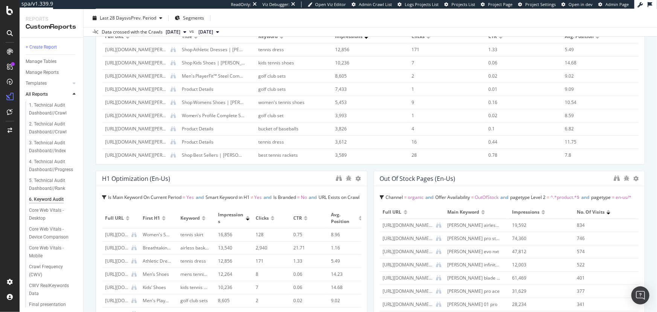
scroll to position [274, 0]
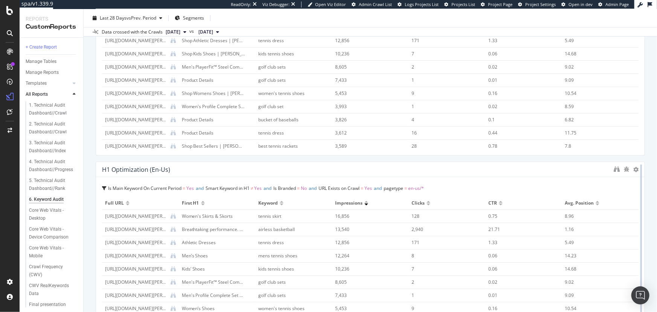
drag, startPoint x: 362, startPoint y: 236, endPoint x: 632, endPoint y: 242, distance: 270.0
click at [637, 242] on div at bounding box center [641, 246] width 8 height 169
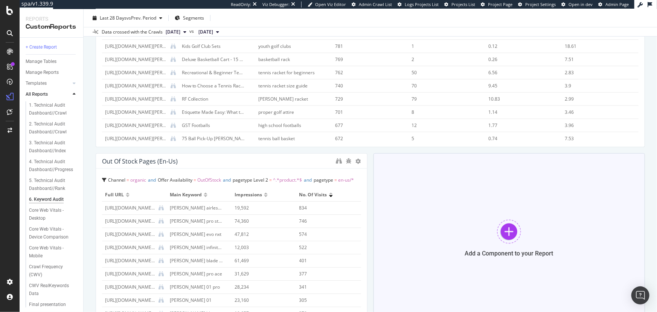
scroll to position [506, 0]
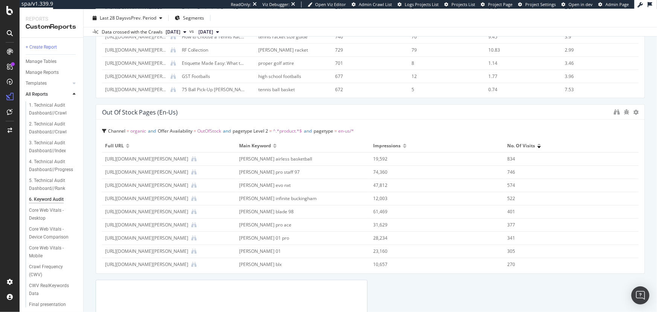
drag, startPoint x: 363, startPoint y: 212, endPoint x: 660, endPoint y: 218, distance: 297.5
click at [657, 218] on html "spa/v1.339.9 ReadOnly: Viz Debugger: Open Viz Editor Admin Crawl List Logs Proj…" at bounding box center [328, 156] width 657 height 312
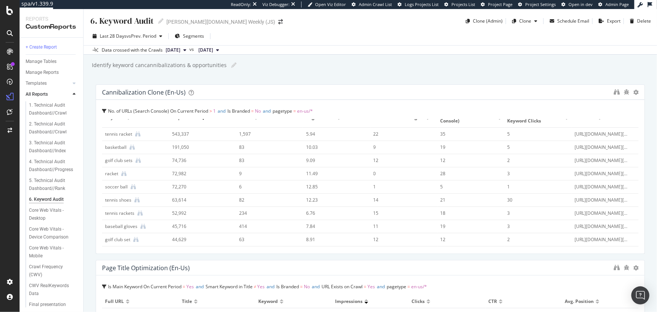
scroll to position [0, 0]
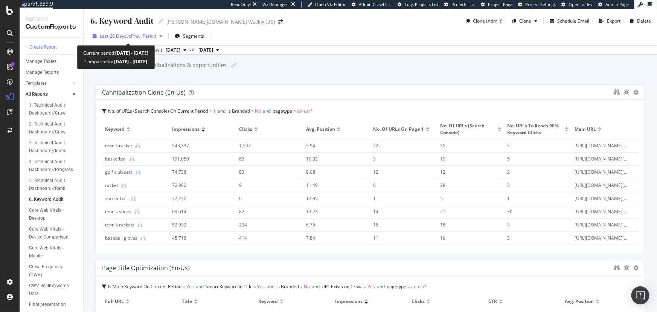
click at [123, 38] on span "Last 28 Days" at bounding box center [113, 36] width 27 height 6
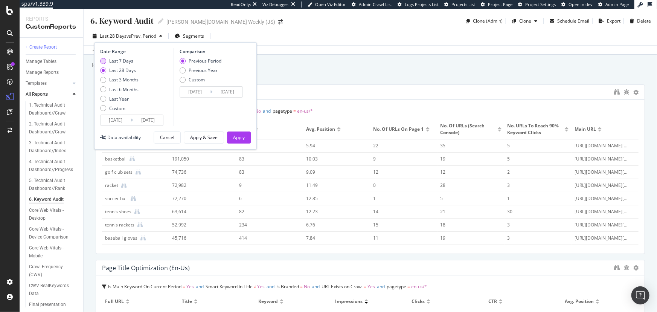
click at [110, 61] on div "Last 7 Days" at bounding box center [121, 61] width 24 height 6
type input "2025/10/06"
type input "2025/09/29"
type input "2025/10/05"
click at [115, 107] on div "Custom" at bounding box center [117, 108] width 16 height 6
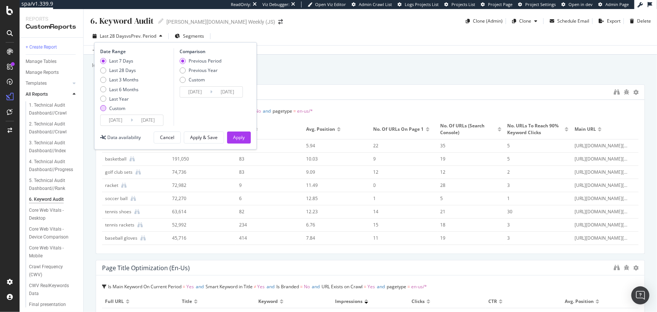
type input "2025/09/15"
type input "2025/08/18"
type input "2025/09/14"
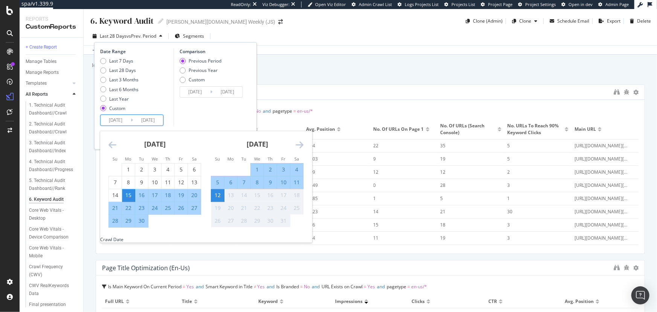
click at [120, 120] on input "2025/09/15" at bounding box center [116, 120] width 30 height 11
click at [128, 196] on div "15" at bounding box center [128, 195] width 13 height 8
type input "2025/09/15"
type input "2025/09/14"
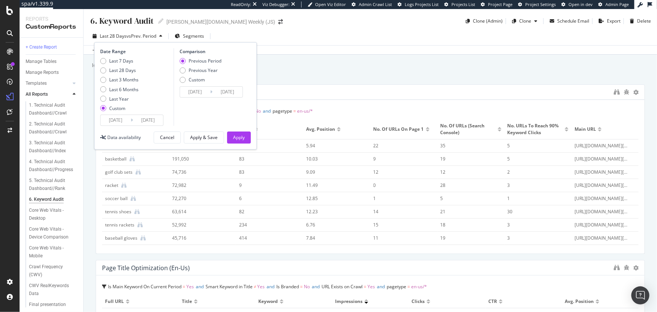
click at [117, 121] on input "2025/09/15" at bounding box center [116, 120] width 30 height 11
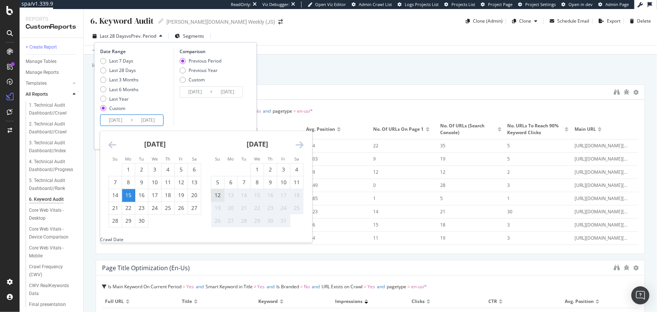
click at [219, 192] on div "12" at bounding box center [217, 195] width 13 height 8
type input "2025/10/12"
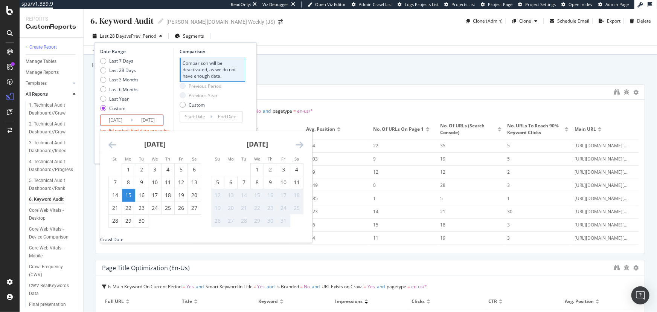
click at [154, 118] on input "2025/09/15" at bounding box center [148, 120] width 30 height 11
click at [299, 184] on div "11" at bounding box center [296, 182] width 13 height 8
type input "2025/10/11"
click at [225, 104] on div "Previous Period Previous Year Custom" at bounding box center [213, 97] width 66 height 28
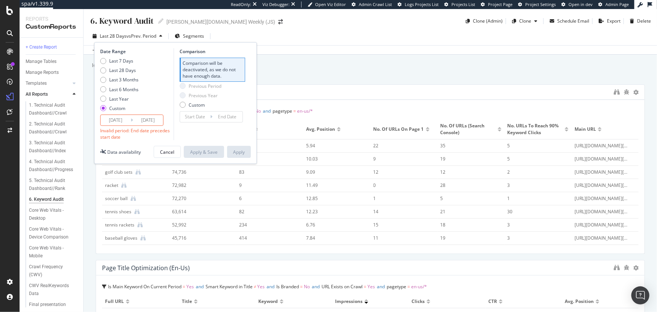
click at [116, 119] on input "2025/10/11" at bounding box center [116, 120] width 30 height 11
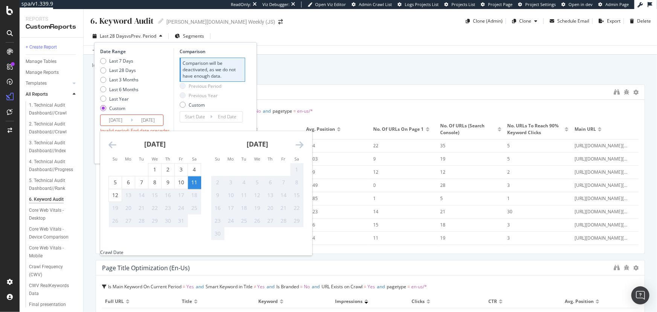
click at [152, 120] on input "2025/09/15" at bounding box center [148, 120] width 30 height 11
click at [193, 178] on div "11" at bounding box center [194, 182] width 13 height 8
type input "2025/10/11"
type input "2025/10/10"
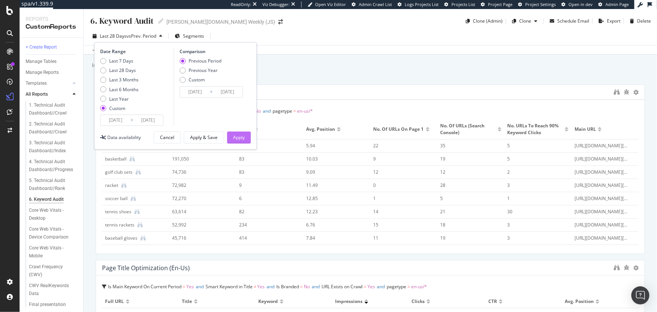
click at [236, 134] on div "Apply" at bounding box center [239, 137] width 12 height 6
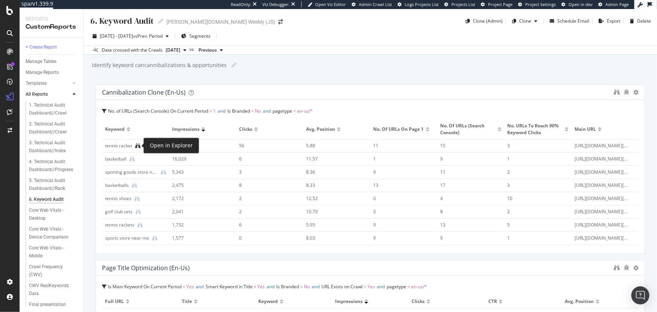
click at [140, 146] on icon at bounding box center [137, 145] width 5 height 5
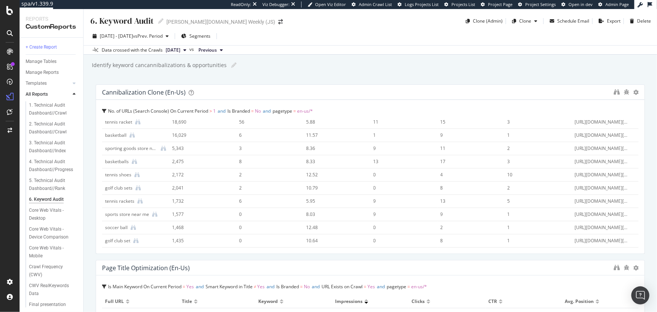
scroll to position [34, 0]
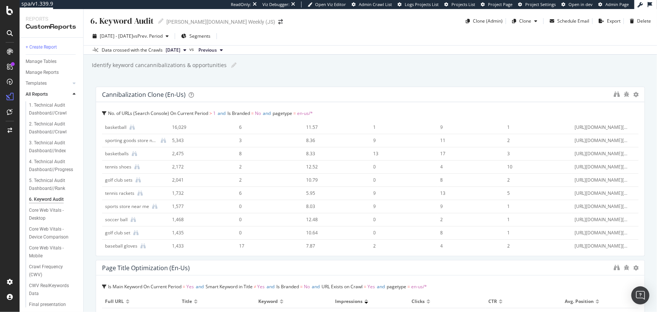
drag, startPoint x: 103, startPoint y: 175, endPoint x: 129, endPoint y: 178, distance: 26.5
click at [129, 178] on td "golf club sets" at bounding box center [135, 180] width 67 height 13
click at [614, 91] on icon "binoculars" at bounding box center [617, 92] width 6 height 6
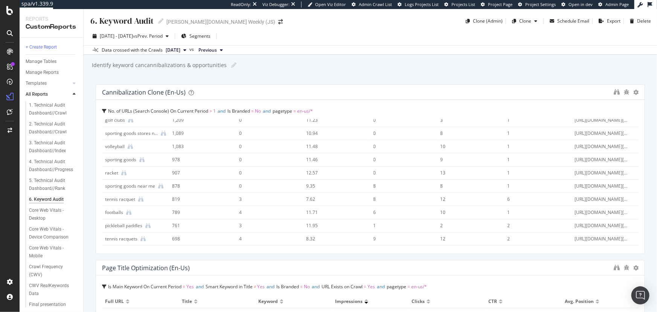
scroll to position [205, 0]
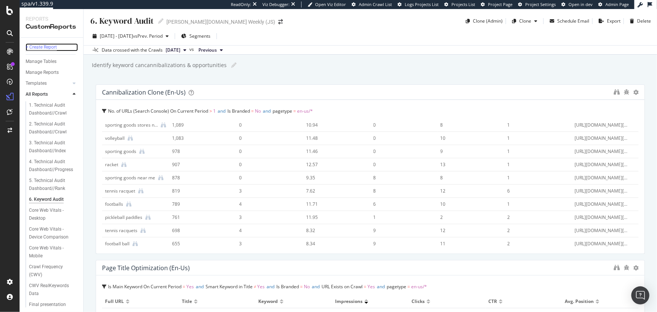
click at [53, 43] on div "+ Create Report" at bounding box center [41, 47] width 31 height 8
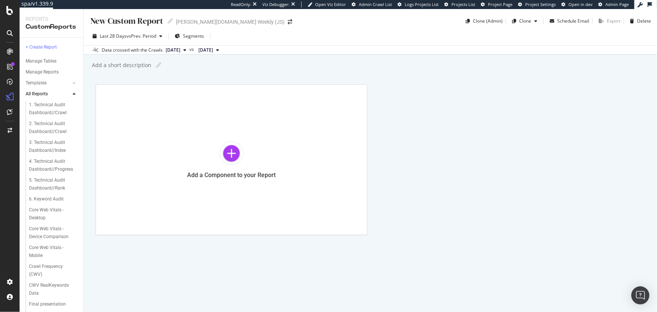
click at [126, 22] on div "New Custom Report" at bounding box center [126, 21] width 73 height 12
type input "7. Men's Golf Set (Example)"
click at [70, 197] on div at bounding box center [74, 199] width 8 height 8
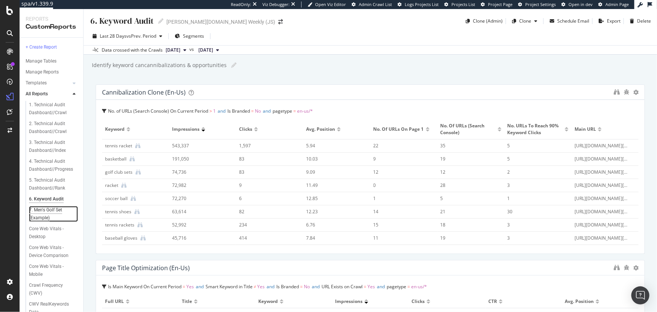
click at [52, 209] on div "7. Men's Golf Set (Example)" at bounding box center [50, 214] width 43 height 16
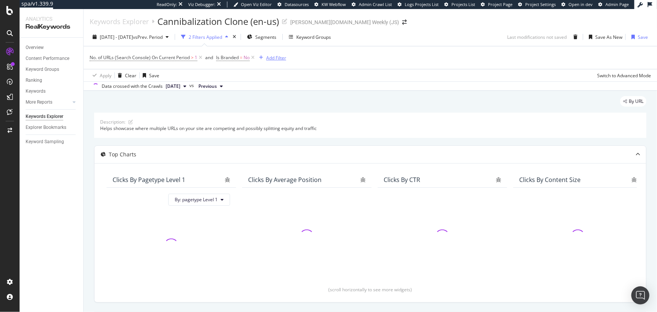
click at [269, 56] on div "Add Filter" at bounding box center [276, 58] width 20 height 6
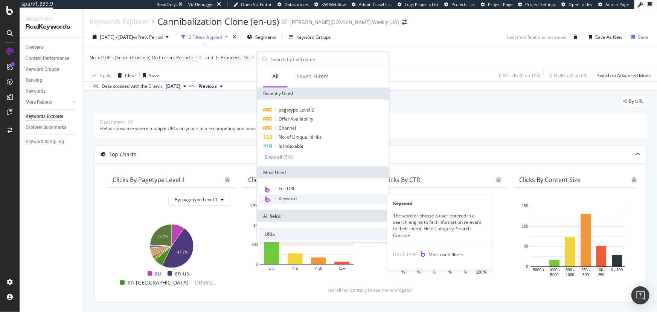
click at [295, 200] on span "Keyword" at bounding box center [288, 198] width 18 height 6
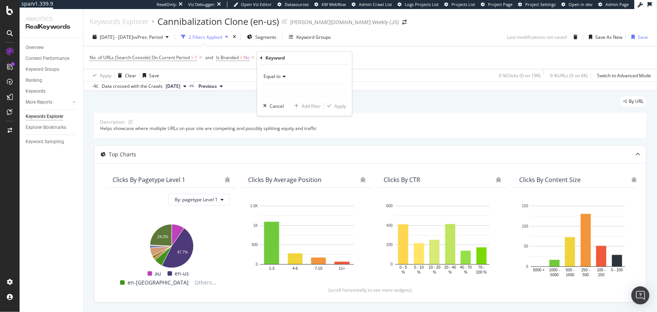
click at [286, 81] on div "Equal to" at bounding box center [304, 77] width 83 height 12
click at [289, 147] on div "Contains" at bounding box center [305, 151] width 81 height 10
click at [296, 96] on div "Contains Cancel Add filter Apply" at bounding box center [304, 90] width 95 height 51
click at [299, 91] on input "text" at bounding box center [305, 90] width 82 height 12
type input "golf"
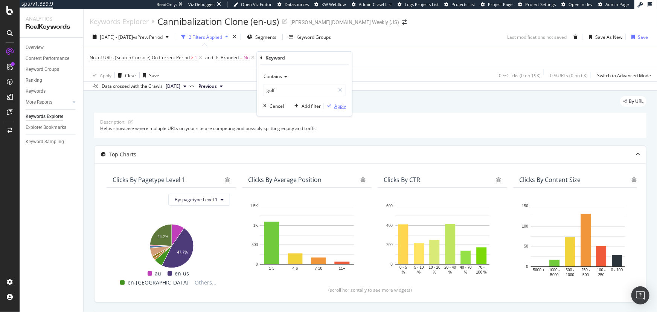
click at [340, 106] on div "Apply" at bounding box center [340, 106] width 12 height 6
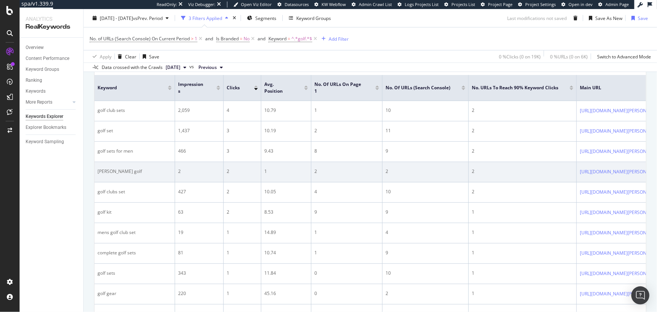
scroll to position [328, 0]
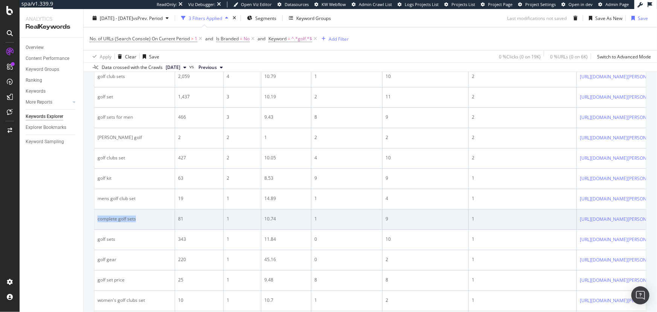
drag, startPoint x: 131, startPoint y: 217, endPoint x: 98, endPoint y: 220, distance: 33.6
click at [98, 220] on div "complete golf sets" at bounding box center [135, 218] width 74 height 7
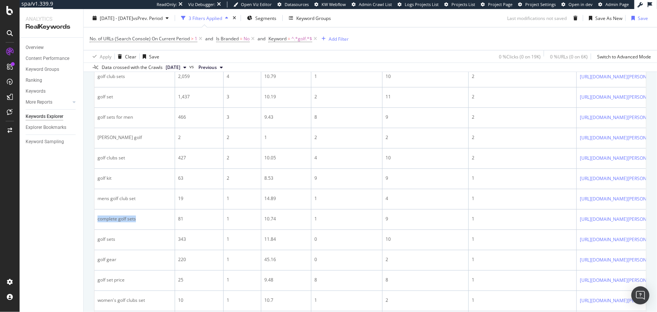
copy div "complete golf sets"
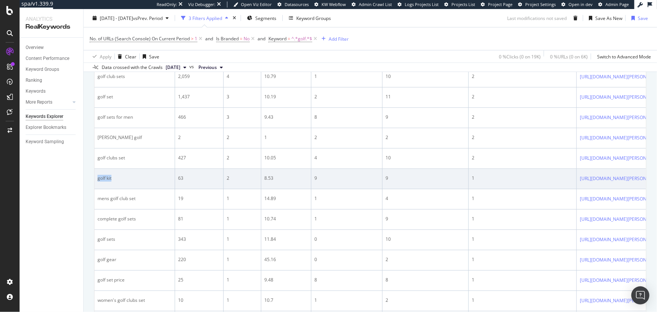
drag, startPoint x: 114, startPoint y: 177, endPoint x: 98, endPoint y: 177, distance: 16.2
click at [98, 177] on div "golf kit" at bounding box center [135, 178] width 74 height 7
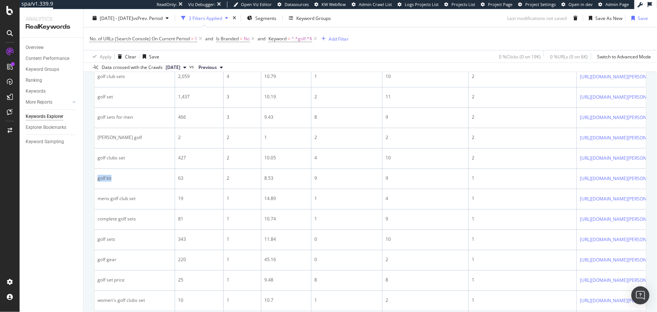
copy div "golf kit"
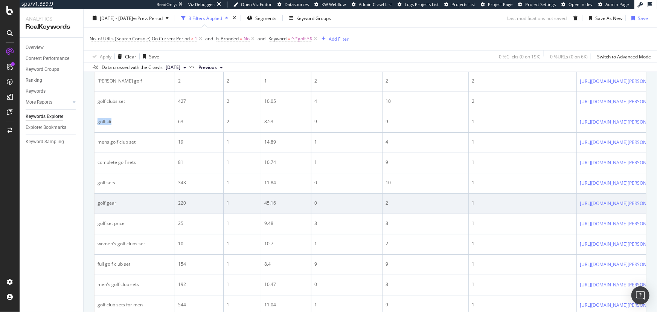
scroll to position [396, 0]
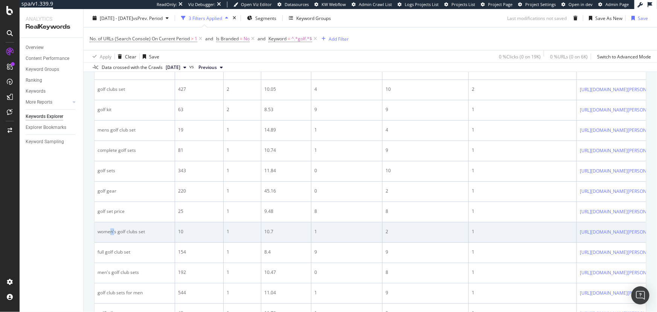
click at [111, 232] on div "women's golf clubs set" at bounding box center [135, 231] width 74 height 7
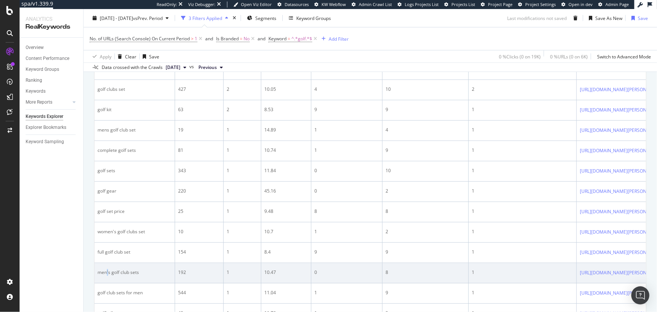
click at [106, 276] on div "men's golf club sets" at bounding box center [135, 272] width 74 height 7
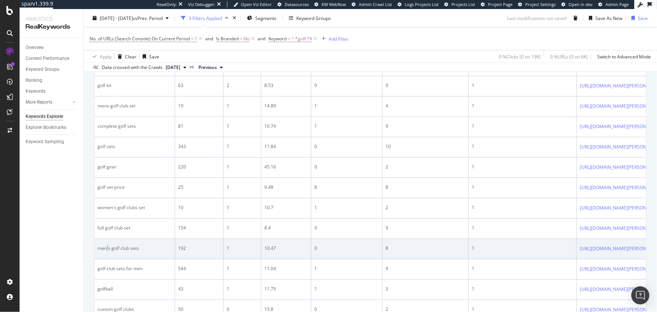
scroll to position [430, 0]
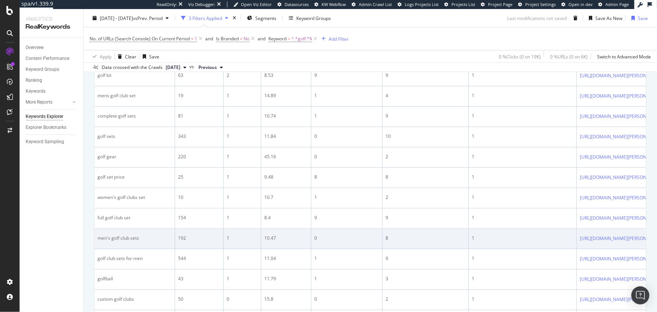
click at [131, 277] on td "golfball" at bounding box center [134, 279] width 81 height 20
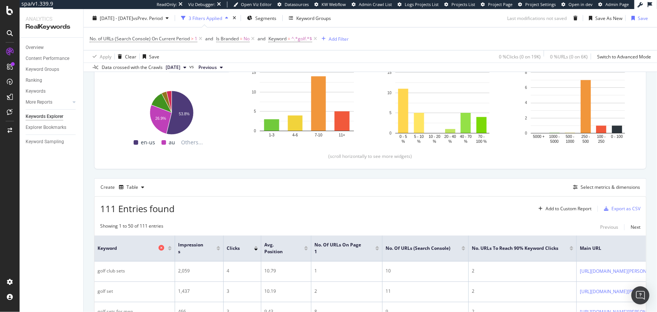
scroll to position [122, 0]
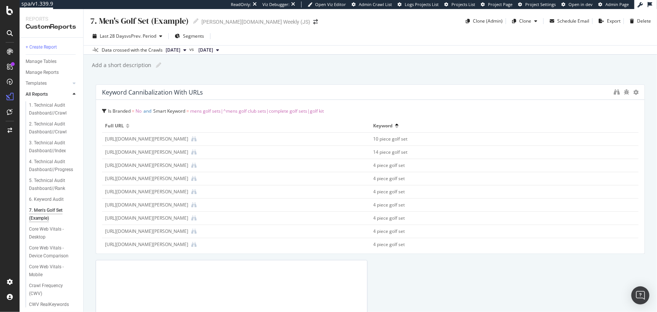
drag, startPoint x: 365, startPoint y: 171, endPoint x: 651, endPoint y: 173, distance: 286.1
click at [651, 173] on div "7. Men's Golf Set (Example) 7. Men's Golf Set (Example) [PERSON_NAME][DOMAIN_NA…" at bounding box center [370, 160] width 573 height 303
click at [51, 201] on div "6. Keyword Audit" at bounding box center [46, 199] width 35 height 8
